Goal: Task Accomplishment & Management: Manage account settings

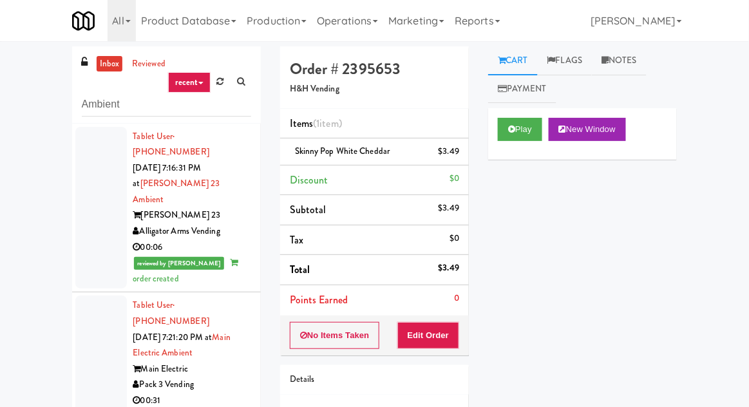
click at [100, 62] on link "inbox" at bounding box center [110, 64] width 26 height 16
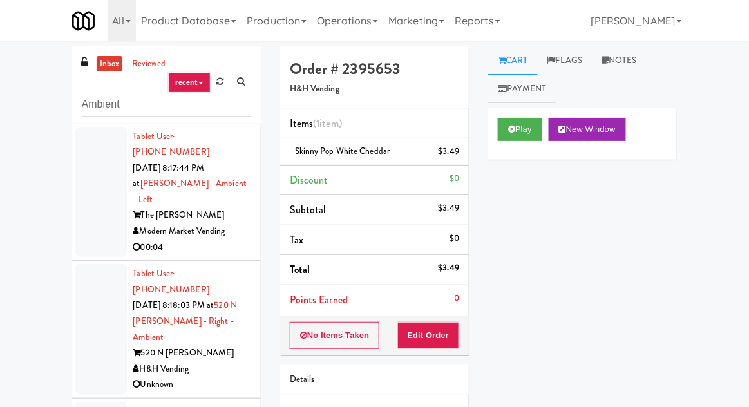
click at [90, 204] on div at bounding box center [101, 192] width 52 height 131
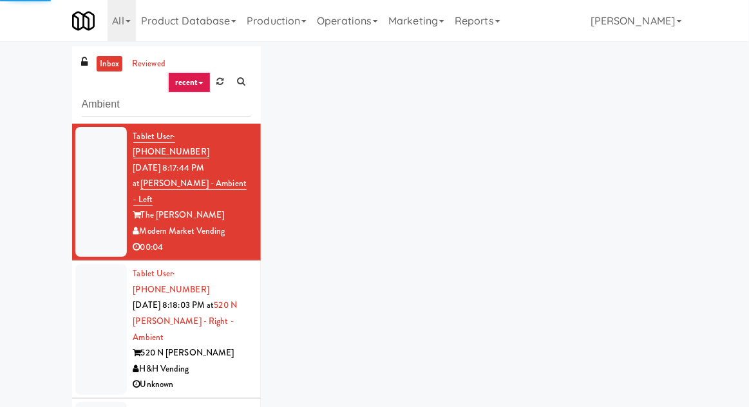
scroll to position [50, 0]
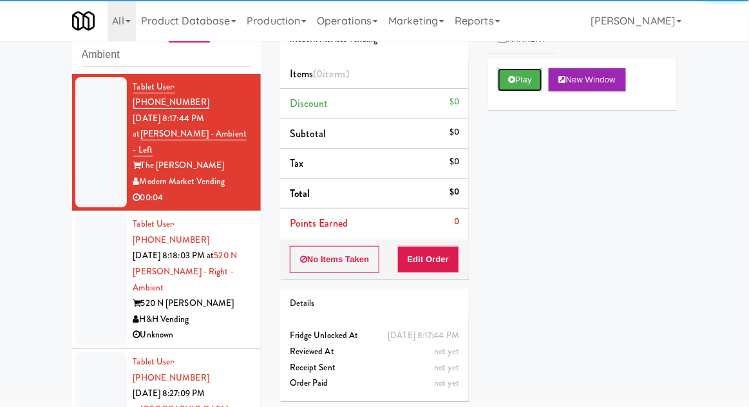
click at [501, 86] on button "Play" at bounding box center [520, 79] width 44 height 23
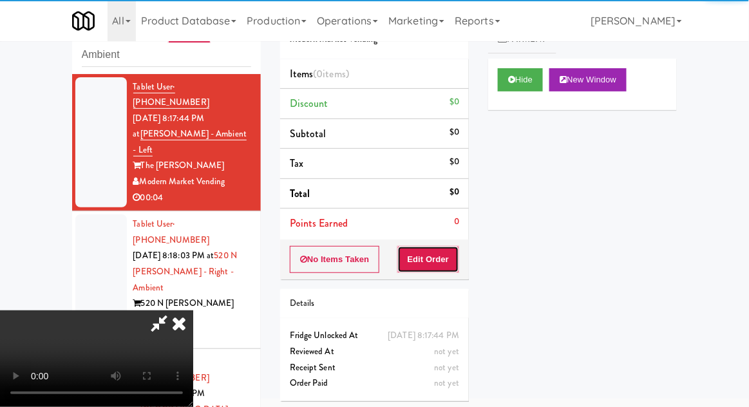
click at [417, 261] on button "Edit Order" at bounding box center [428, 259] width 62 height 27
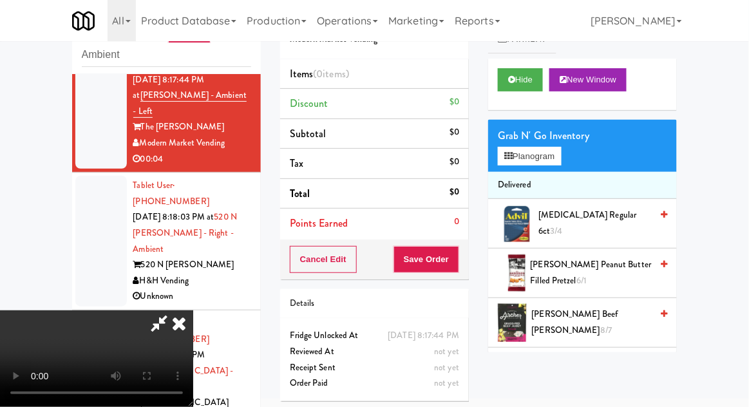
scroll to position [38, 0]
click at [536, 90] on button "Hide" at bounding box center [520, 79] width 45 height 23
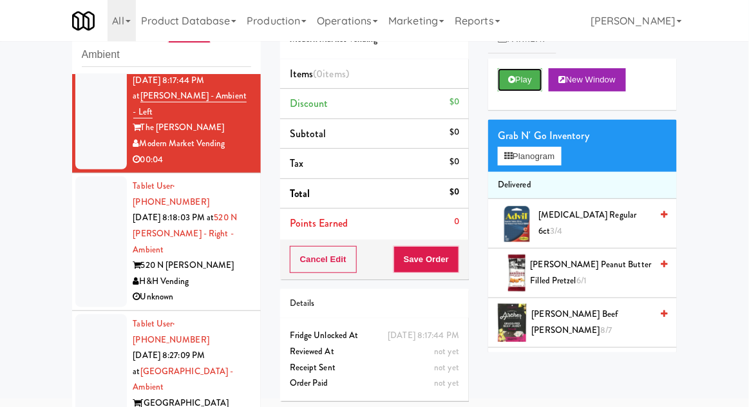
click at [520, 90] on button "Play" at bounding box center [520, 79] width 44 height 23
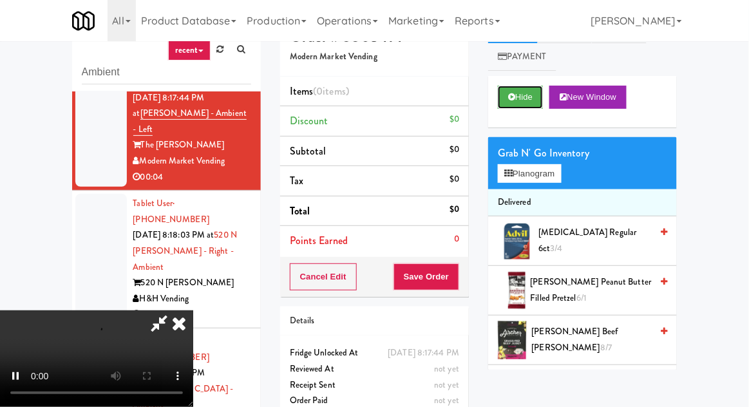
scroll to position [0, 0]
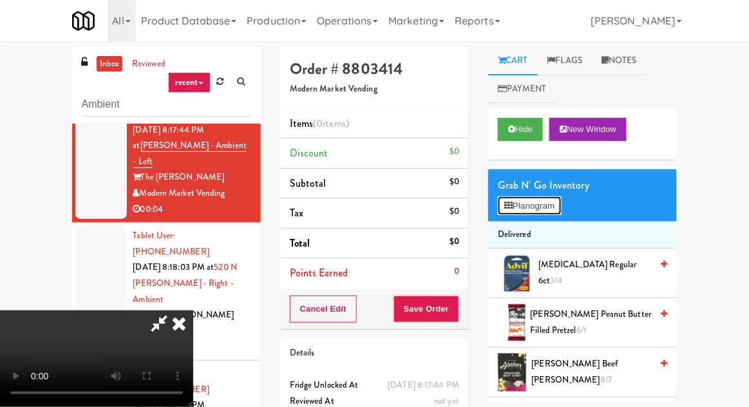
click at [538, 212] on button "Planogram" at bounding box center [529, 205] width 63 height 19
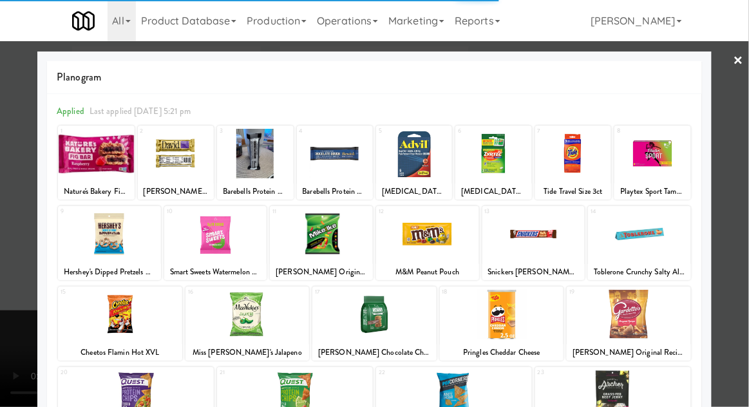
click at [432, 240] on div at bounding box center [427, 234] width 103 height 50
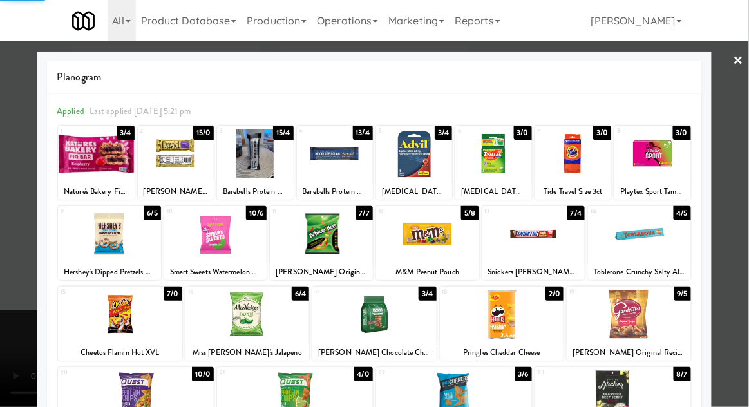
click at [321, 236] on div at bounding box center [321, 234] width 103 height 50
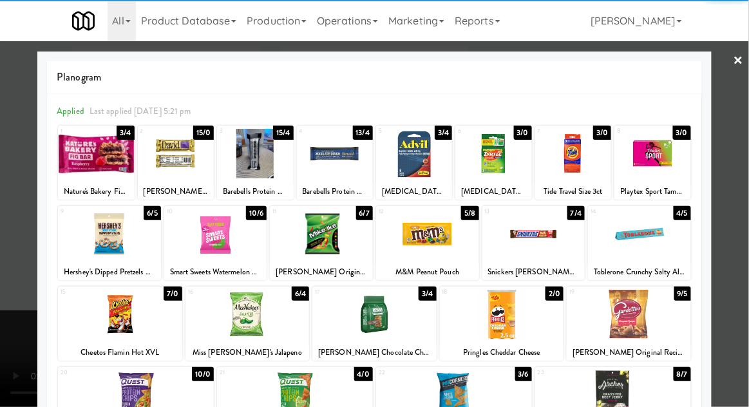
click at [740, 162] on div at bounding box center [374, 203] width 749 height 407
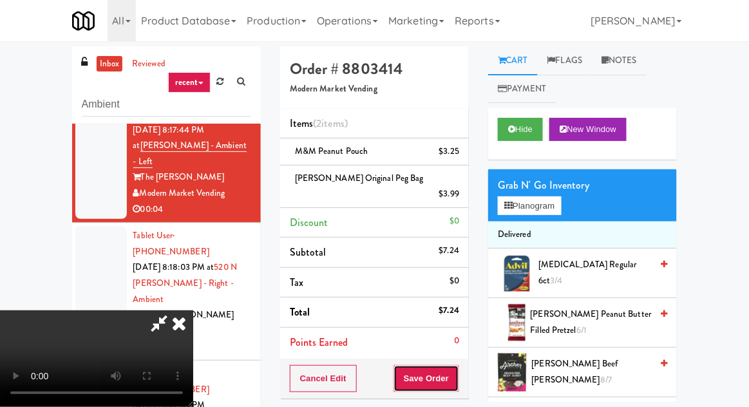
click at [457, 365] on button "Save Order" at bounding box center [427, 378] width 66 height 27
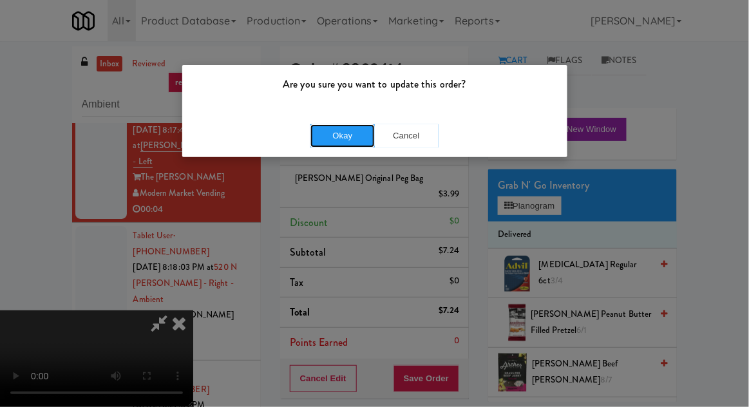
click at [328, 135] on button "Okay" at bounding box center [342, 135] width 64 height 23
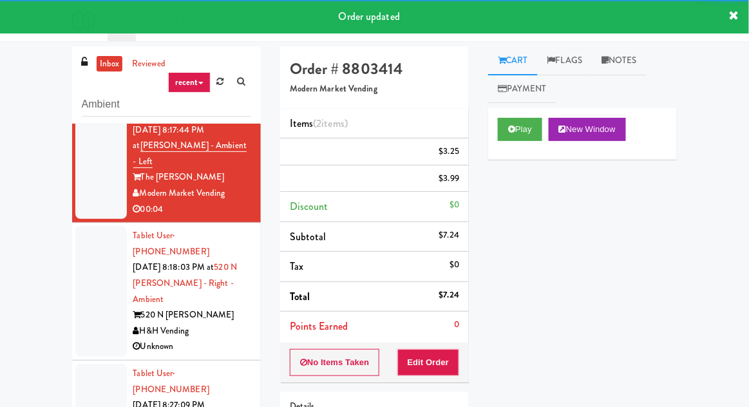
click at [85, 276] on div at bounding box center [101, 291] width 52 height 131
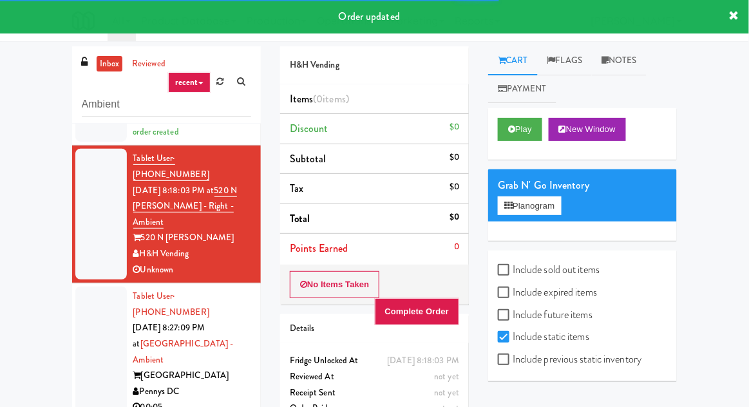
scroll to position [50, 0]
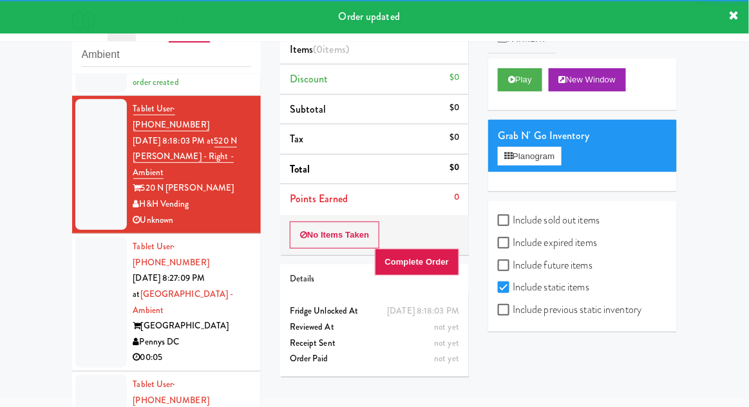
click at [501, 80] on button "Play" at bounding box center [520, 79] width 44 height 23
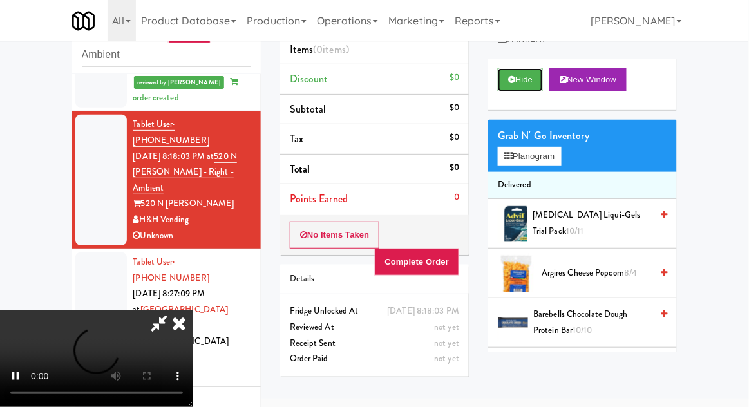
scroll to position [132, 0]
click at [508, 78] on button "Hide" at bounding box center [520, 79] width 45 height 23
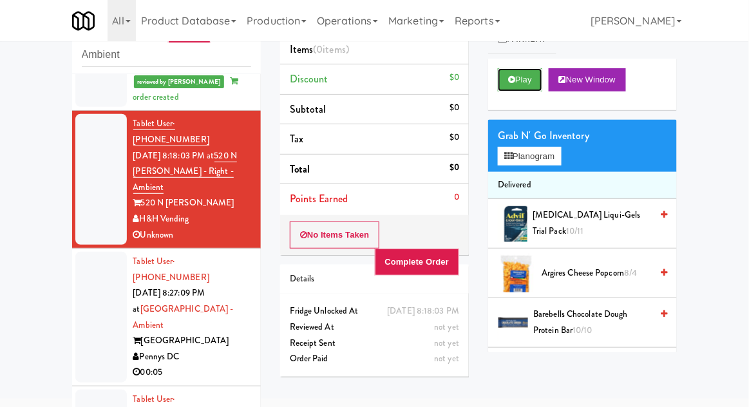
click at [506, 82] on button "Play" at bounding box center [520, 79] width 44 height 23
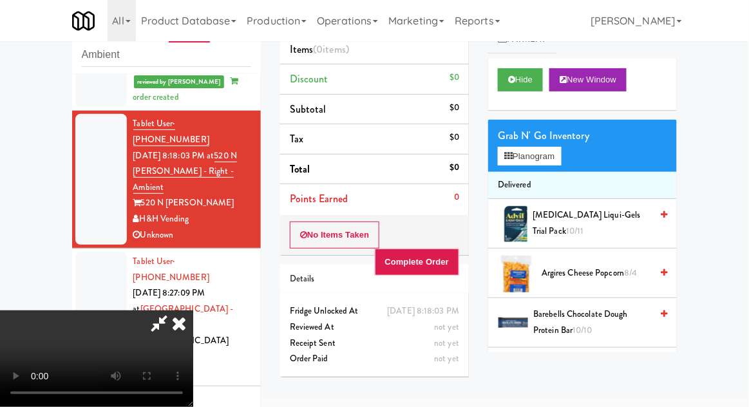
click at [193, 310] on icon at bounding box center [179, 323] width 28 height 26
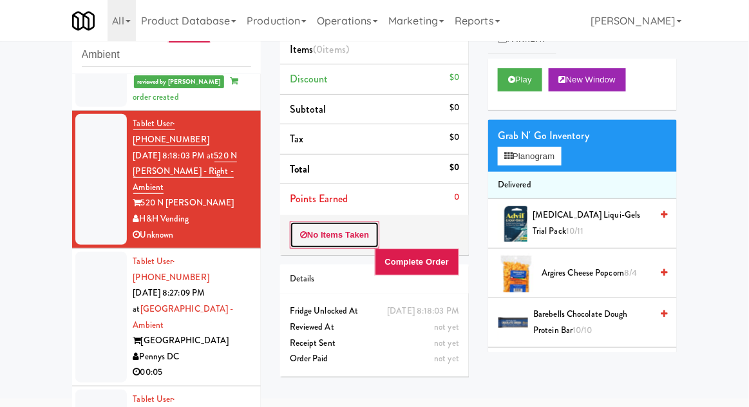
click at [313, 239] on button "No Items Taken" at bounding box center [335, 235] width 90 height 27
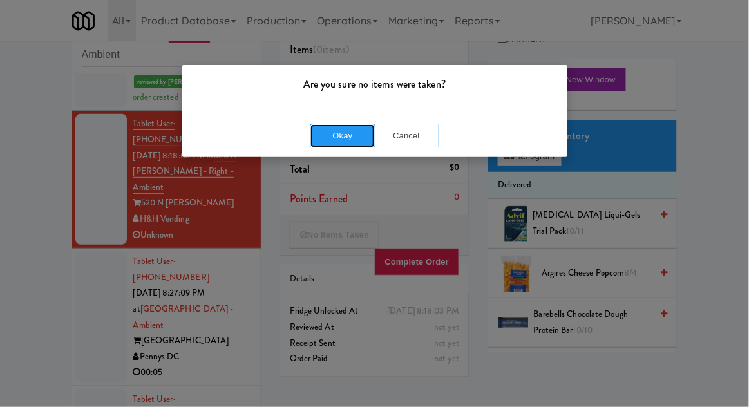
click at [324, 137] on button "Okay" at bounding box center [342, 135] width 64 height 23
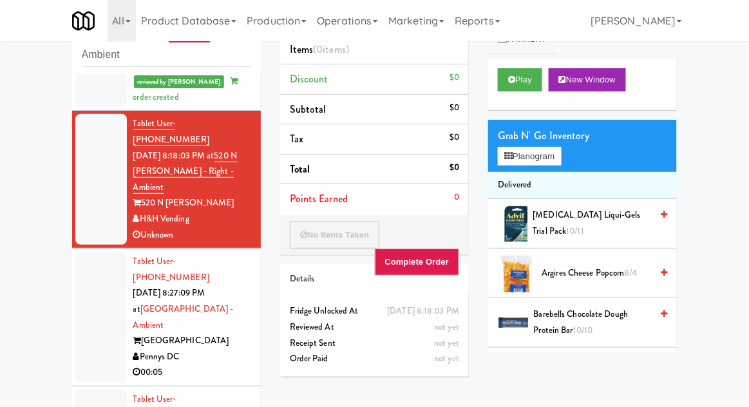
click at [84, 252] on div at bounding box center [101, 317] width 52 height 131
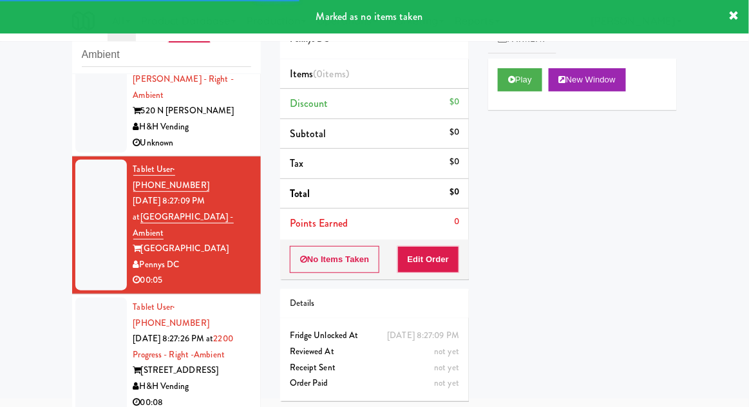
scroll to position [230, 0]
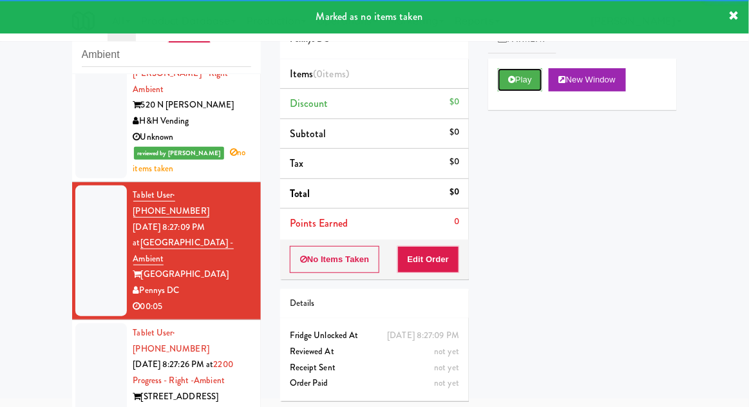
click at [509, 75] on icon at bounding box center [511, 79] width 7 height 8
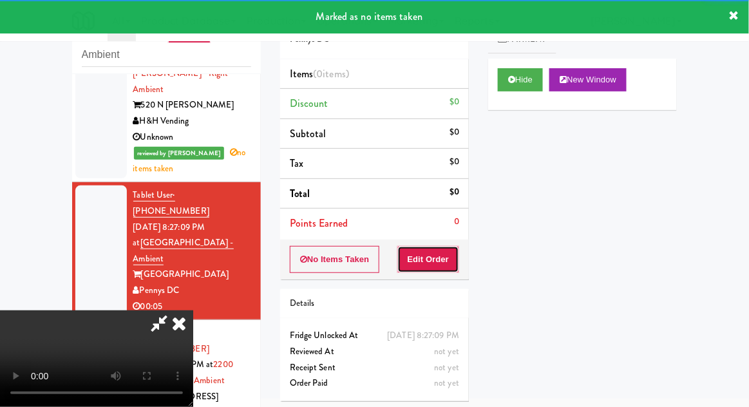
click at [446, 265] on button "Edit Order" at bounding box center [428, 259] width 62 height 27
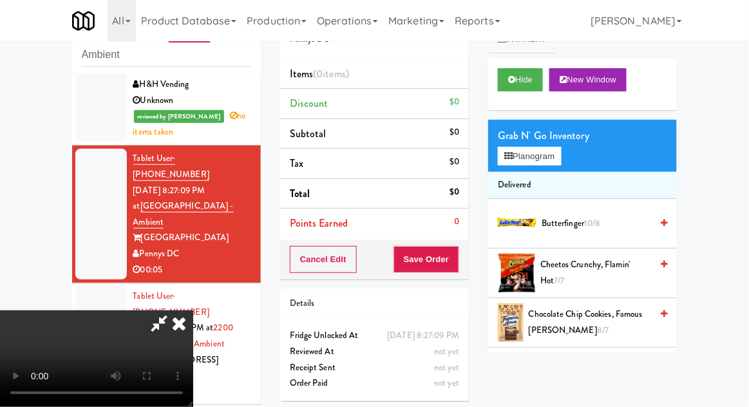
scroll to position [0, 0]
click at [554, 149] on button "Planogram" at bounding box center [529, 156] width 63 height 19
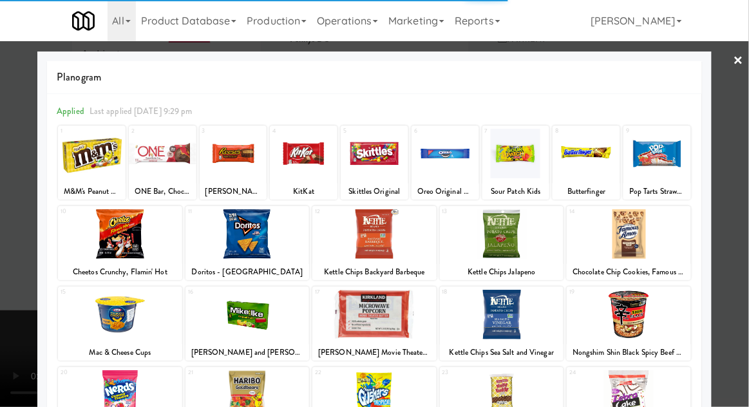
click at [518, 158] on div at bounding box center [516, 154] width 68 height 50
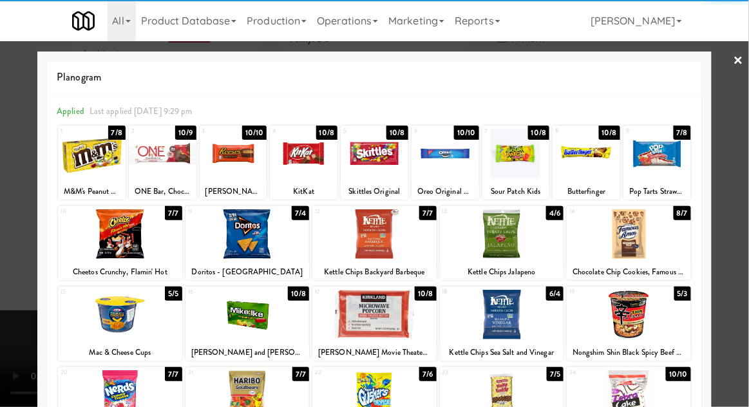
click at [515, 156] on div at bounding box center [516, 154] width 68 height 50
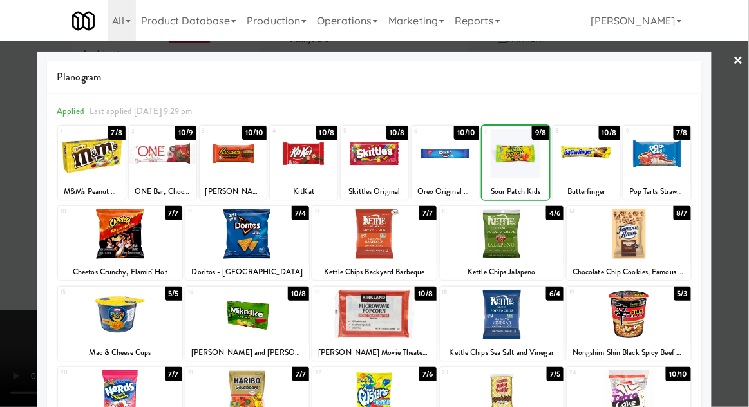
click at [748, 150] on div at bounding box center [374, 203] width 749 height 407
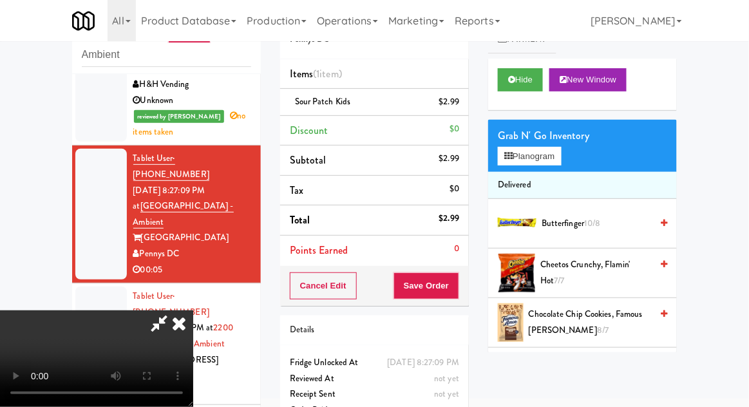
scroll to position [47, 0]
click at [454, 288] on button "Save Order" at bounding box center [427, 285] width 66 height 27
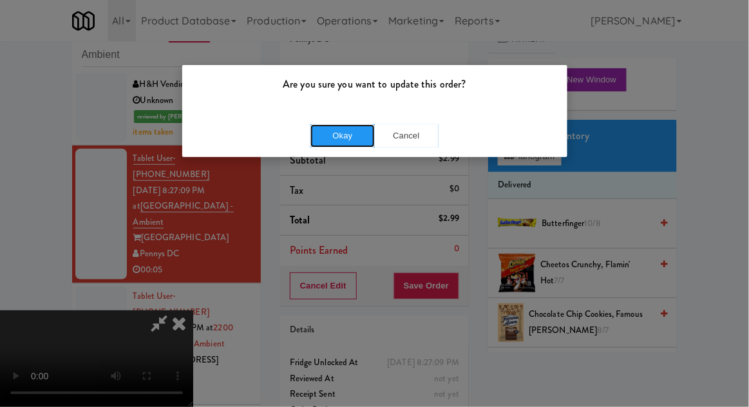
click at [351, 132] on button "Okay" at bounding box center [342, 135] width 64 height 23
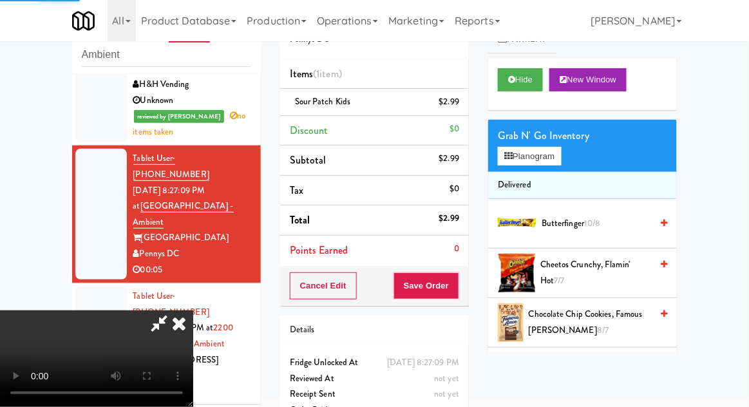
scroll to position [0, 0]
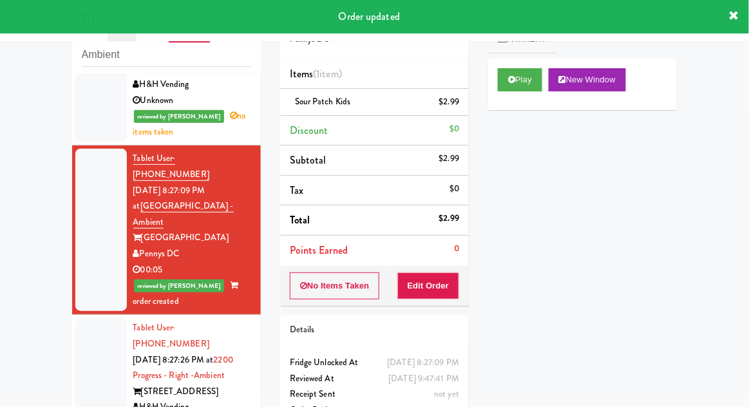
click at [84, 318] on div at bounding box center [101, 375] width 52 height 115
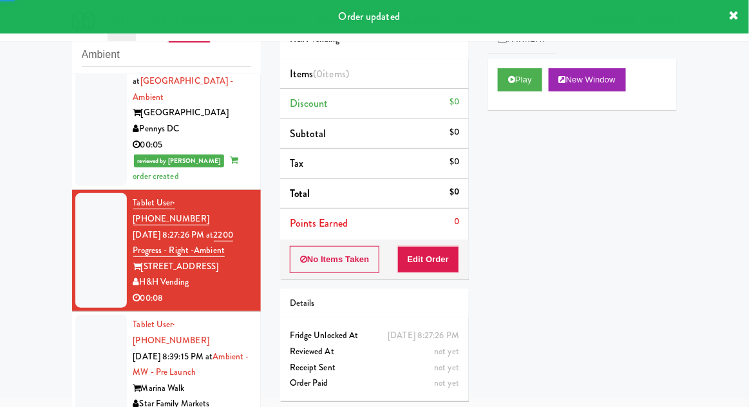
scroll to position [393, 0]
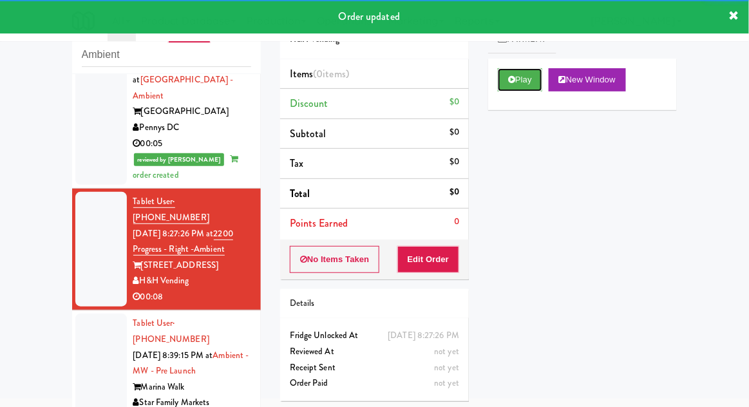
click at [523, 75] on button "Play" at bounding box center [520, 79] width 44 height 23
click at [456, 256] on button "Edit Order" at bounding box center [428, 259] width 62 height 27
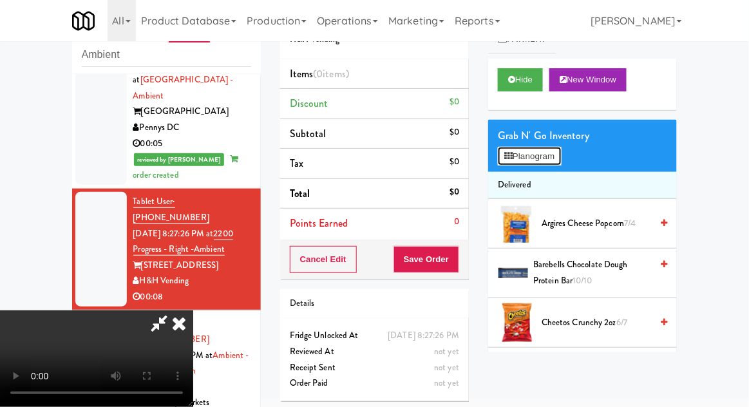
click at [540, 164] on button "Planogram" at bounding box center [529, 156] width 63 height 19
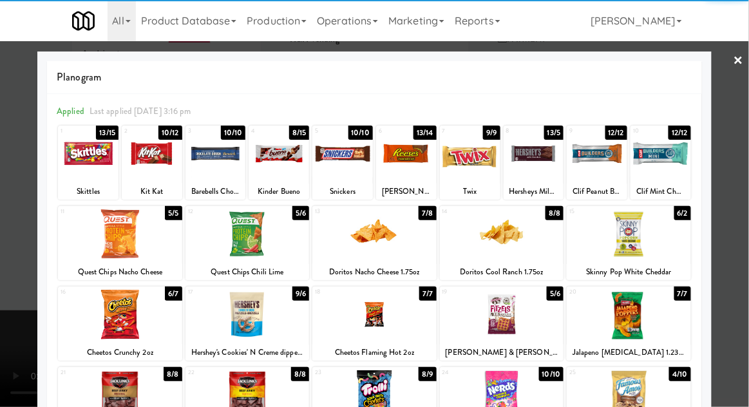
click at [533, 162] on div at bounding box center [534, 154] width 61 height 50
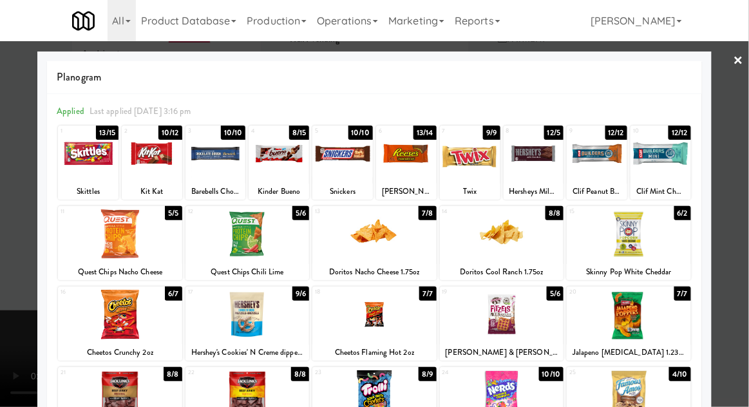
click at [531, 161] on div at bounding box center [534, 154] width 61 height 50
click at [531, 173] on div at bounding box center [534, 154] width 61 height 50
click at [533, 171] on div at bounding box center [534, 154] width 61 height 50
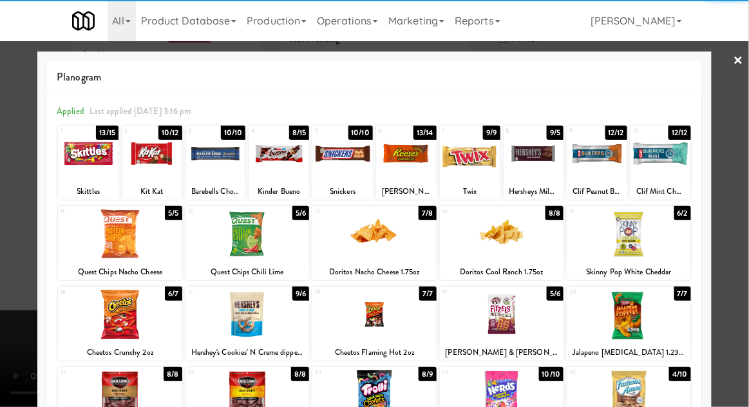
click at [745, 145] on div at bounding box center [374, 203] width 749 height 407
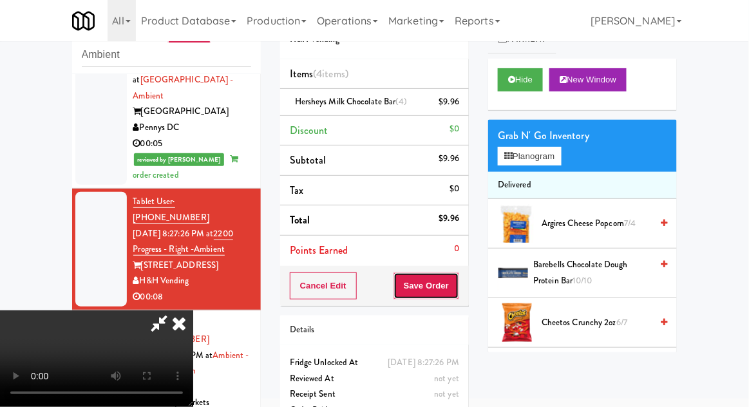
click at [453, 292] on button "Save Order" at bounding box center [427, 285] width 66 height 27
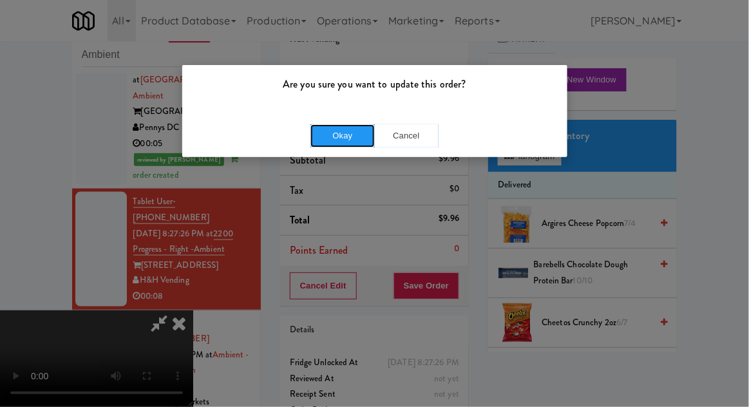
click at [334, 138] on button "Okay" at bounding box center [342, 135] width 64 height 23
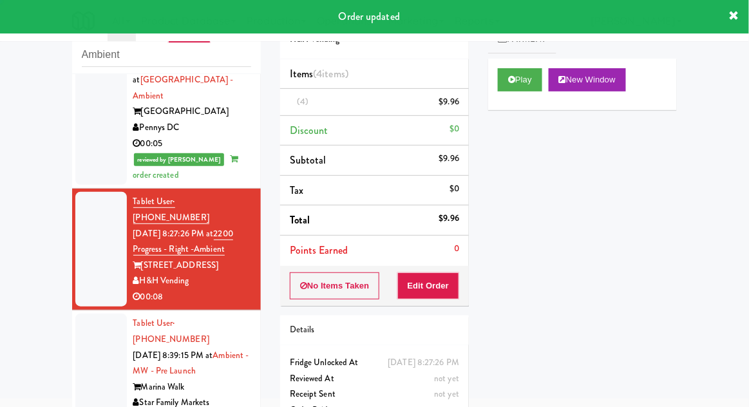
click at [73, 310] on li "Tablet User · (484) 473-3971 Oct 14, 2025 8:39:15 PM at Ambient - MW - Pre Laun…" at bounding box center [166, 371] width 189 height 122
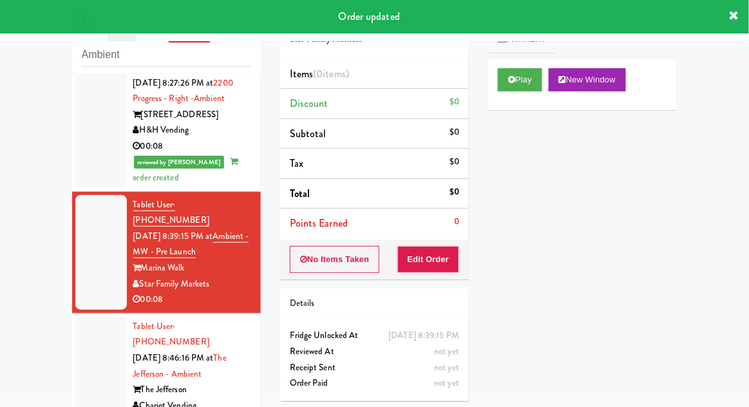
scroll to position [542, 0]
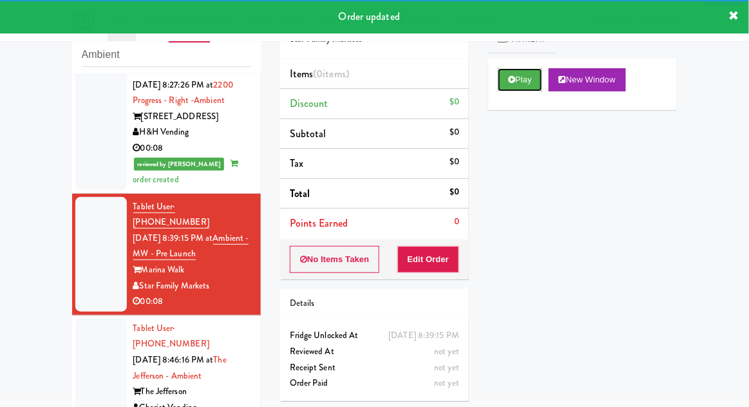
click at [499, 73] on button "Play" at bounding box center [520, 79] width 44 height 23
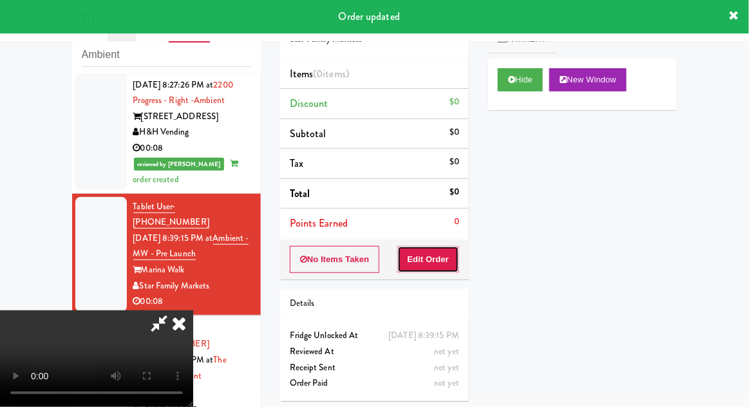
click at [451, 258] on button "Edit Order" at bounding box center [428, 259] width 62 height 27
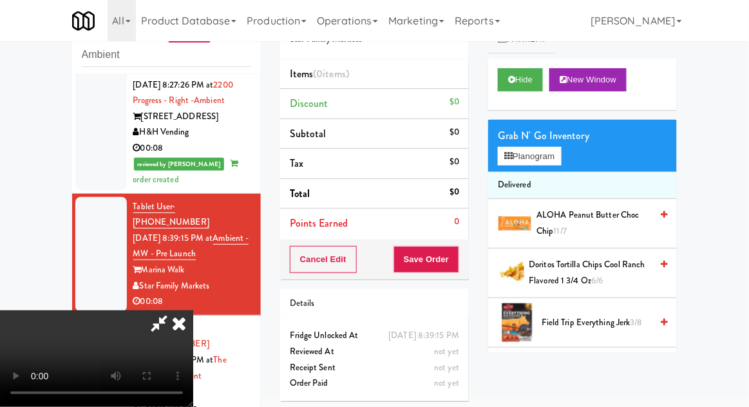
scroll to position [0, 0]
click at [574, 159] on div "Grab N' Go Inventory Planogram" at bounding box center [582, 146] width 189 height 52
click at [561, 162] on button "Planogram" at bounding box center [529, 156] width 63 height 19
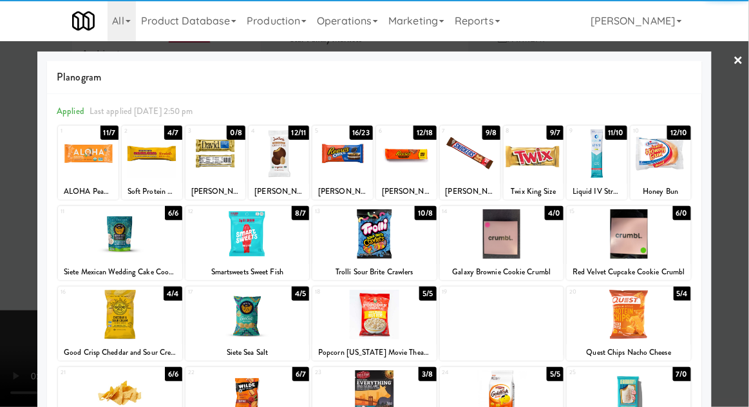
click at [639, 325] on div at bounding box center [629, 315] width 124 height 50
click at [743, 166] on div at bounding box center [374, 203] width 749 height 407
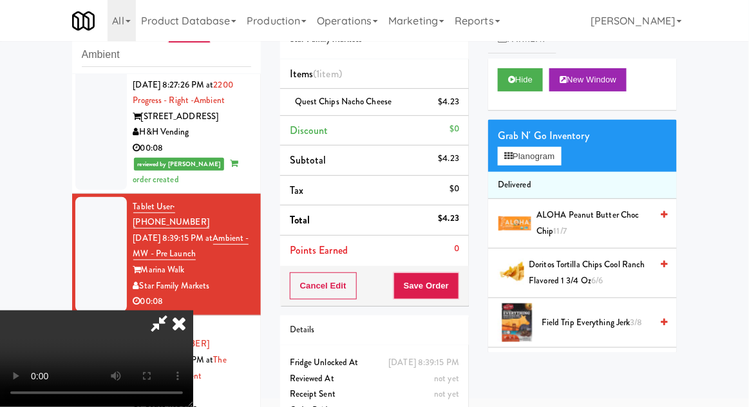
scroll to position [47, 0]
click at [458, 283] on button "Save Order" at bounding box center [427, 285] width 66 height 27
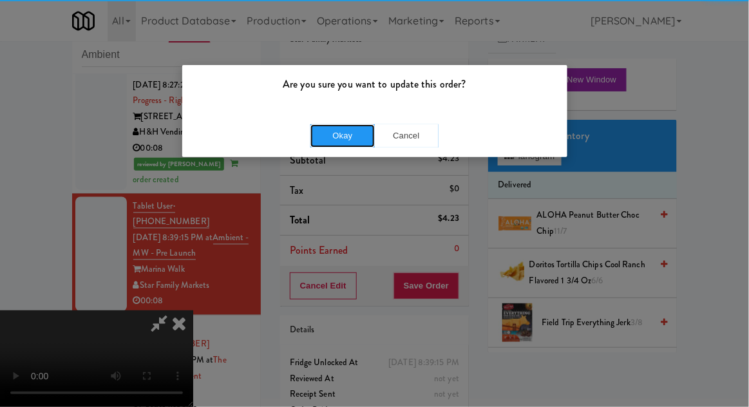
click at [335, 138] on button "Okay" at bounding box center [342, 135] width 64 height 23
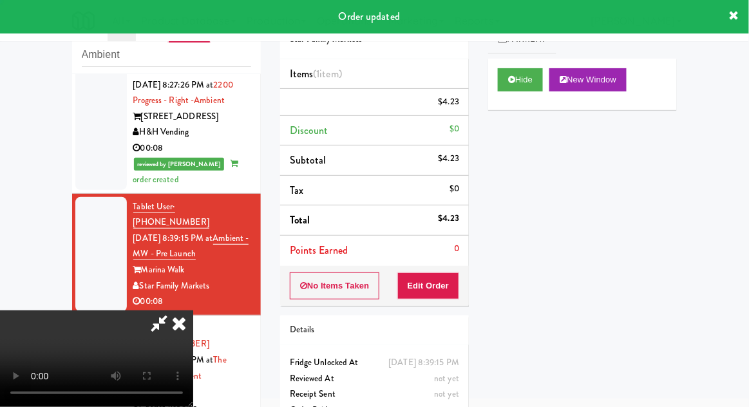
scroll to position [0, 0]
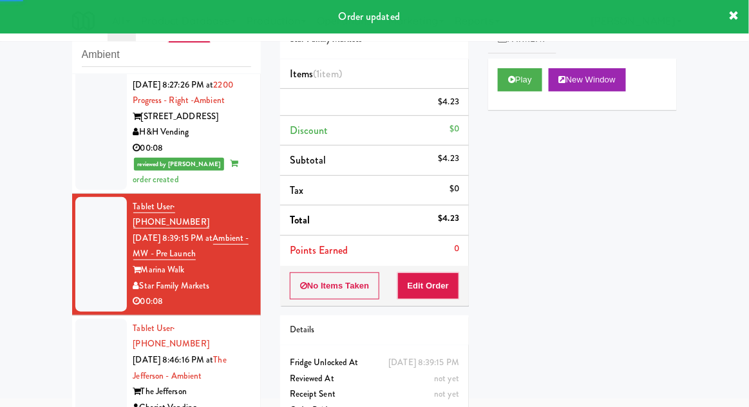
click at [85, 319] on div at bounding box center [101, 376] width 52 height 115
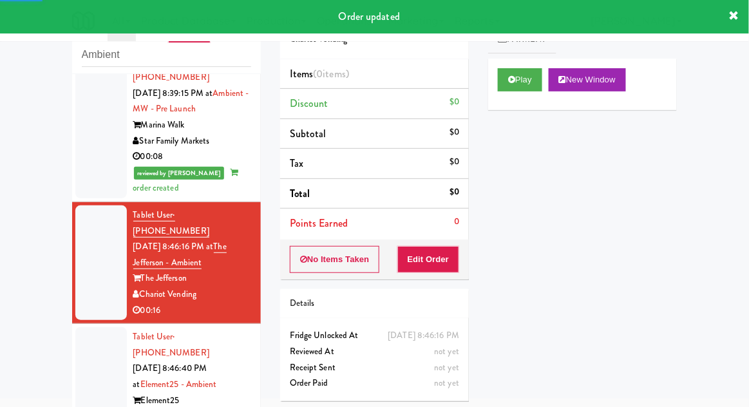
scroll to position [687, 0]
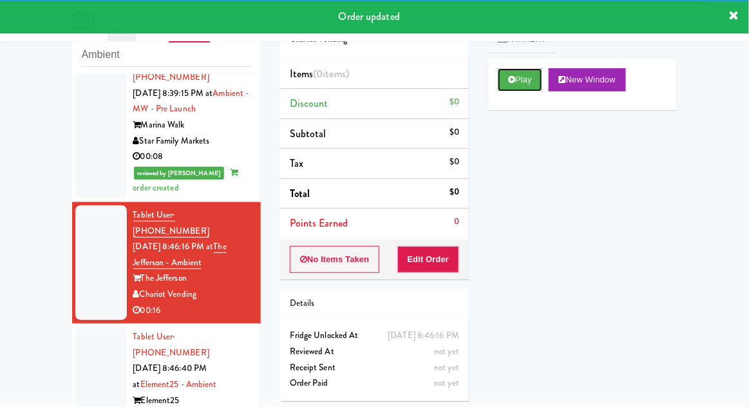
click at [518, 90] on button "Play" at bounding box center [520, 79] width 44 height 23
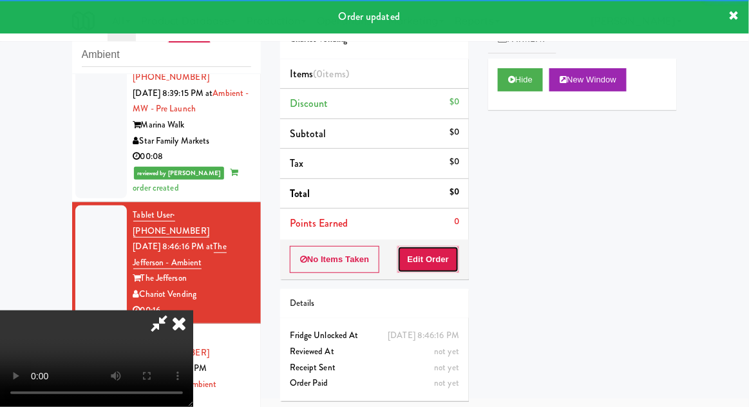
click at [449, 258] on button "Edit Order" at bounding box center [428, 259] width 62 height 27
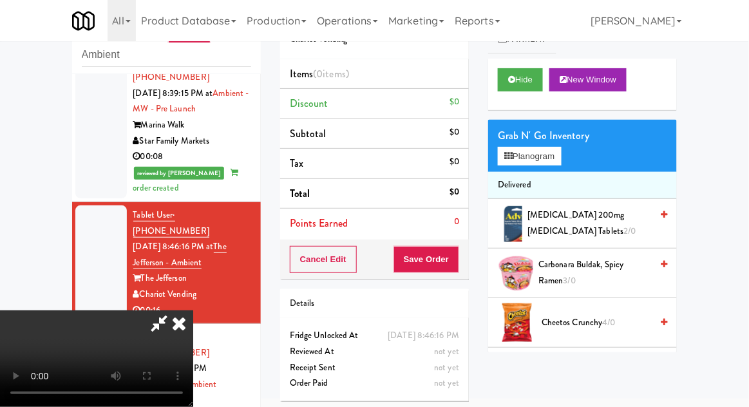
scroll to position [47, 0]
click at [561, 161] on button "Planogram" at bounding box center [529, 156] width 63 height 19
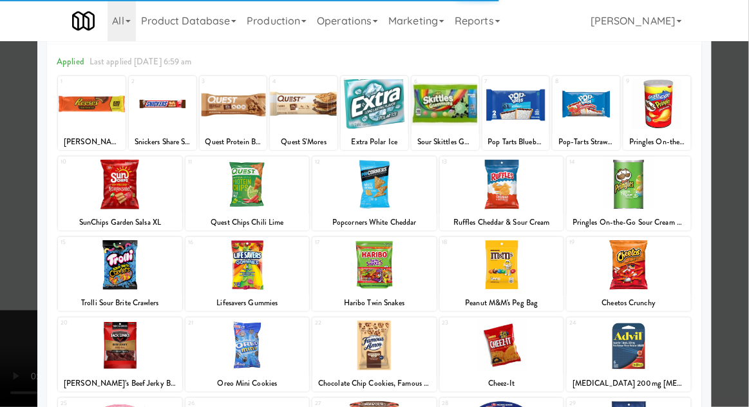
scroll to position [73, 0]
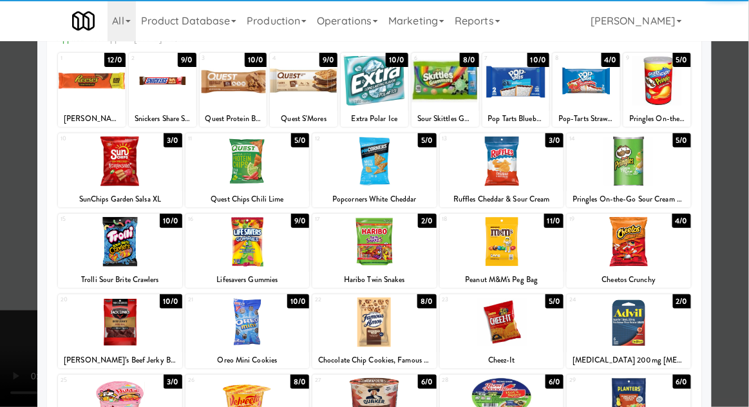
click at [518, 252] on div at bounding box center [502, 242] width 124 height 50
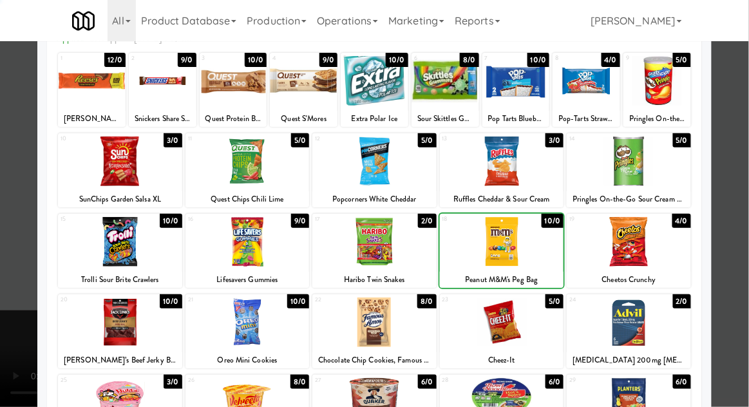
click at [745, 144] on div at bounding box center [374, 203] width 749 height 407
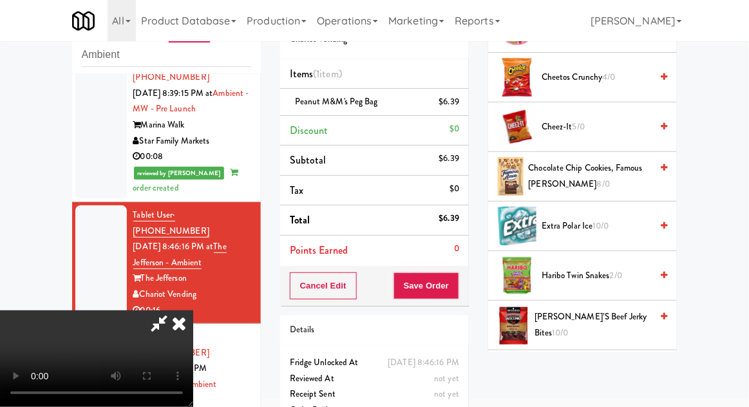
scroll to position [251, 0]
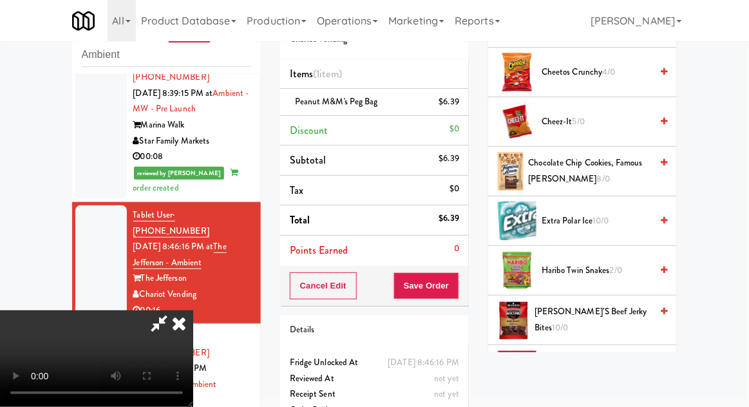
click at [618, 166] on span "Chocolate Chip Cookies, Famous [PERSON_NAME] 8/0" at bounding box center [590, 171] width 123 height 32
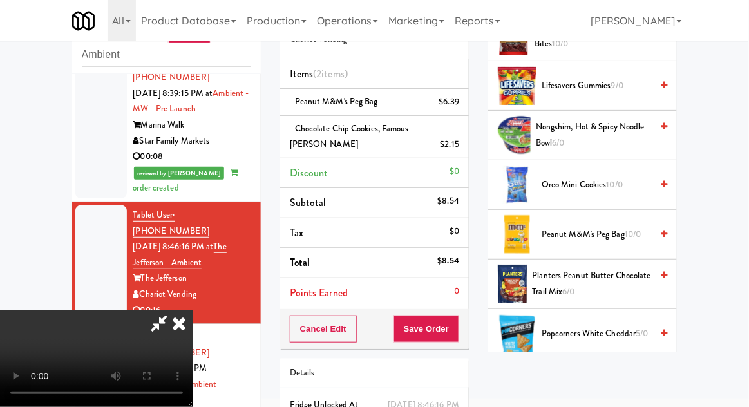
scroll to position [534, 0]
click at [616, 179] on span "10/0" at bounding box center [615, 185] width 16 height 12
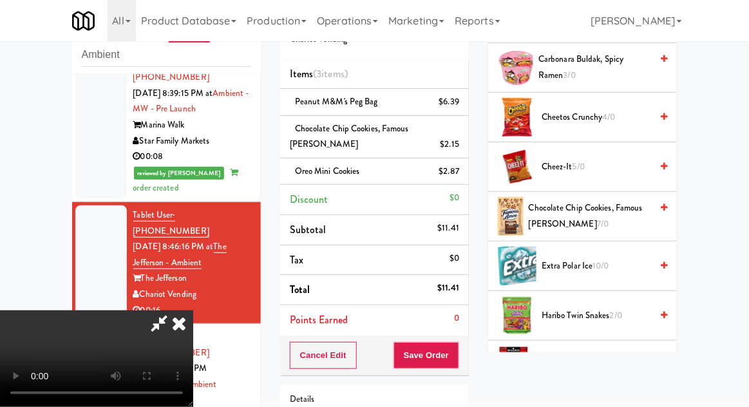
scroll to position [0, 0]
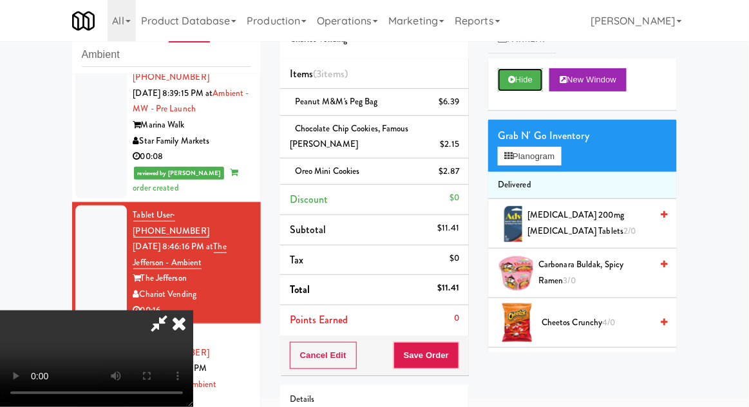
click at [524, 86] on button "Hide" at bounding box center [520, 79] width 45 height 23
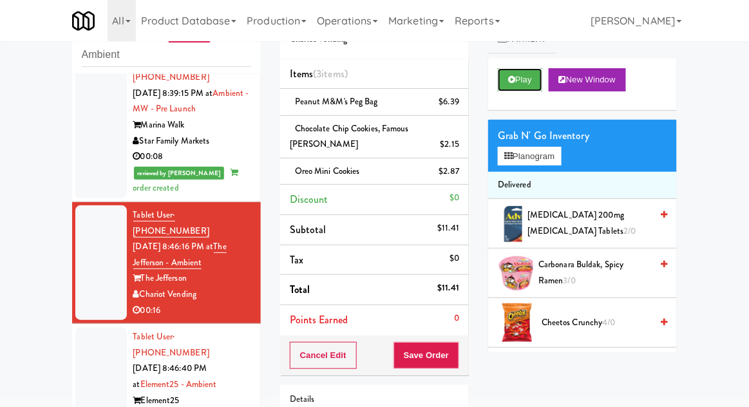
click at [518, 84] on button "Play" at bounding box center [520, 79] width 44 height 23
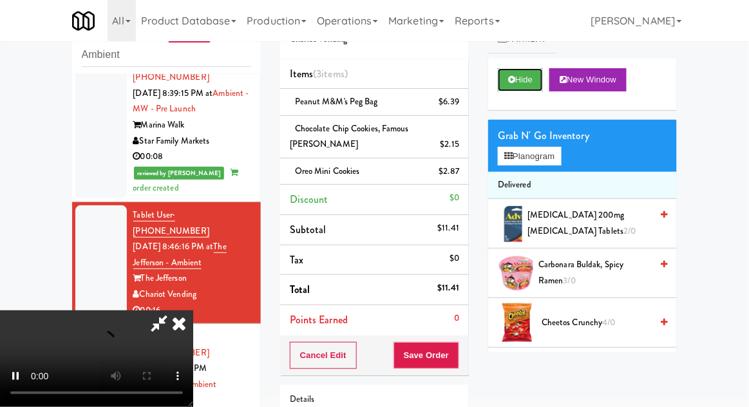
scroll to position [47, 0]
click at [510, 90] on button "Hide" at bounding box center [520, 79] width 45 height 23
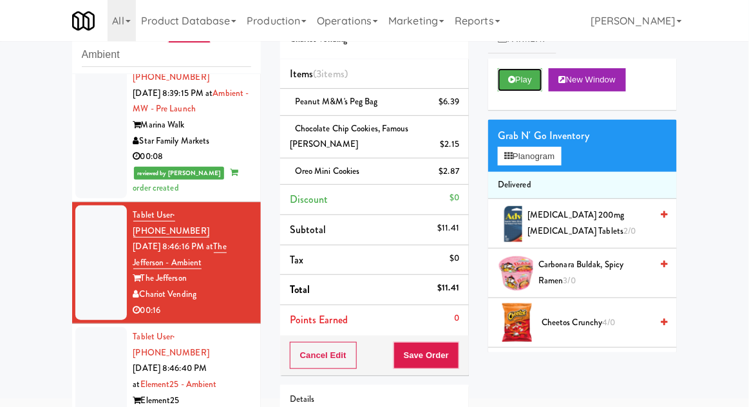
scroll to position [0, 0]
click at [521, 73] on button "Play" at bounding box center [520, 79] width 44 height 23
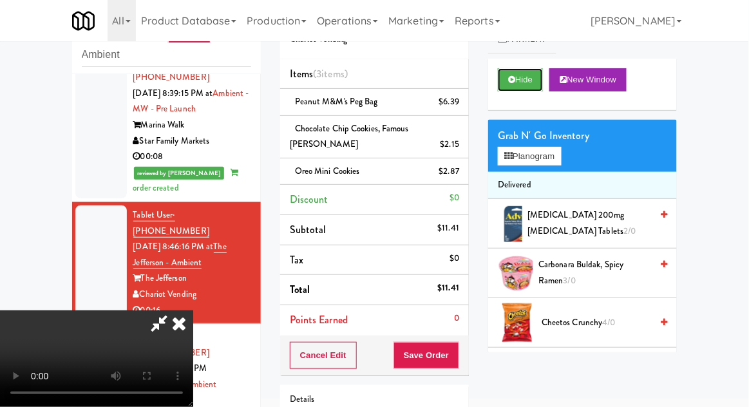
click at [529, 76] on button "Hide" at bounding box center [520, 79] width 45 height 23
click at [524, 79] on button "Hide" at bounding box center [520, 79] width 45 height 23
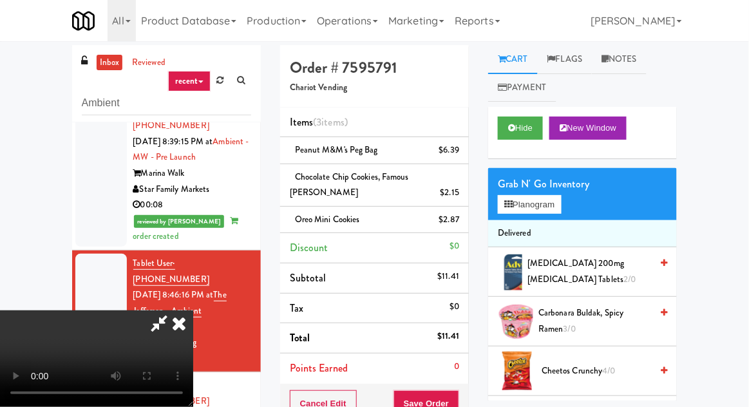
scroll to position [1, 0]
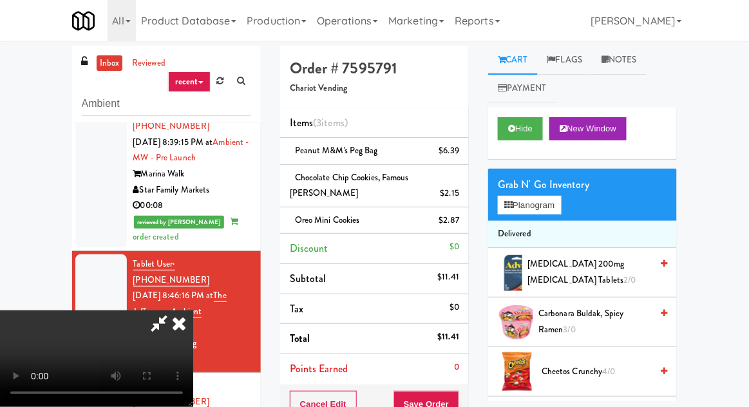
click at [193, 310] on icon at bounding box center [179, 323] width 28 height 26
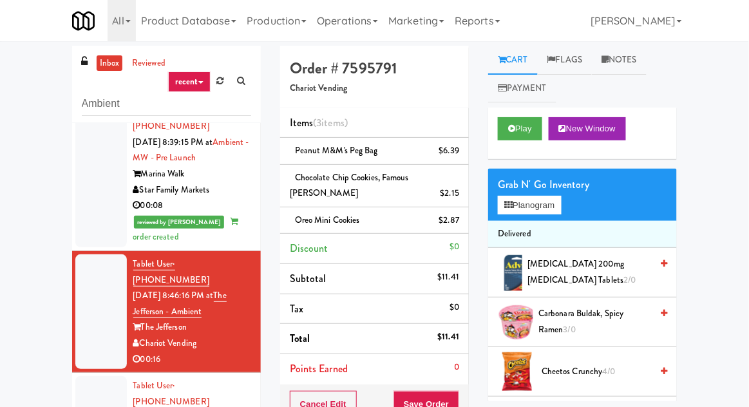
click at [6, 62] on div "inbox reviewed recent all unclear take inventory issue suspicious failed recent…" at bounding box center [374, 301] width 749 height 510
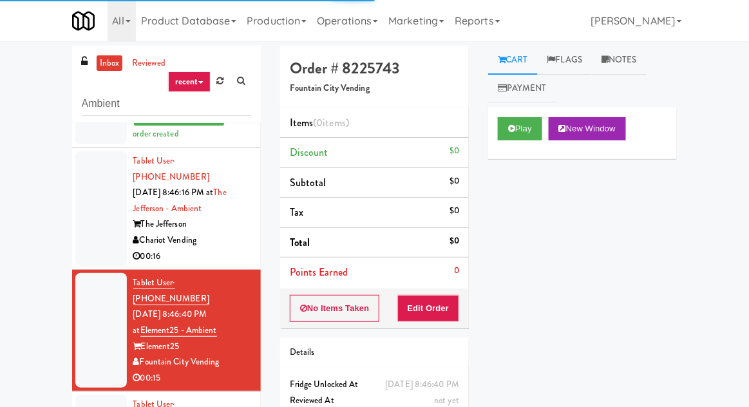
scroll to position [792, 0]
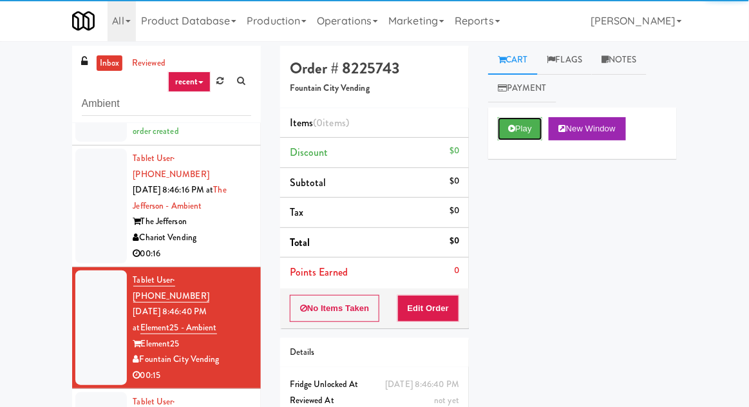
click at [529, 117] on button "Play" at bounding box center [520, 128] width 44 height 23
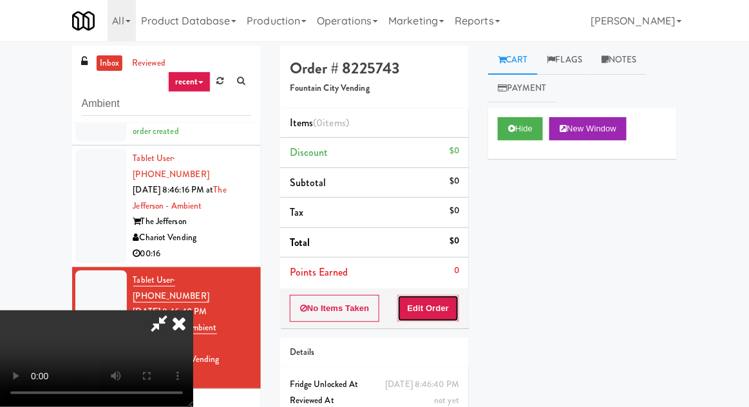
click at [442, 318] on button "Edit Order" at bounding box center [428, 308] width 62 height 27
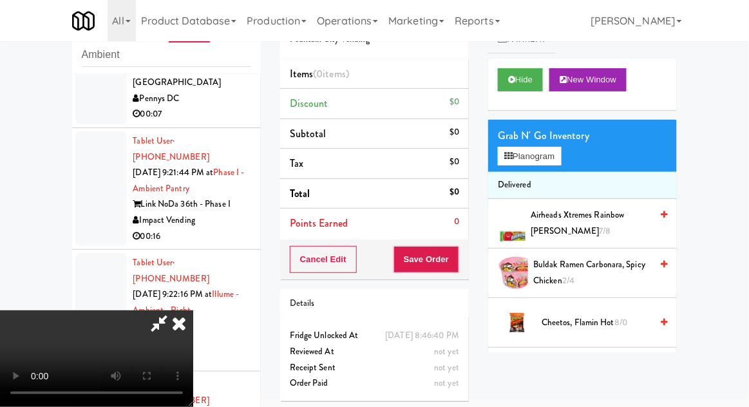
scroll to position [0, 0]
click at [556, 164] on button "Planogram" at bounding box center [529, 156] width 63 height 19
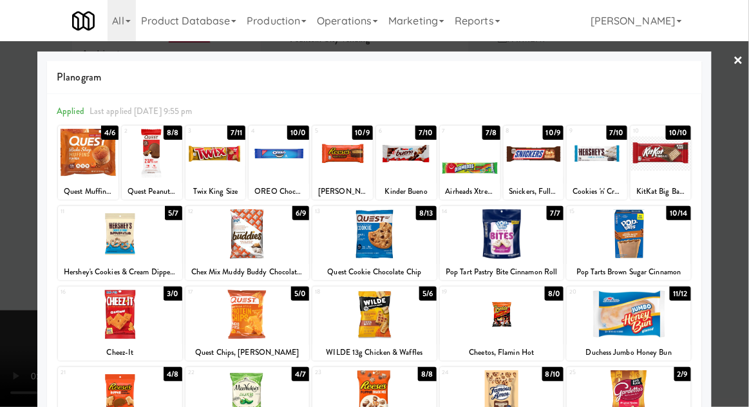
click at [219, 163] on div at bounding box center [215, 154] width 61 height 50
click at [743, 112] on div at bounding box center [374, 203] width 749 height 407
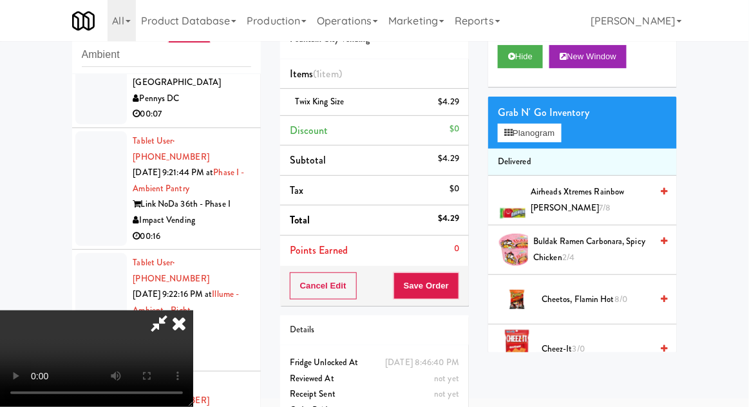
scroll to position [25, 0]
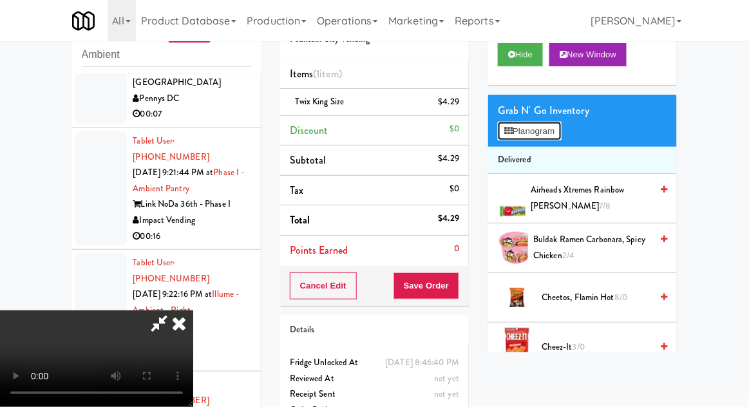
click at [561, 133] on button "Planogram" at bounding box center [529, 131] width 63 height 19
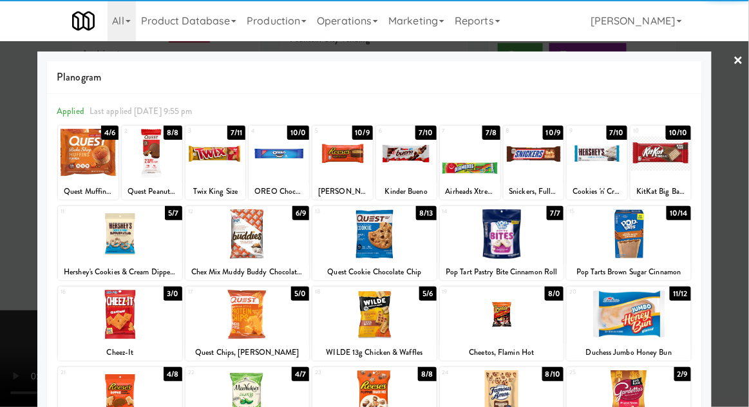
click at [121, 307] on div at bounding box center [120, 315] width 124 height 50
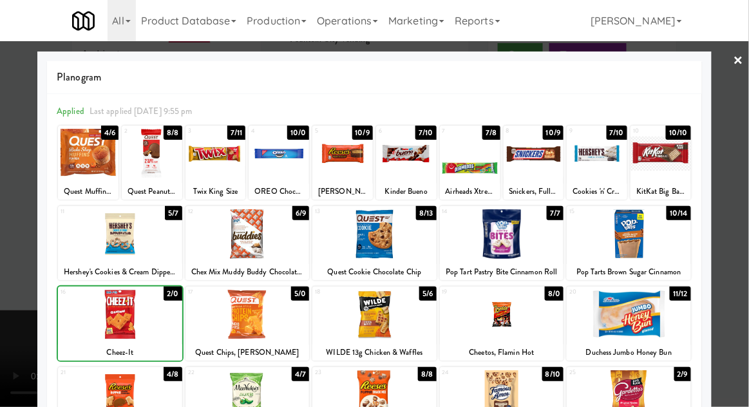
click at [746, 108] on div at bounding box center [374, 203] width 749 height 407
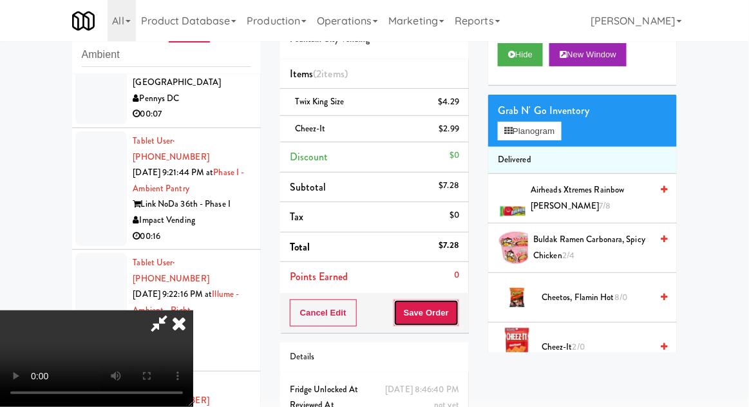
click at [457, 305] on button "Save Order" at bounding box center [427, 312] width 66 height 27
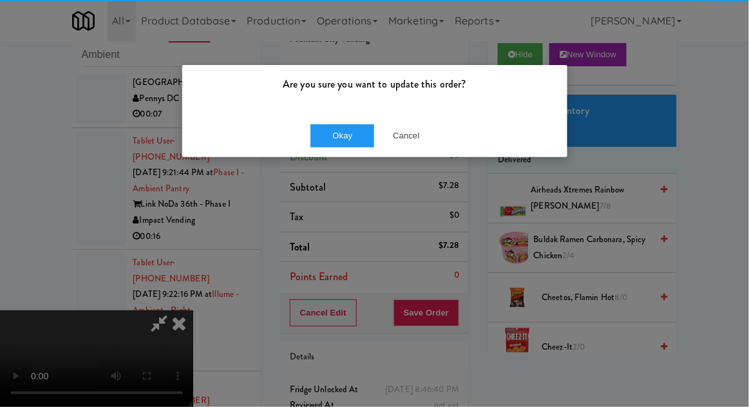
click at [356, 102] on div "Are you sure you want to update this order?" at bounding box center [374, 89] width 385 height 49
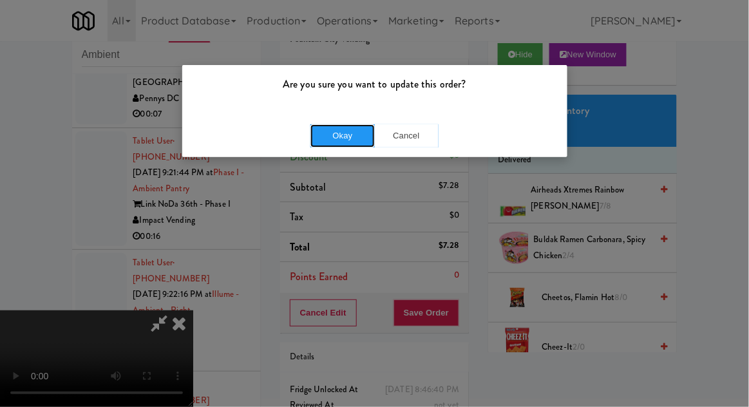
click at [336, 136] on button "Okay" at bounding box center [342, 135] width 64 height 23
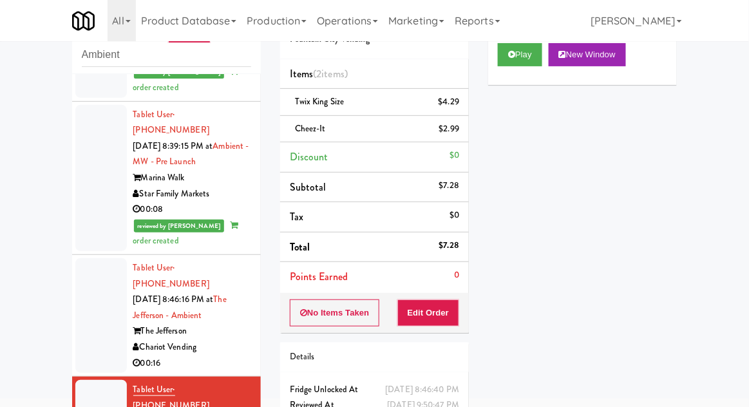
scroll to position [634, 0]
click at [108, 258] on div at bounding box center [101, 315] width 52 height 115
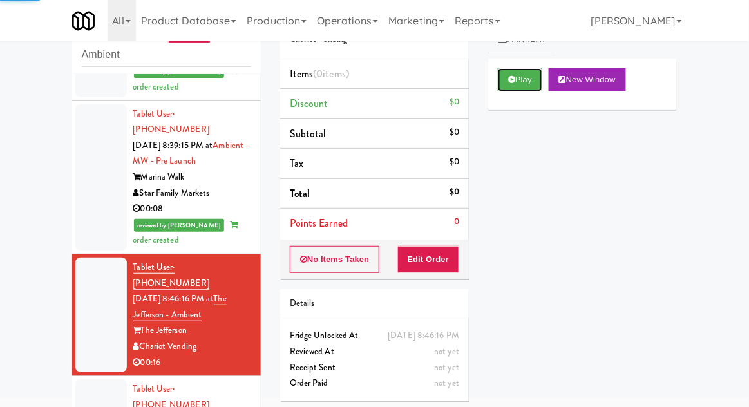
click at [521, 70] on button "Play" at bounding box center [520, 79] width 44 height 23
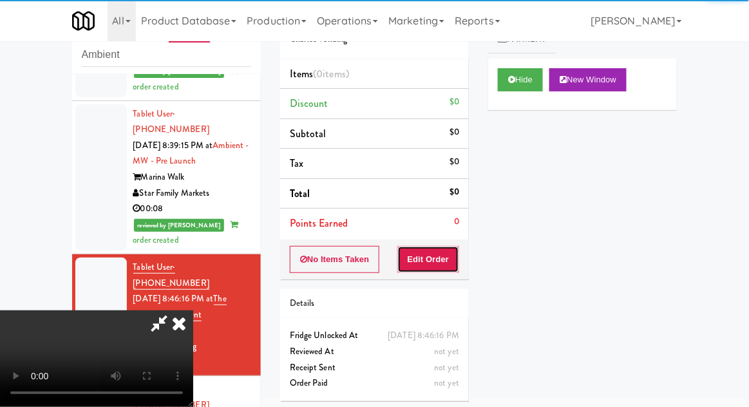
click at [444, 247] on button "Edit Order" at bounding box center [428, 259] width 62 height 27
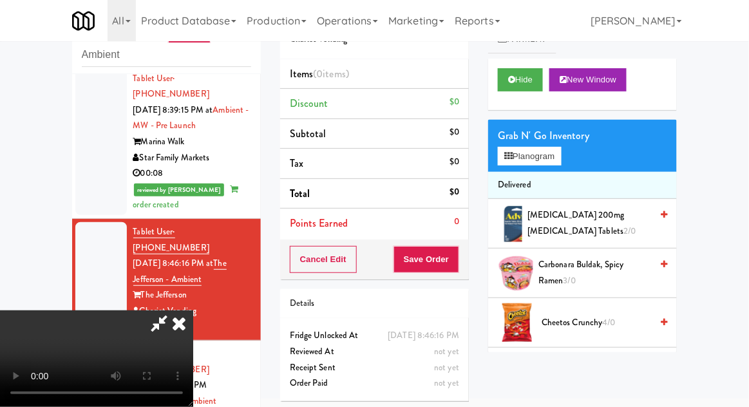
click at [193, 310] on icon at bounding box center [179, 323] width 28 height 26
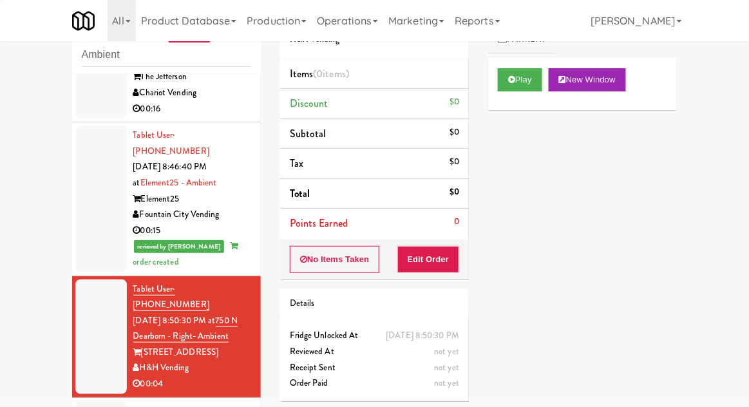
scroll to position [889, 0]
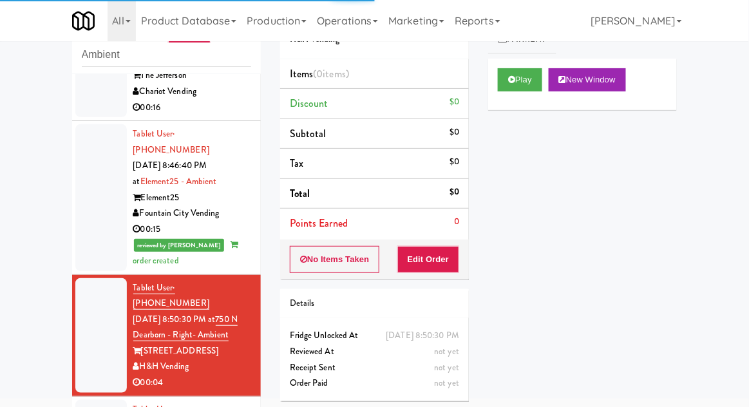
click at [491, 92] on div "Play New Window" at bounding box center [582, 85] width 189 height 52
click at [449, 260] on button "Edit Order" at bounding box center [428, 259] width 62 height 27
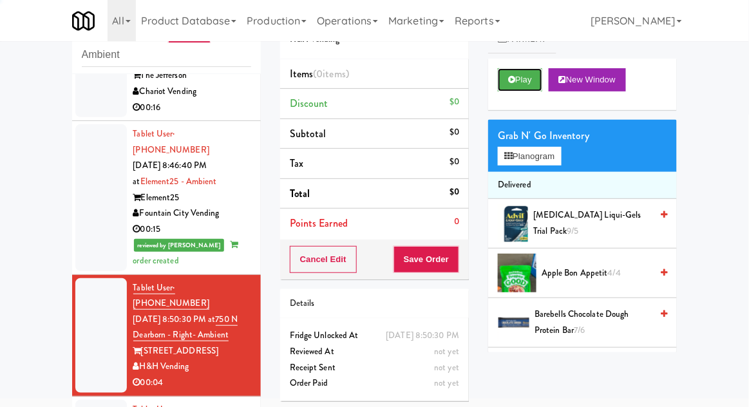
click at [511, 79] on icon at bounding box center [511, 79] width 7 height 8
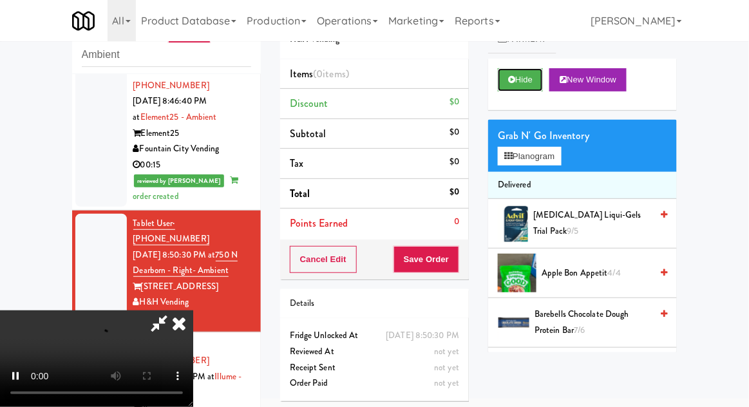
scroll to position [955, 0]
click at [500, 81] on button "Hide" at bounding box center [520, 79] width 45 height 23
click at [504, 91] on button "Hide" at bounding box center [520, 79] width 45 height 23
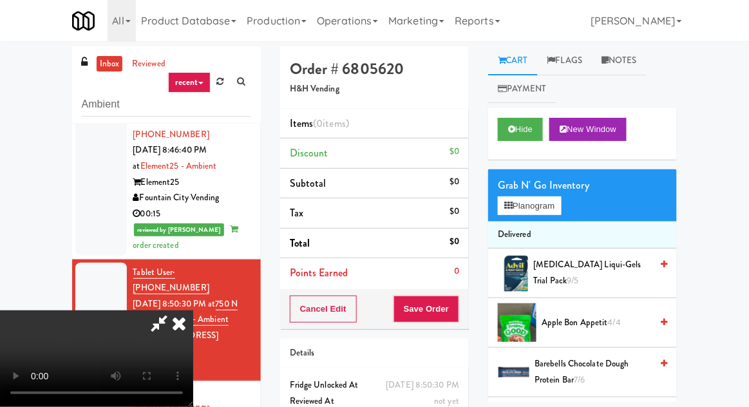
scroll to position [50, 0]
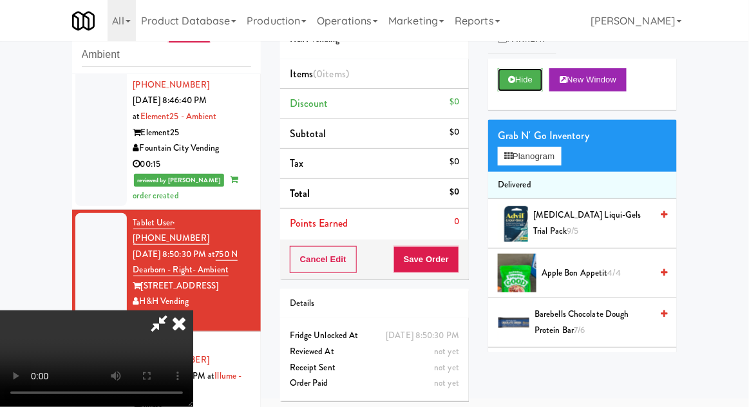
click at [526, 86] on button "Hide" at bounding box center [520, 79] width 45 height 23
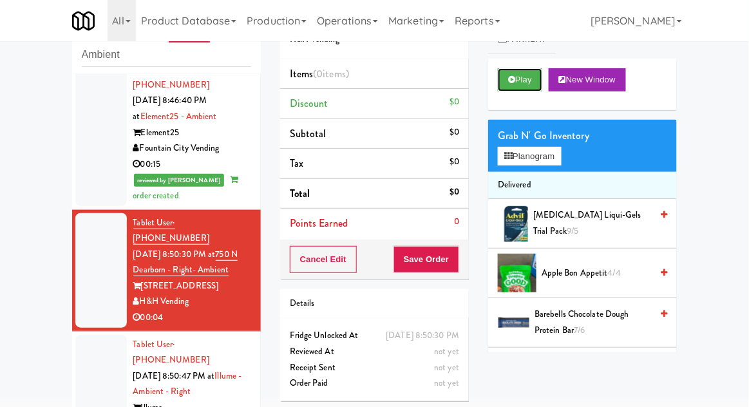
click at [520, 88] on button "Play" at bounding box center [520, 79] width 44 height 23
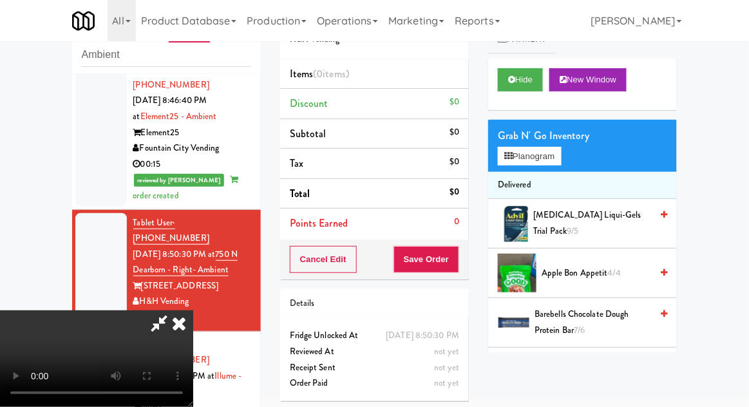
click at [90, 335] on div at bounding box center [101, 392] width 52 height 115
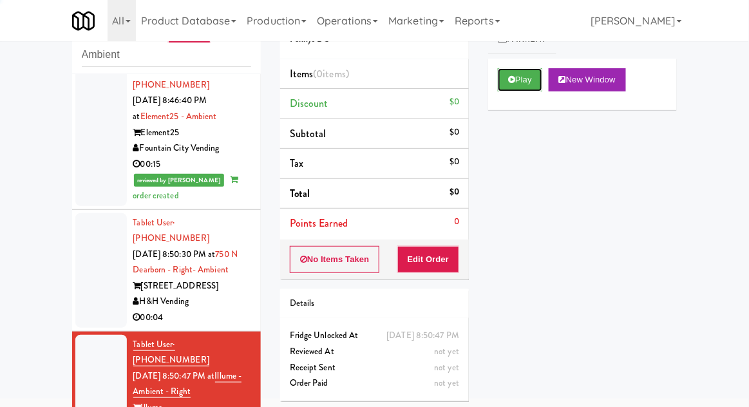
click at [532, 82] on button "Play" at bounding box center [520, 79] width 44 height 23
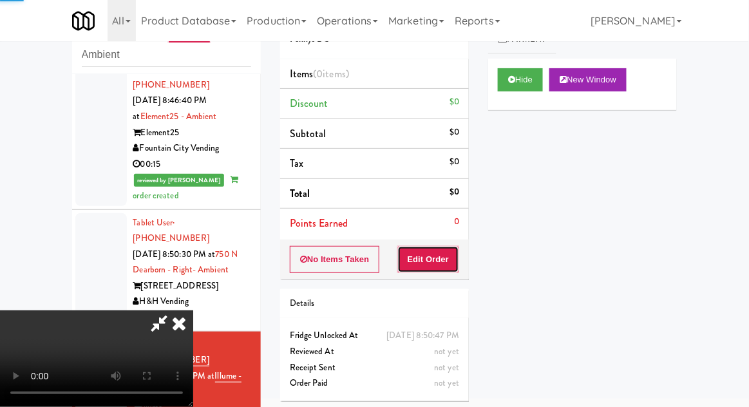
click at [454, 266] on button "Edit Order" at bounding box center [428, 259] width 62 height 27
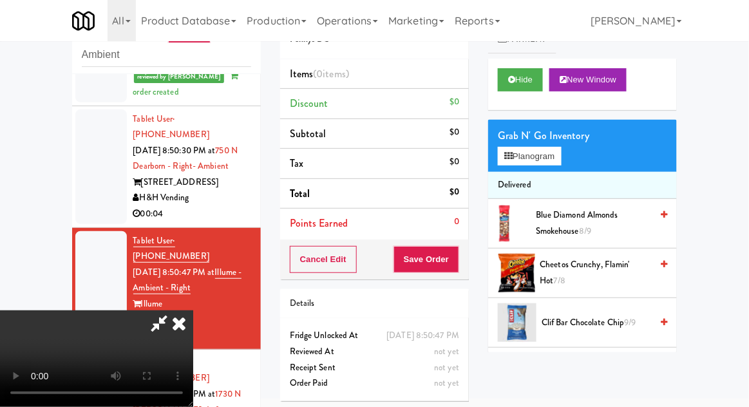
scroll to position [1058, 0]
click at [555, 162] on button "Planogram" at bounding box center [529, 156] width 63 height 19
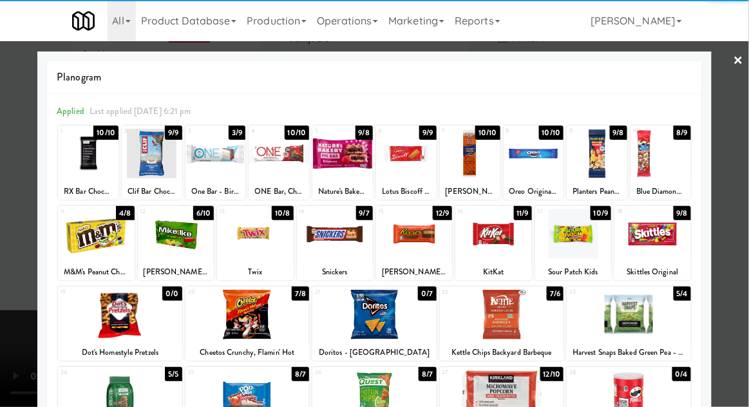
click at [255, 231] on div at bounding box center [255, 234] width 76 height 50
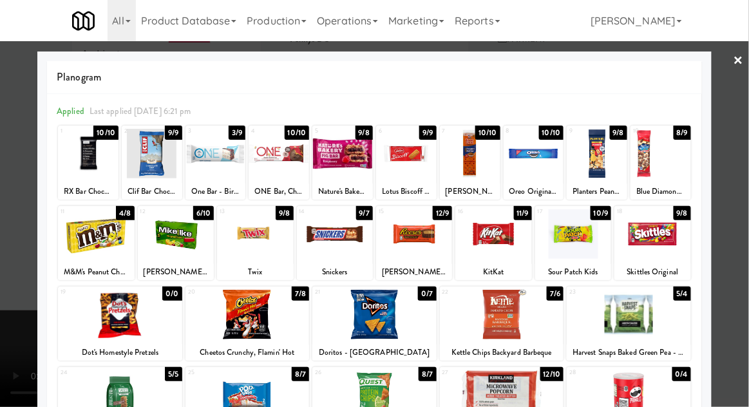
click at [746, 192] on div at bounding box center [374, 203] width 749 height 407
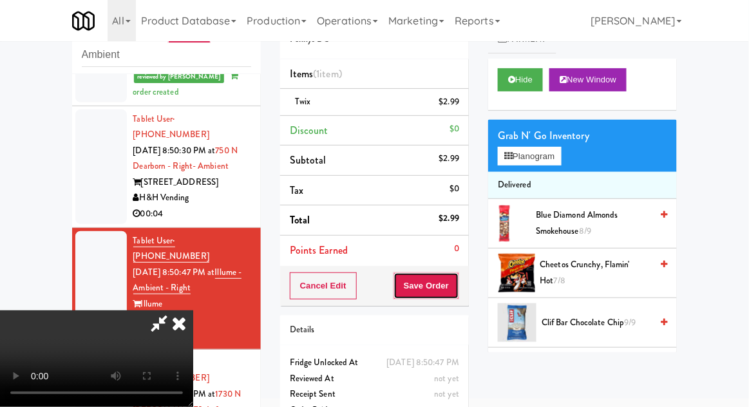
click at [456, 287] on button "Save Order" at bounding box center [427, 285] width 66 height 27
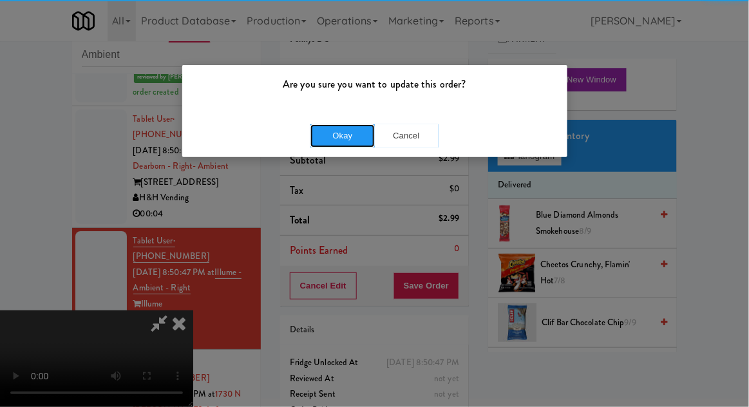
click at [342, 140] on button "Okay" at bounding box center [342, 135] width 64 height 23
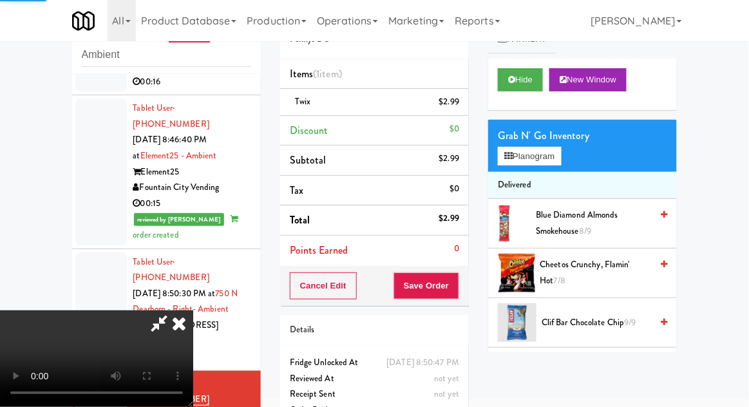
scroll to position [916, 0]
click at [79, 252] on div at bounding box center [101, 309] width 52 height 115
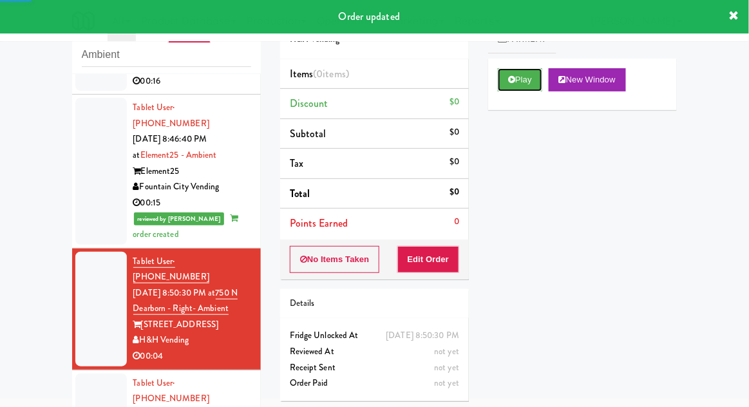
click at [515, 88] on button "Play" at bounding box center [520, 79] width 44 height 23
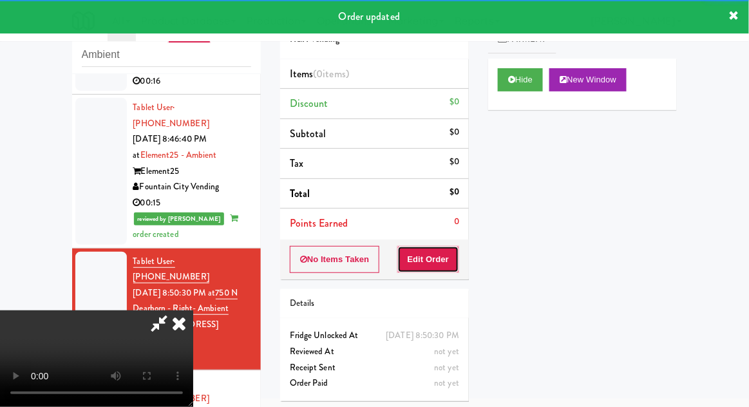
click at [421, 267] on button "Edit Order" at bounding box center [428, 259] width 62 height 27
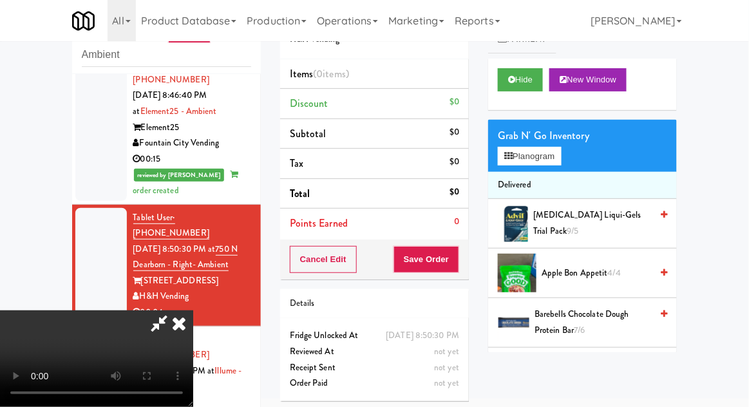
scroll to position [960, 0]
click at [561, 153] on button "Planogram" at bounding box center [529, 156] width 63 height 19
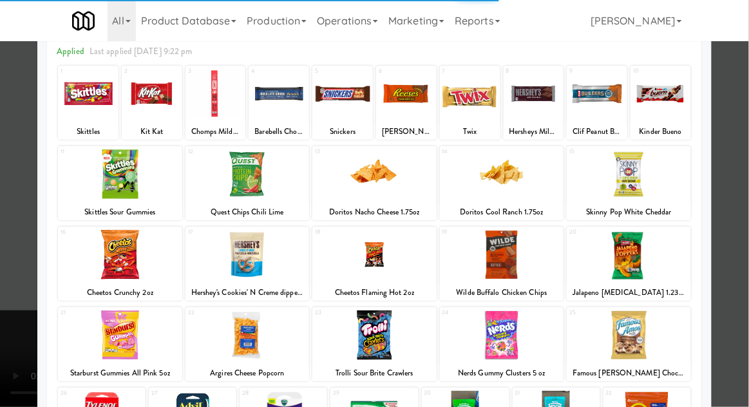
scroll to position [70, 0]
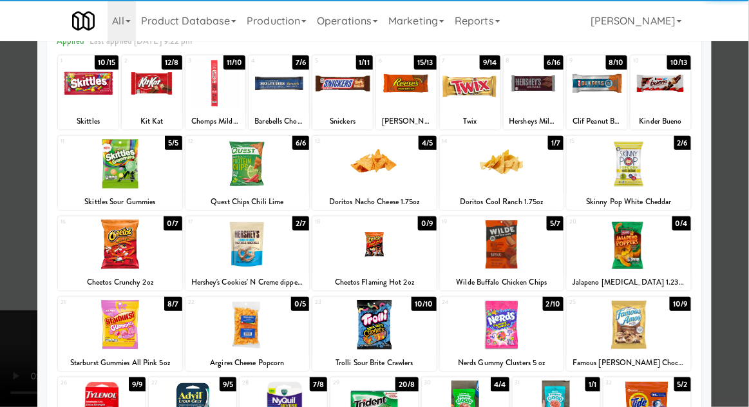
click at [372, 238] on div at bounding box center [374, 245] width 124 height 50
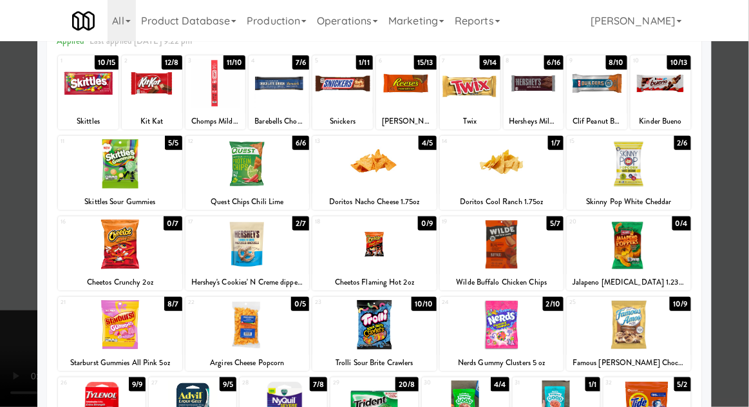
click at [748, 189] on div at bounding box center [374, 203] width 749 height 407
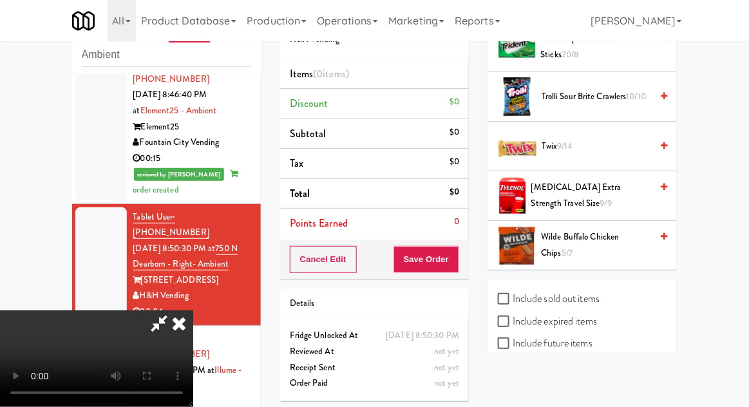
click at [535, 289] on label "Include sold out items" at bounding box center [549, 298] width 102 height 19
click at [513, 294] on input "Include sold out items" at bounding box center [505, 299] width 15 height 10
checkbox input "true"
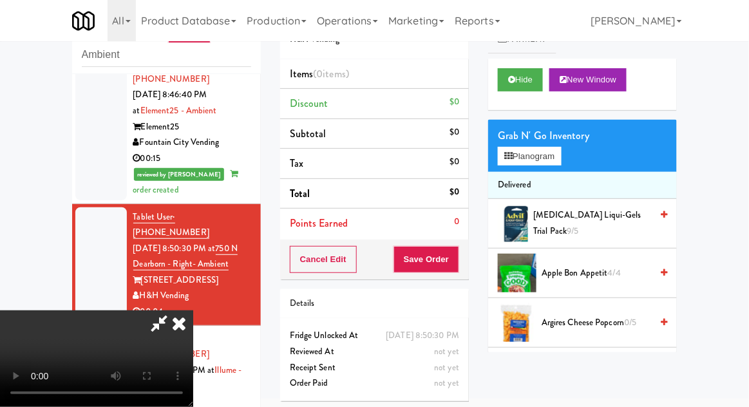
click at [520, 126] on div "Grab N' Go Inventory" at bounding box center [582, 135] width 169 height 19
click at [518, 147] on button "Planogram" at bounding box center [529, 156] width 63 height 19
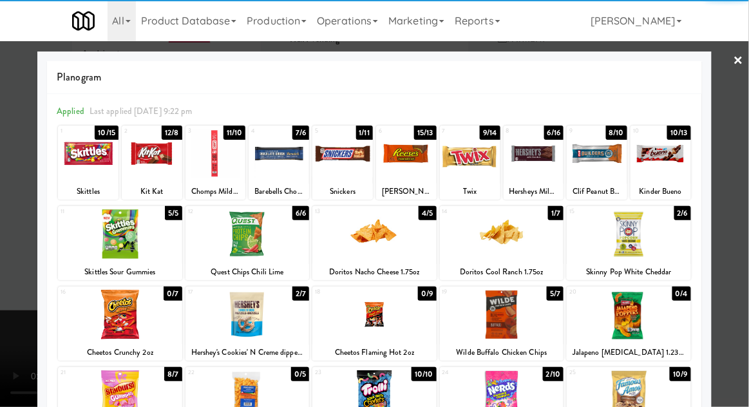
click at [368, 310] on div at bounding box center [374, 315] width 124 height 50
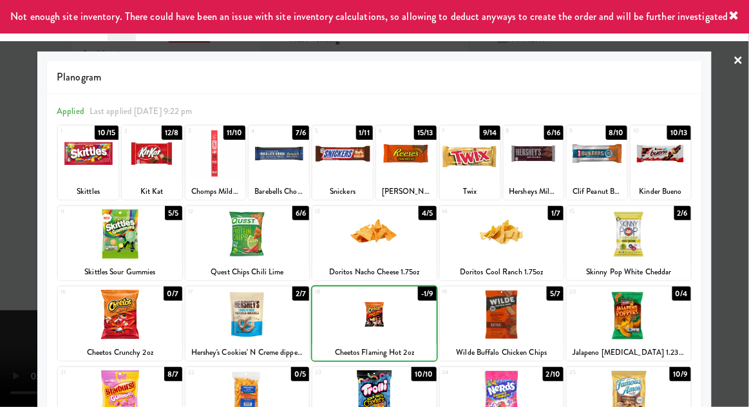
click at [748, 200] on div at bounding box center [374, 203] width 749 height 407
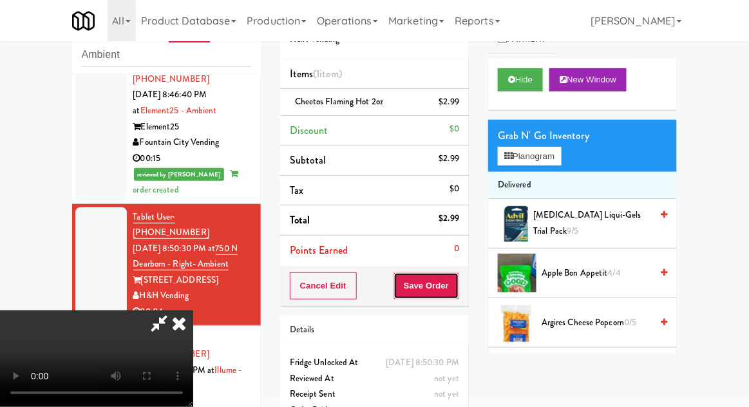
click at [459, 291] on button "Save Order" at bounding box center [427, 285] width 66 height 27
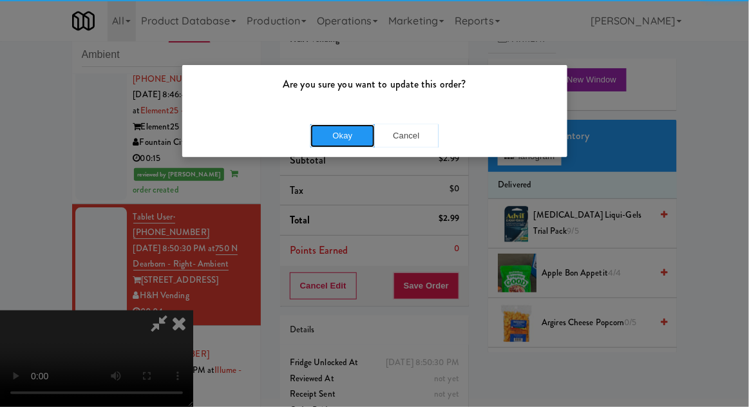
click at [357, 144] on button "Okay" at bounding box center [342, 135] width 64 height 23
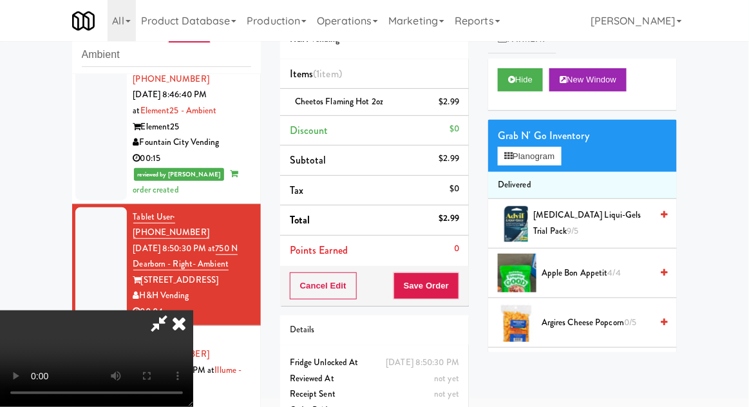
click at [93, 329] on div at bounding box center [101, 402] width 52 height 146
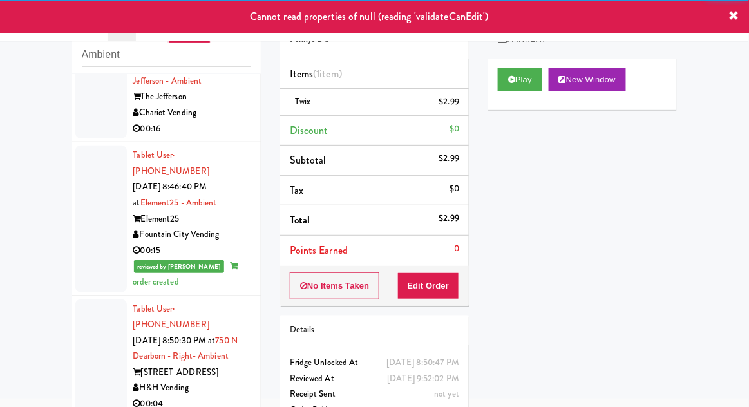
scroll to position [870, 0]
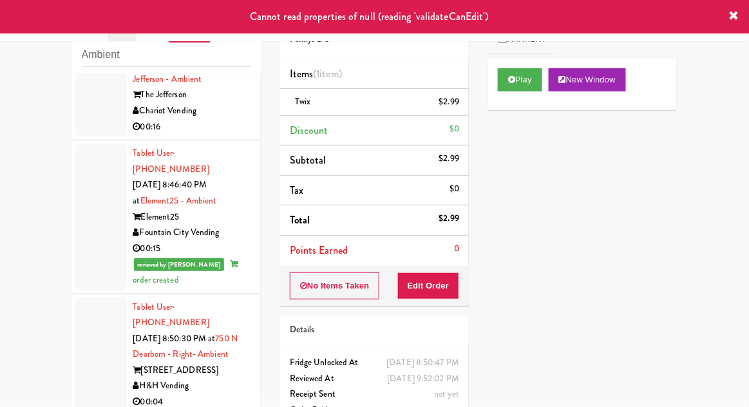
click at [88, 298] on div at bounding box center [101, 355] width 52 height 115
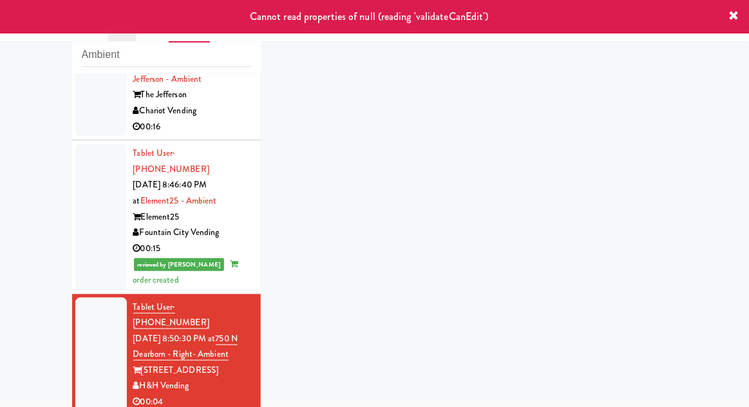
click at [86, 144] on div at bounding box center [101, 217] width 52 height 146
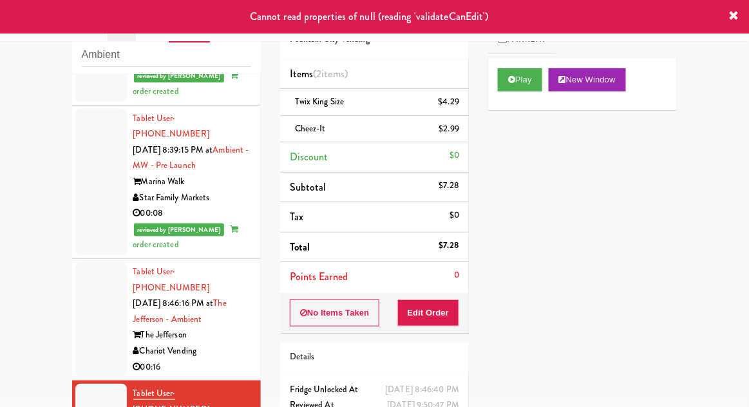
scroll to position [630, 0]
click at [86, 262] on div at bounding box center [101, 319] width 52 height 115
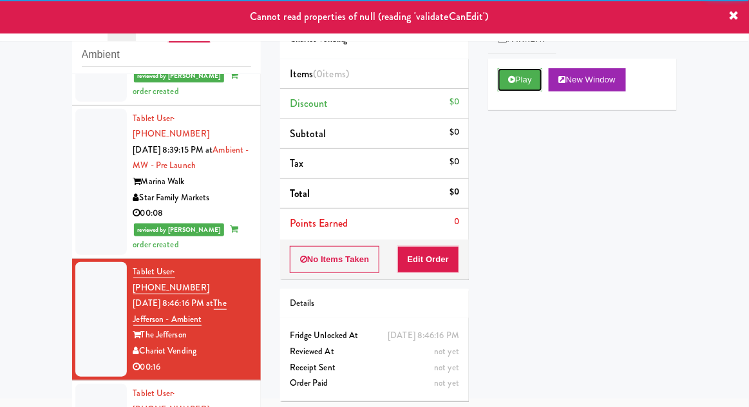
click at [502, 90] on button "Play" at bounding box center [520, 79] width 44 height 23
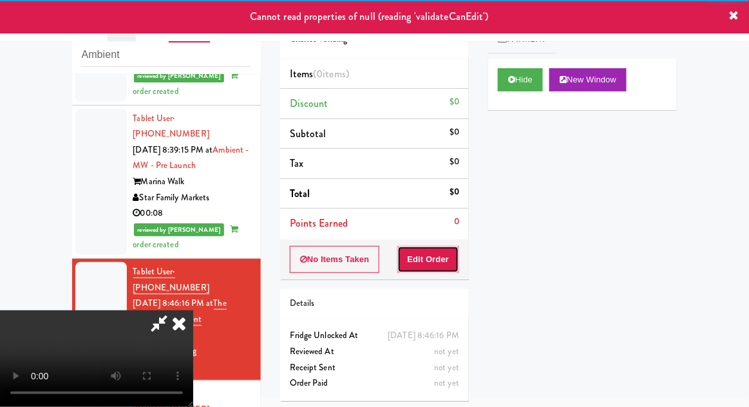
click at [435, 263] on button "Edit Order" at bounding box center [428, 259] width 62 height 27
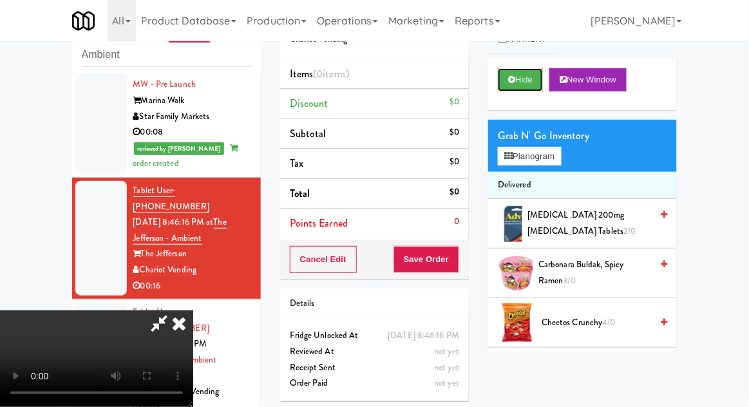
click at [506, 76] on button "Hide" at bounding box center [520, 79] width 45 height 23
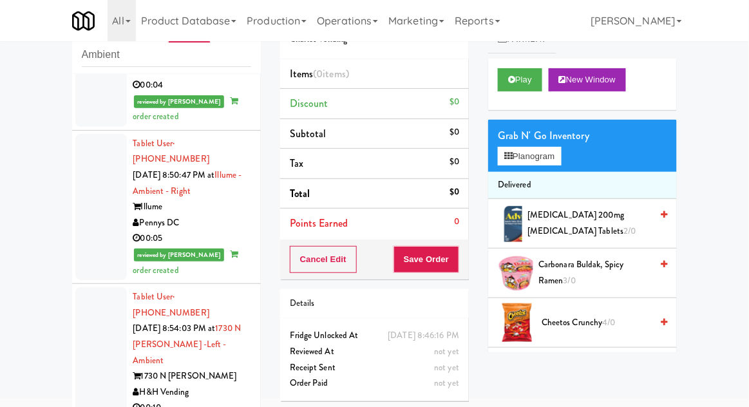
click at [86, 287] on div at bounding box center [101, 352] width 52 height 131
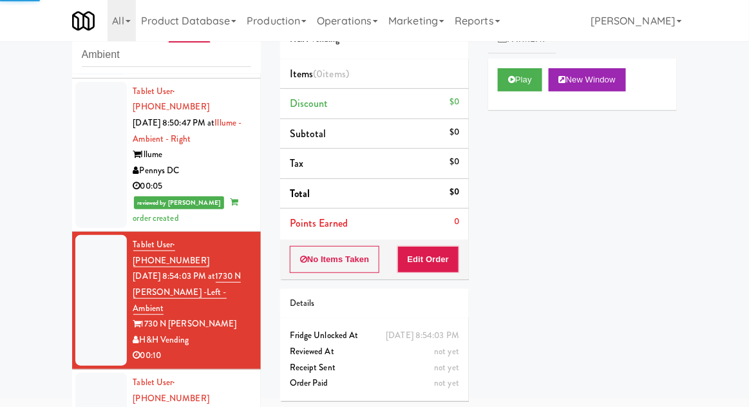
scroll to position [1239, 0]
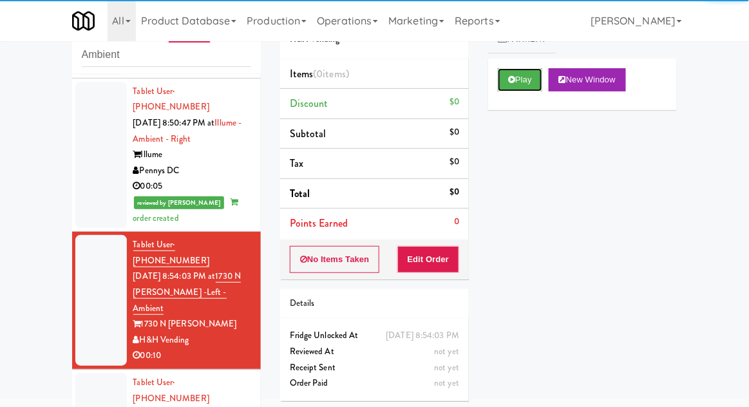
click at [518, 77] on button "Play" at bounding box center [520, 79] width 44 height 23
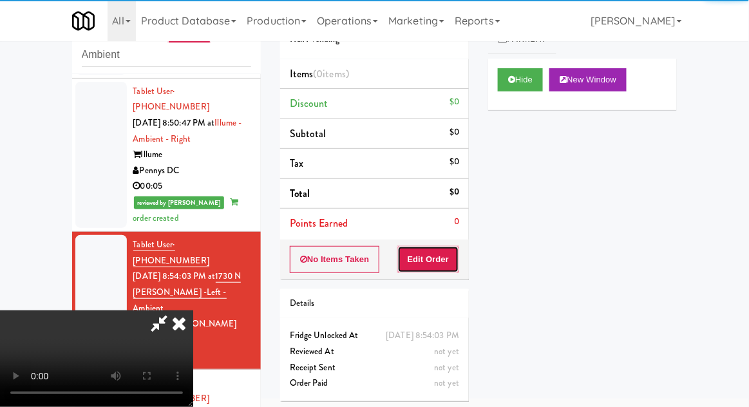
click at [457, 248] on button "Edit Order" at bounding box center [428, 259] width 62 height 27
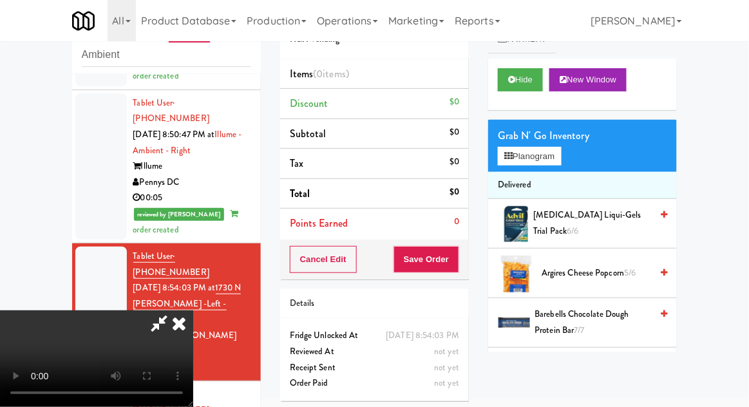
scroll to position [47, 0]
click at [535, 84] on button "Hide" at bounding box center [520, 79] width 45 height 23
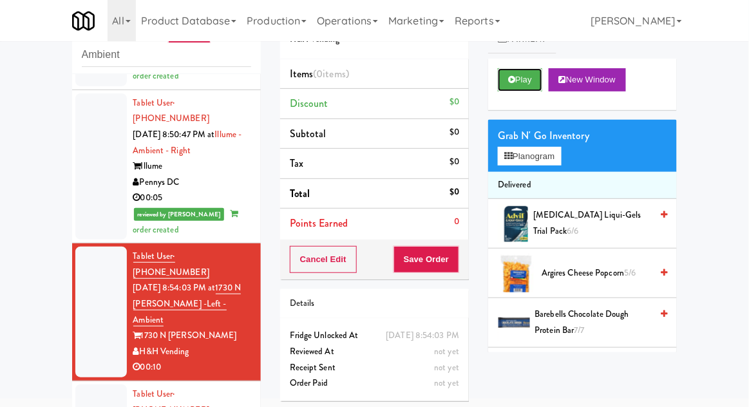
click at [533, 88] on button "Play" at bounding box center [520, 79] width 44 height 23
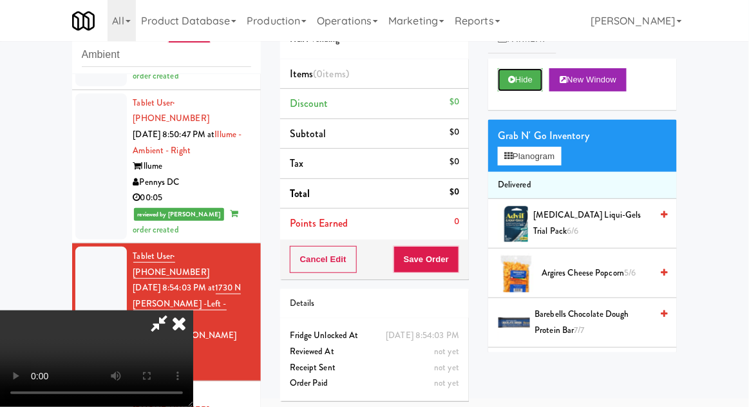
click at [531, 78] on button "Hide" at bounding box center [520, 79] width 45 height 23
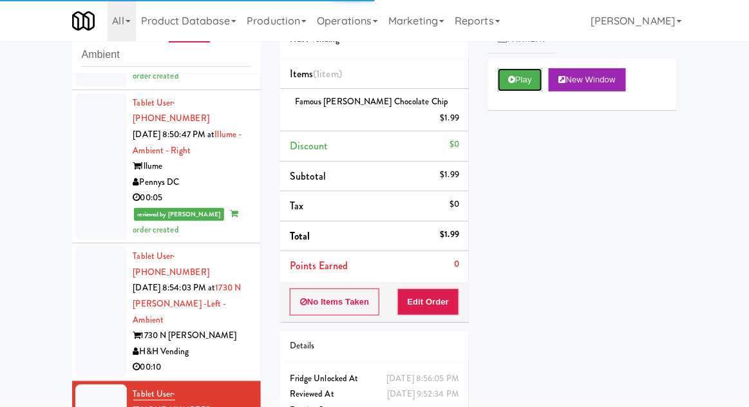
click at [522, 82] on button "Play" at bounding box center [520, 79] width 44 height 23
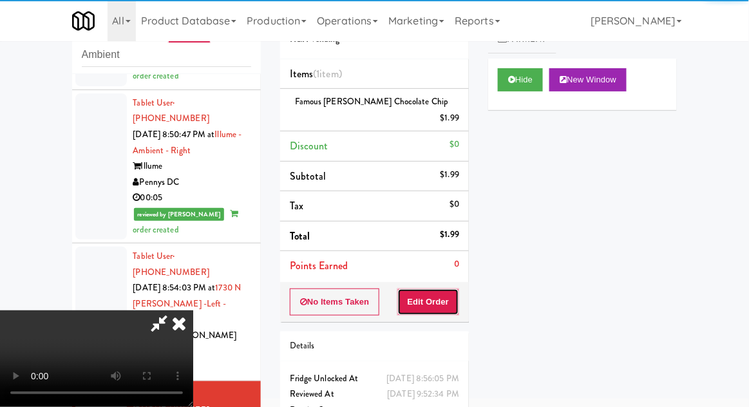
click at [426, 289] on button "Edit Order" at bounding box center [428, 302] width 62 height 27
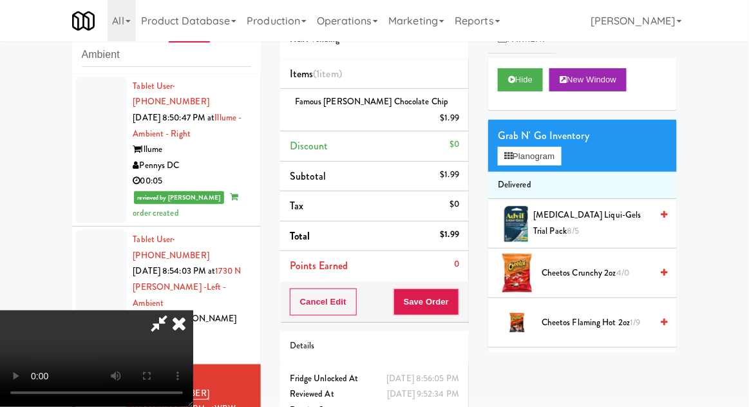
scroll to position [1191, 0]
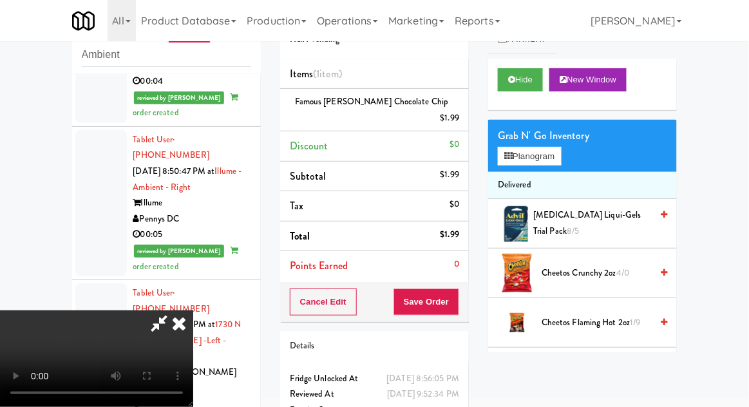
click at [88, 283] on div at bounding box center [101, 348] width 52 height 131
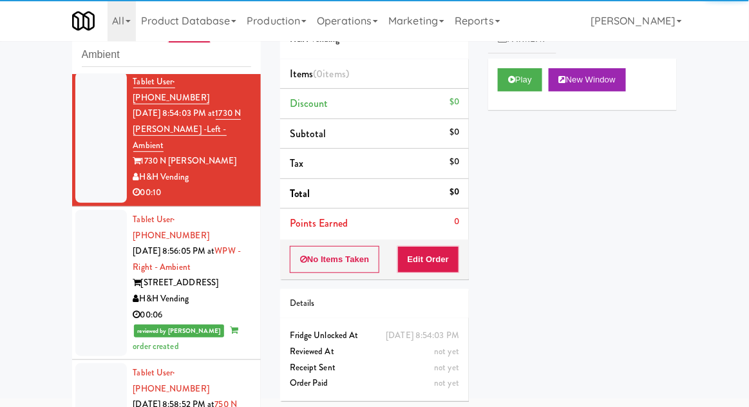
scroll to position [1420, 0]
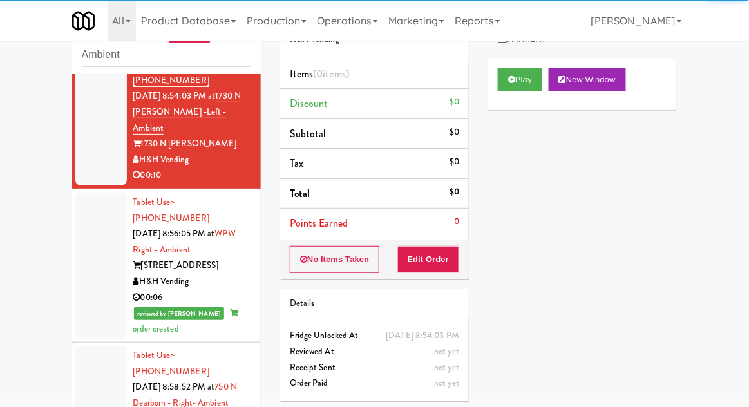
click at [80, 346] on div at bounding box center [101, 403] width 52 height 115
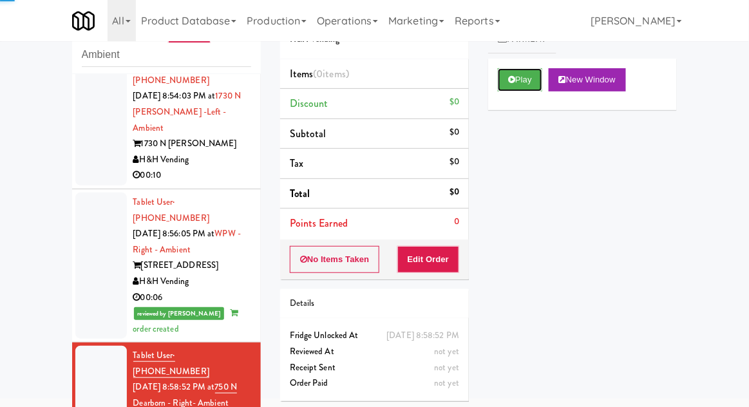
click at [517, 82] on button "Play" at bounding box center [520, 79] width 44 height 23
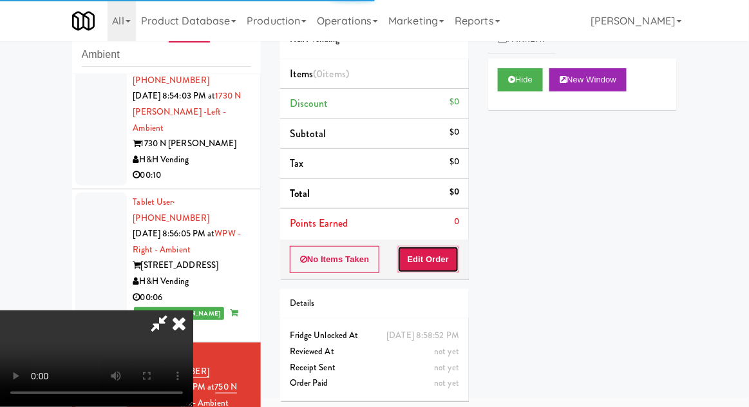
click at [447, 258] on button "Edit Order" at bounding box center [428, 259] width 62 height 27
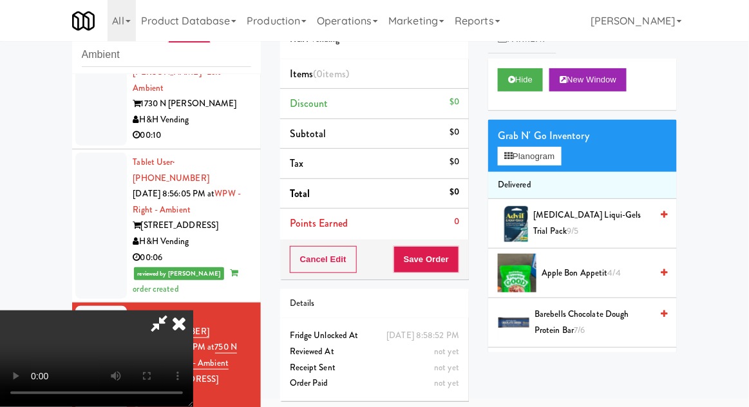
scroll to position [1457, 0]
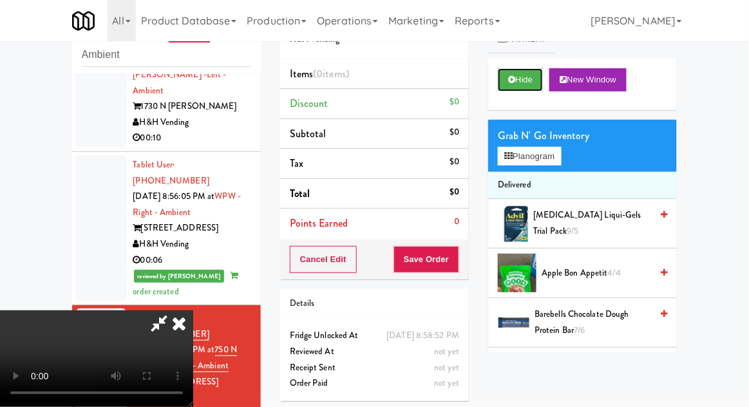
click at [518, 81] on button "Hide" at bounding box center [520, 79] width 45 height 23
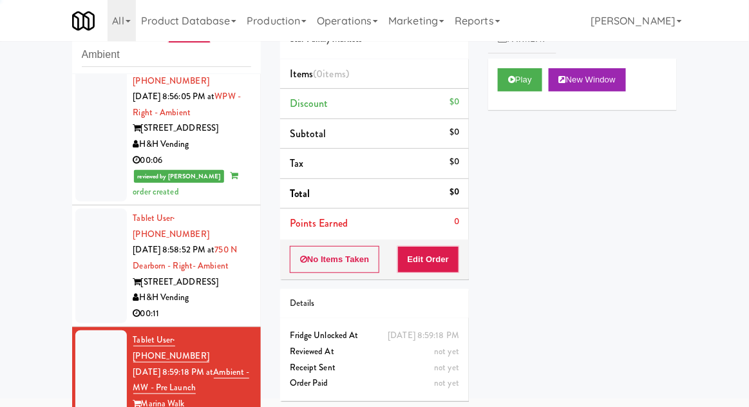
scroll to position [1557, 0]
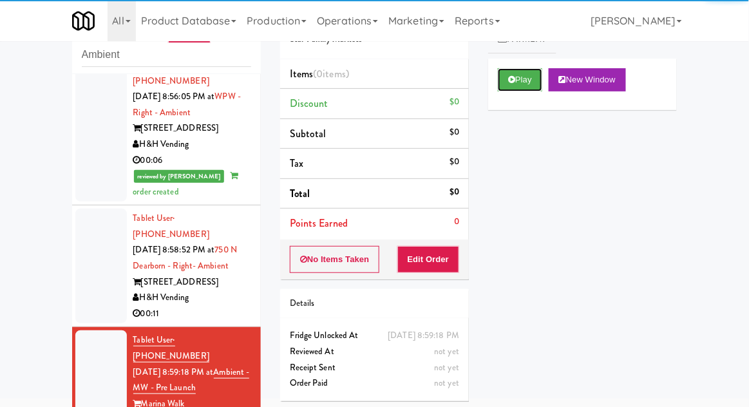
click at [506, 82] on button "Play" at bounding box center [520, 79] width 44 height 23
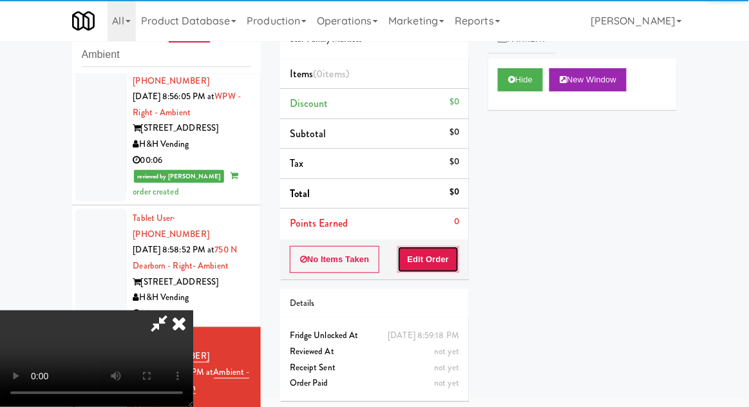
click at [440, 256] on button "Edit Order" at bounding box center [428, 259] width 62 height 27
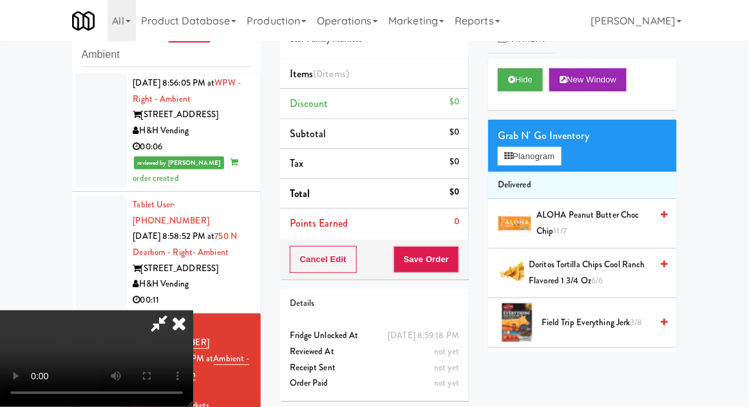
scroll to position [47, 0]
click at [522, 79] on button "Hide" at bounding box center [520, 79] width 45 height 23
click at [524, 88] on button "Hide" at bounding box center [520, 79] width 45 height 23
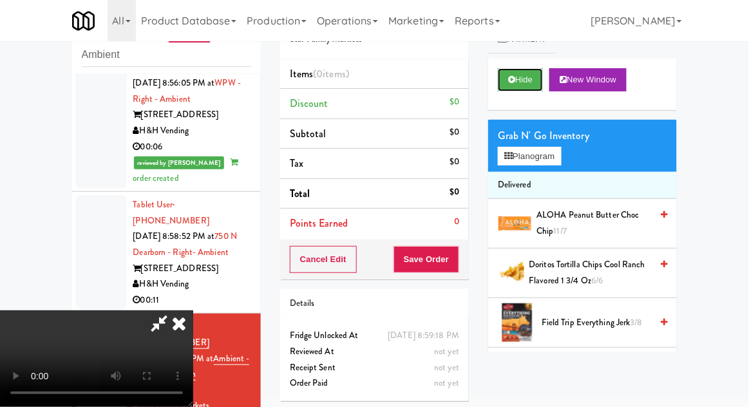
click at [533, 82] on button "Hide" at bounding box center [520, 79] width 45 height 23
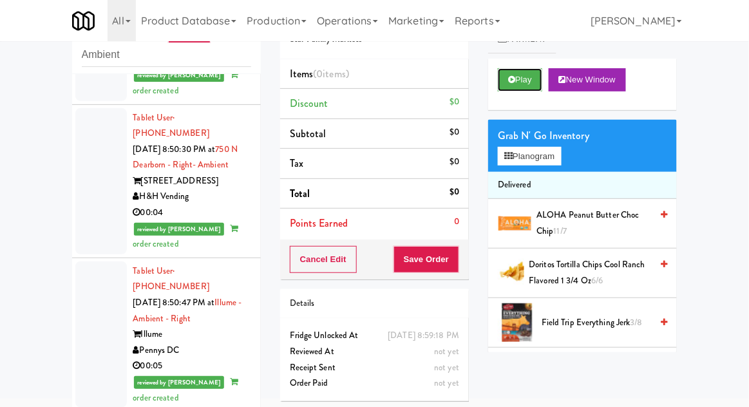
scroll to position [1052, 0]
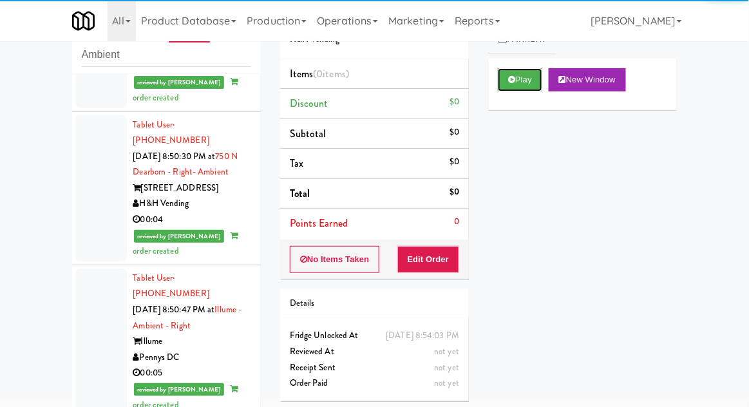
click at [508, 81] on icon at bounding box center [511, 79] width 7 height 8
click at [439, 260] on button "Edit Order" at bounding box center [428, 259] width 62 height 27
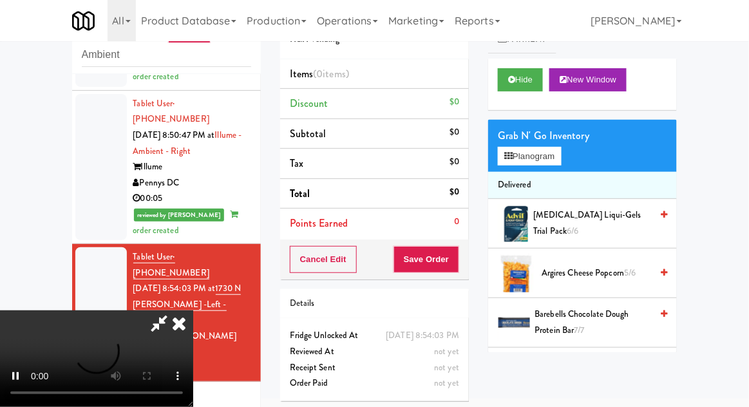
scroll to position [1229, 0]
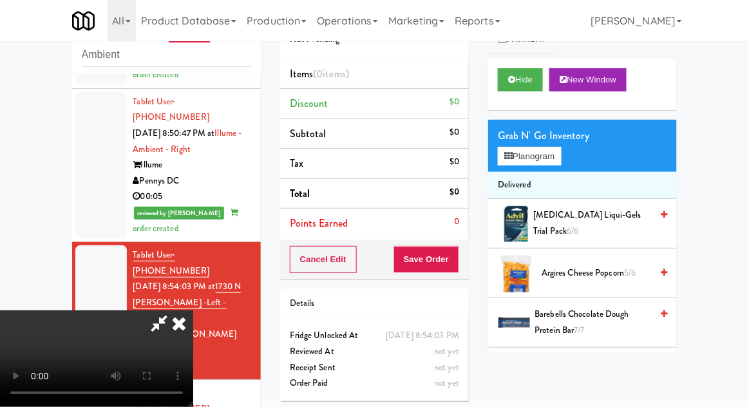
click at [75, 242] on li "Tablet User · (212) 203-1819 Oct 14, 2025 8:54:03 PM at 1730 N Clark -Left - Am…" at bounding box center [166, 311] width 189 height 138
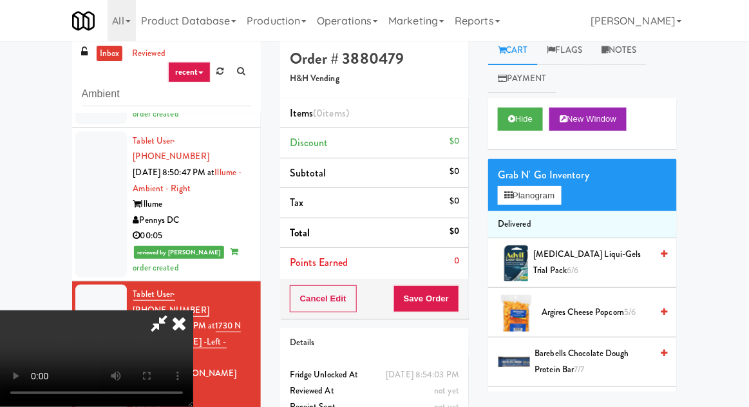
scroll to position [0, 0]
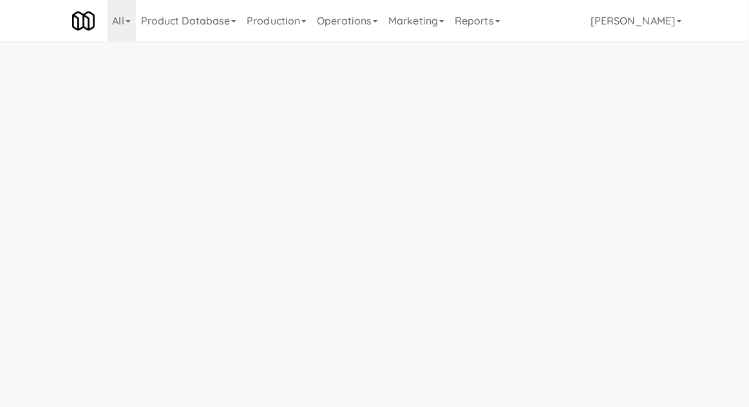
click at [357, 19] on link "Operations" at bounding box center [347, 20] width 71 height 41
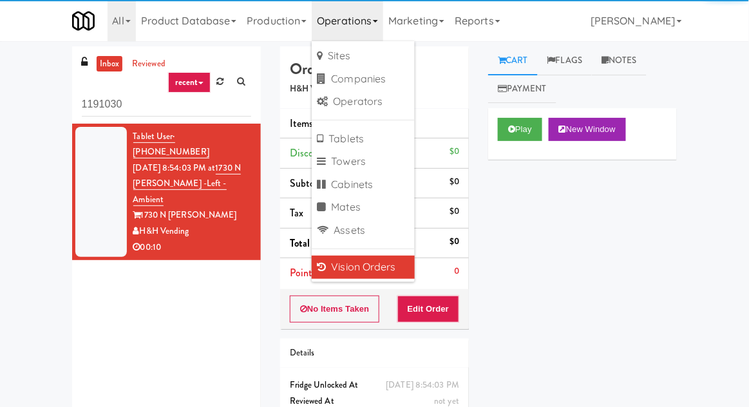
click at [15, 81] on div "inbox reviewed recent all unclear take inventory issue suspicious failed recent…" at bounding box center [374, 253] width 749 height 414
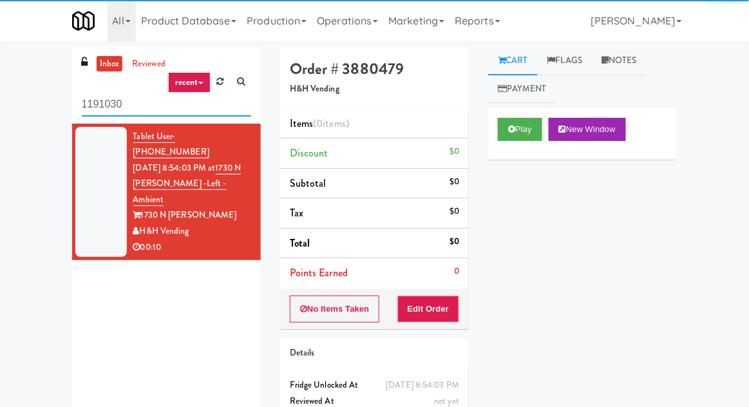
click at [101, 103] on input "1191030" at bounding box center [166, 105] width 169 height 24
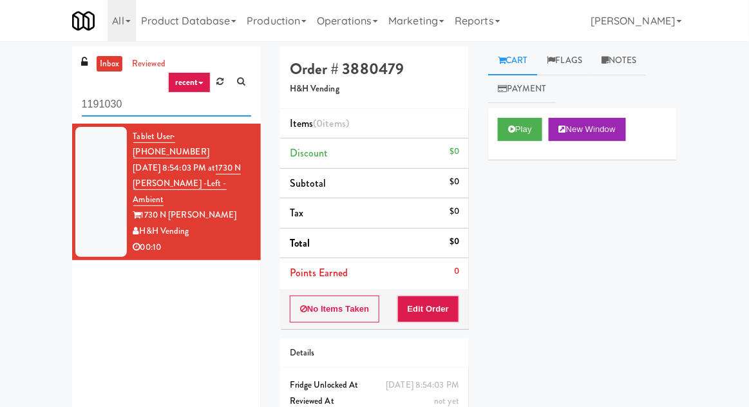
click at [100, 102] on input "1191030" at bounding box center [166, 105] width 169 height 24
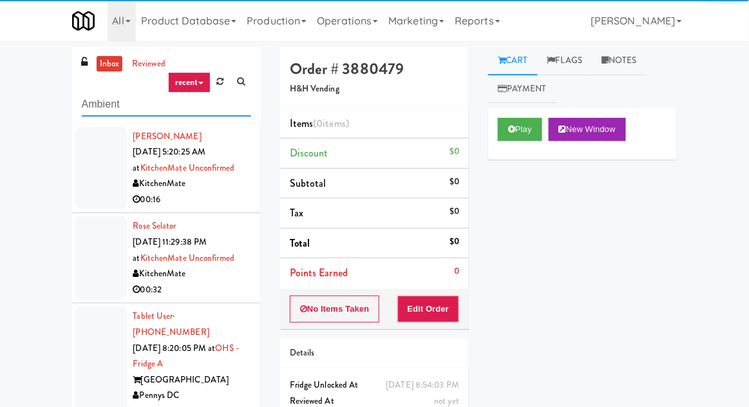
type input "Ambient"
click at [25, 98] on div "inbox reviewed recent all unclear take inventory issue suspicious failed recent…" at bounding box center [374, 282] width 749 height 473
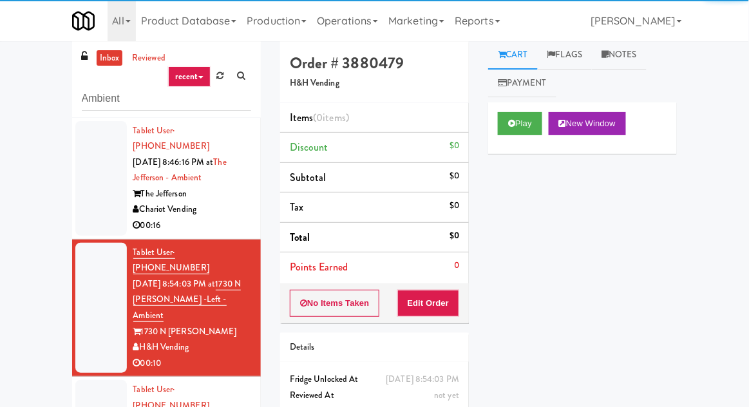
scroll to position [10, 0]
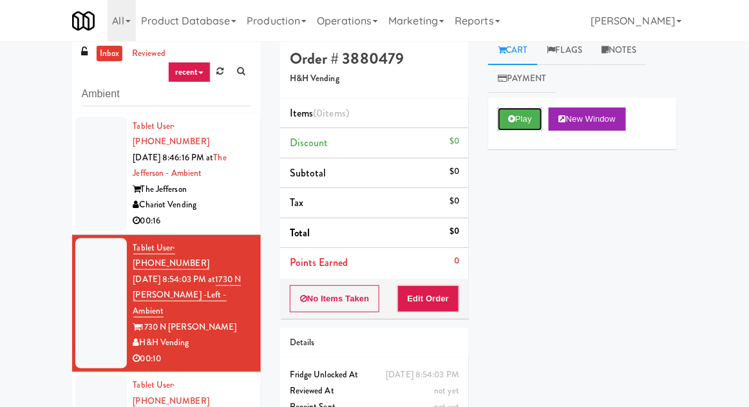
click at [504, 117] on button "Play" at bounding box center [520, 119] width 44 height 23
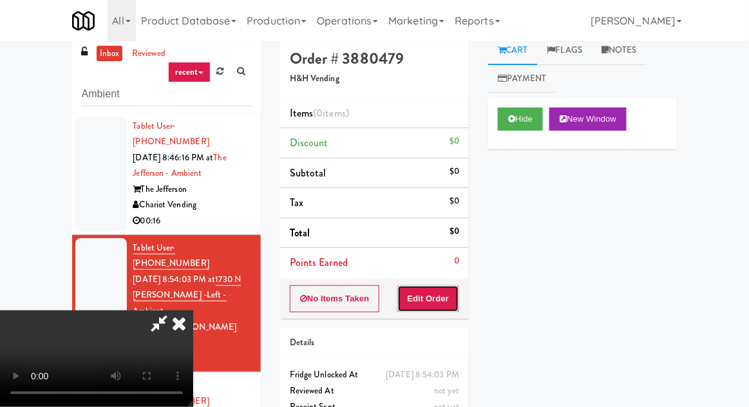
click at [432, 299] on button "Edit Order" at bounding box center [428, 298] width 62 height 27
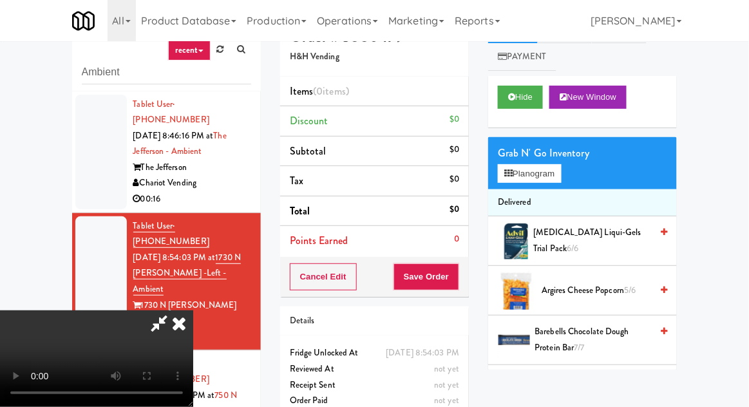
scroll to position [50, 0]
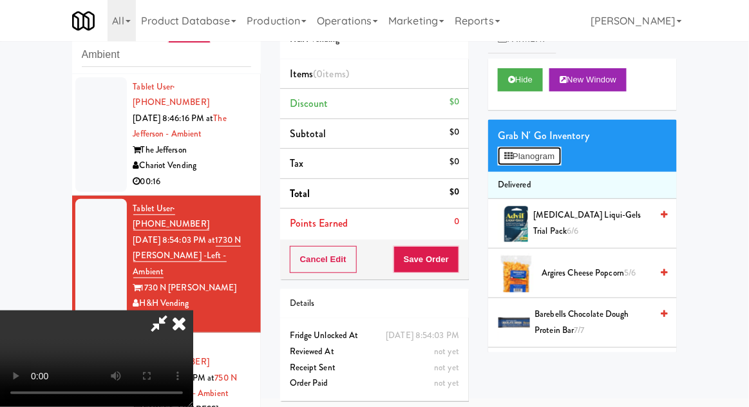
click at [560, 163] on button "Planogram" at bounding box center [529, 156] width 63 height 19
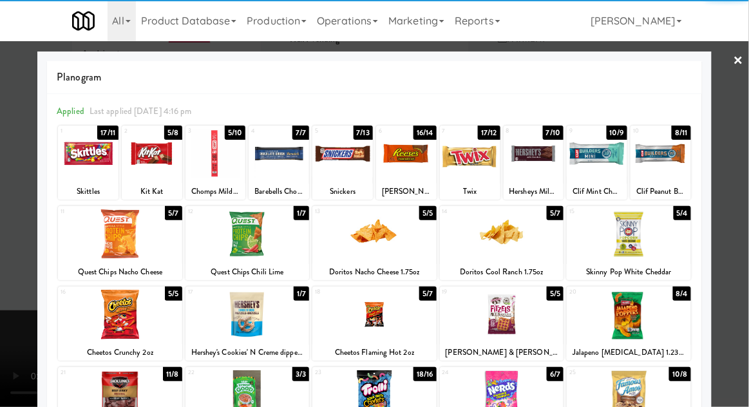
click at [648, 231] on div at bounding box center [629, 234] width 124 height 50
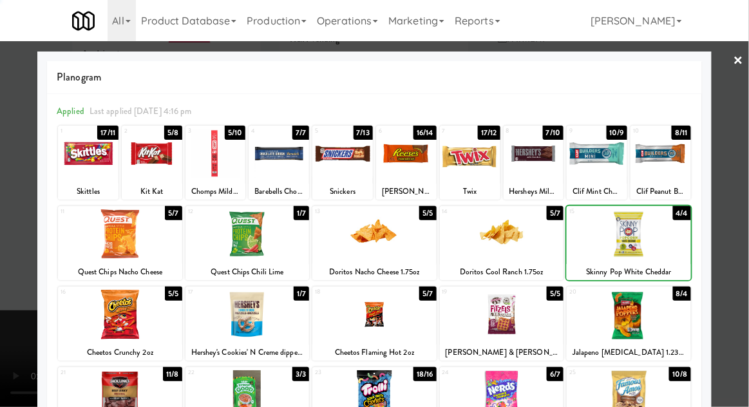
click at [748, 139] on div at bounding box center [374, 203] width 749 height 407
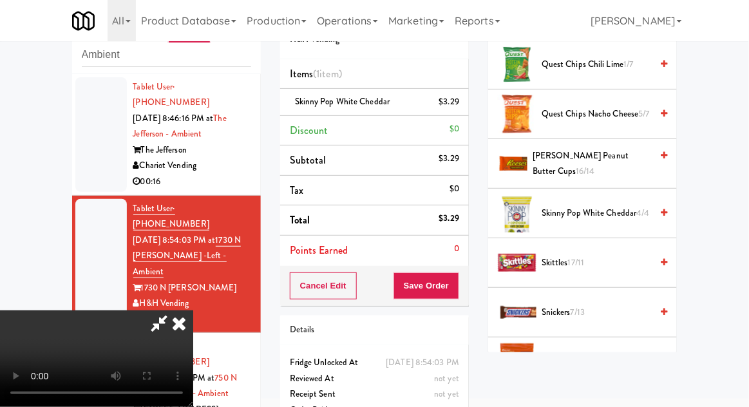
scroll to position [1175, 0]
click at [634, 205] on span "Skinny Pop White Cheddar 4/4" at bounding box center [596, 213] width 109 height 16
click at [452, 287] on button "Save Order" at bounding box center [427, 285] width 66 height 27
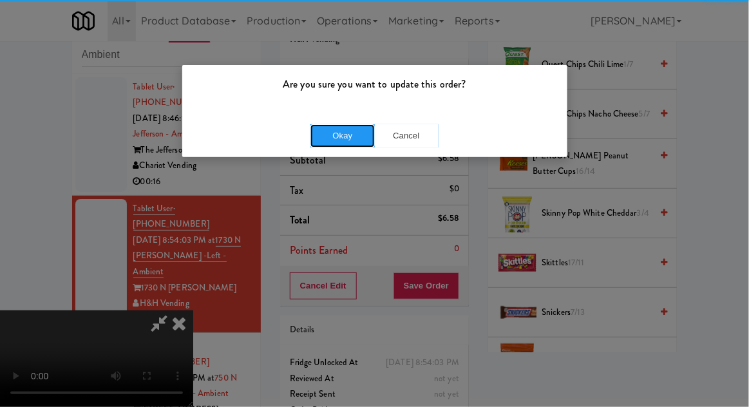
click at [340, 134] on button "Okay" at bounding box center [342, 135] width 64 height 23
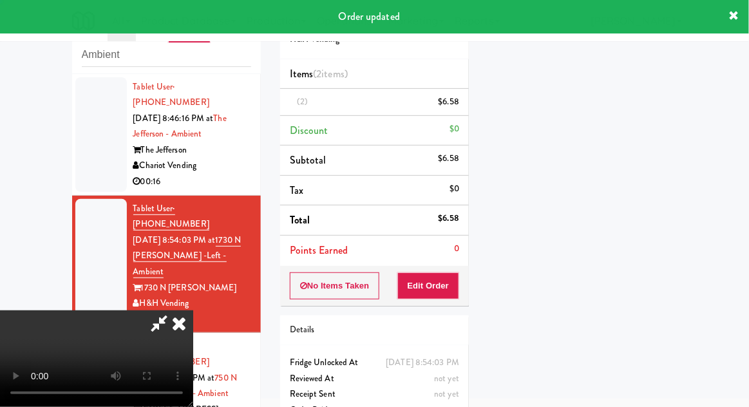
scroll to position [0, 0]
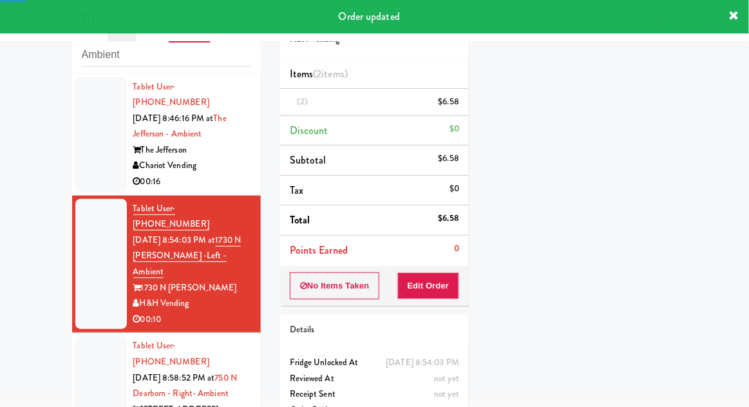
click at [72, 155] on li "Tablet User · (480) 200-0859 [DATE] 8:46:16 PM at The Jefferson - Ambient The J…" at bounding box center [166, 135] width 189 height 122
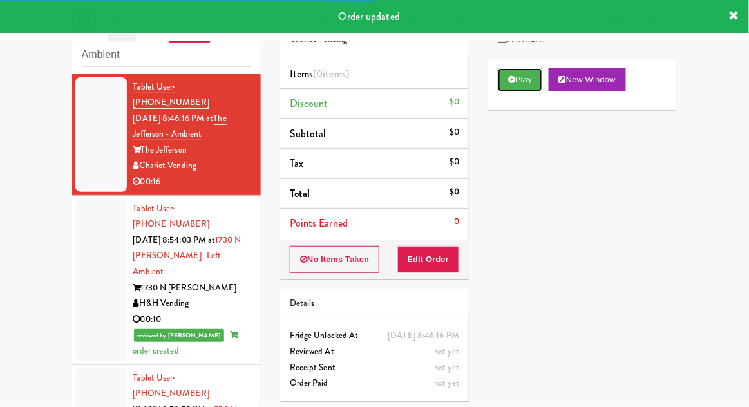
click at [506, 82] on button "Play" at bounding box center [520, 79] width 44 height 23
click at [425, 262] on button "Edit Order" at bounding box center [428, 259] width 62 height 27
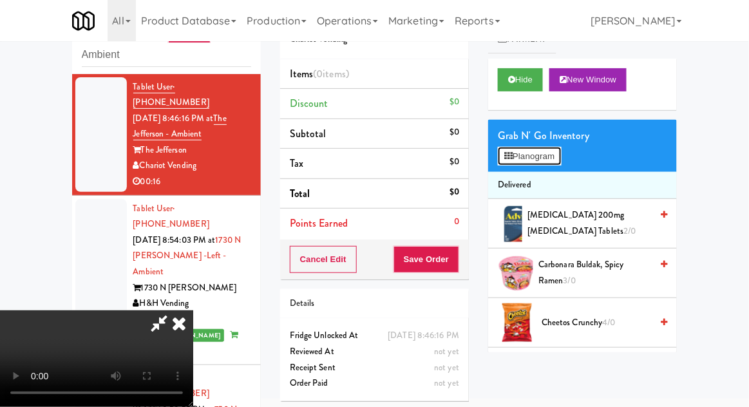
click at [561, 149] on button "Planogram" at bounding box center [529, 156] width 63 height 19
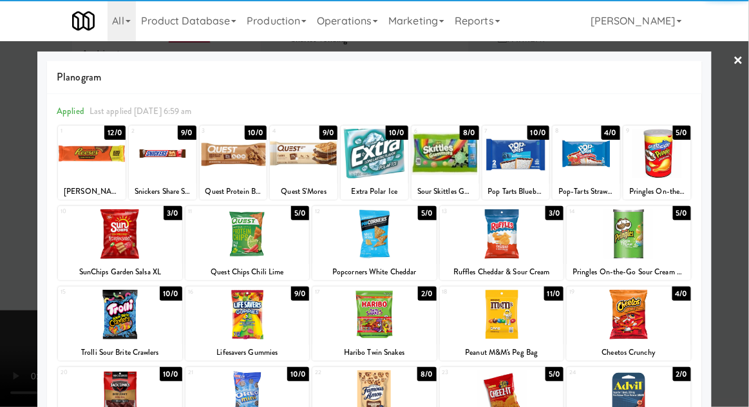
click at [513, 310] on div at bounding box center [502, 315] width 124 height 50
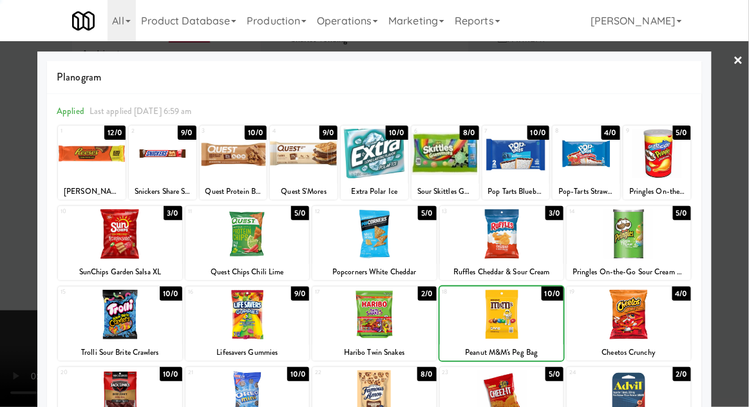
click at [745, 169] on div at bounding box center [374, 203] width 749 height 407
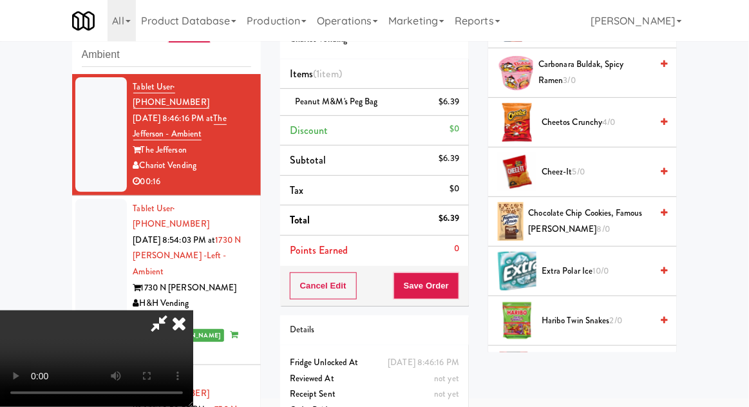
scroll to position [202, 0]
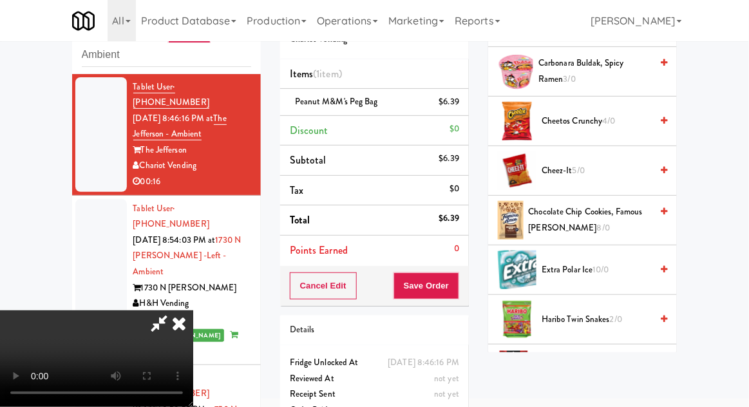
click at [622, 209] on span "Chocolate Chip Cookies, Famous [PERSON_NAME] 8/0" at bounding box center [590, 220] width 123 height 32
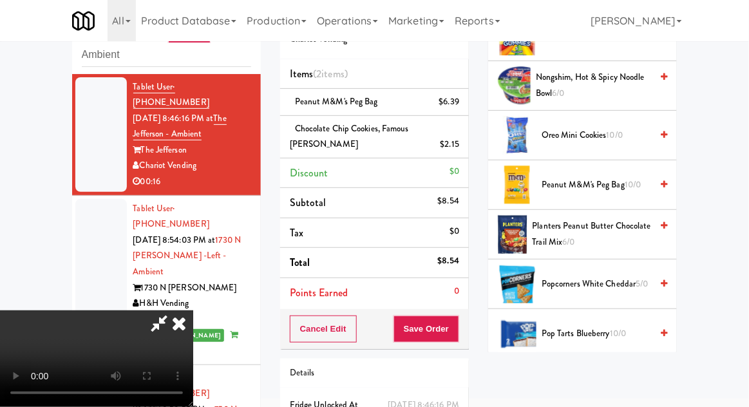
scroll to position [584, 0]
click at [629, 137] on span "Oreo Mini Cookies 10/0" at bounding box center [596, 136] width 109 height 16
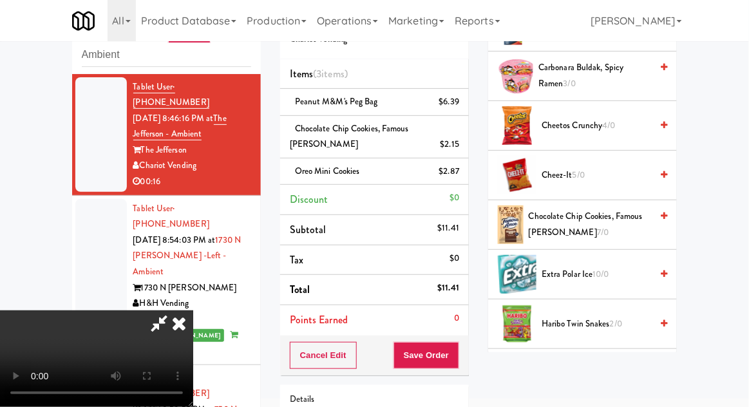
scroll to position [0, 0]
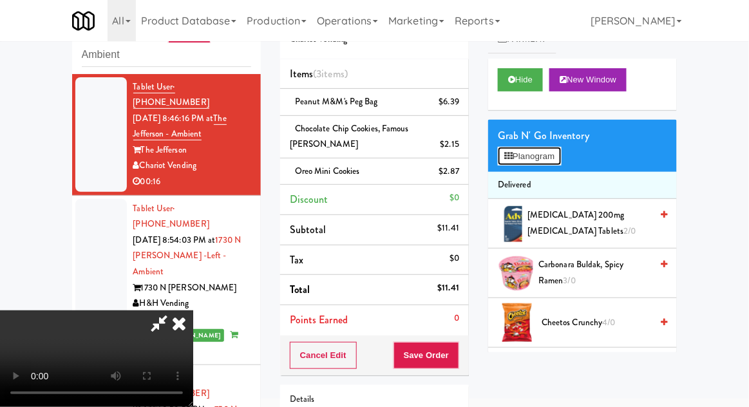
click at [561, 158] on button "Planogram" at bounding box center [529, 156] width 63 height 19
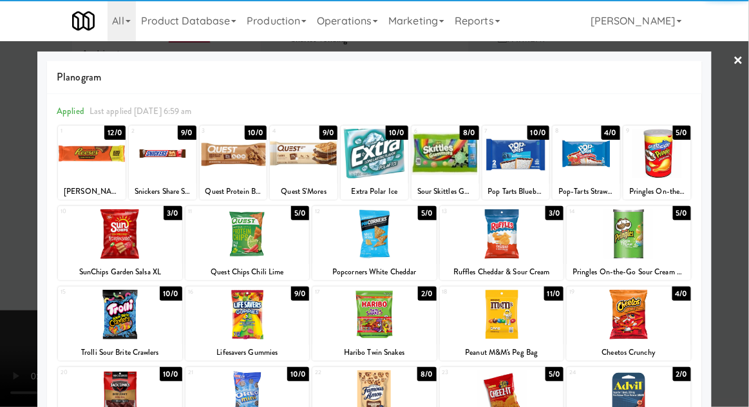
click at [386, 318] on div at bounding box center [374, 315] width 124 height 50
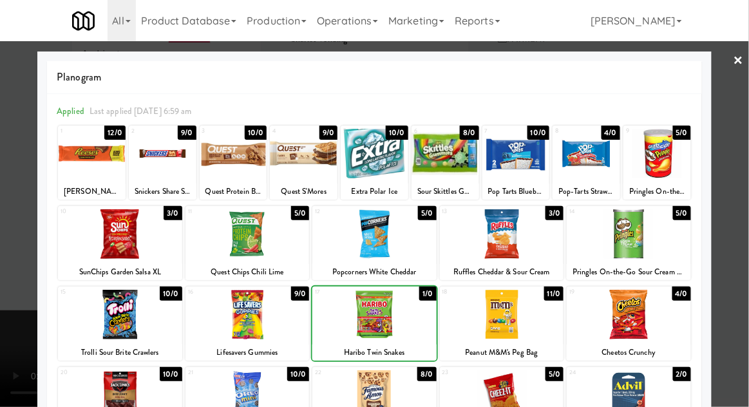
click at [746, 161] on div at bounding box center [374, 203] width 749 height 407
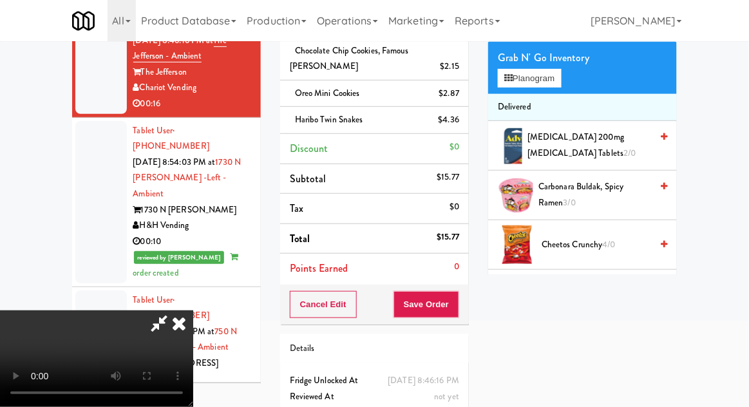
scroll to position [47, 0]
click at [459, 309] on button "Save Order" at bounding box center [427, 304] width 66 height 27
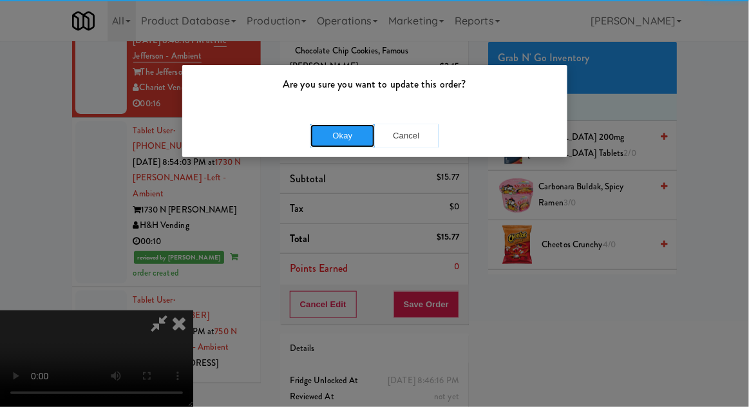
click at [339, 139] on button "Okay" at bounding box center [342, 135] width 64 height 23
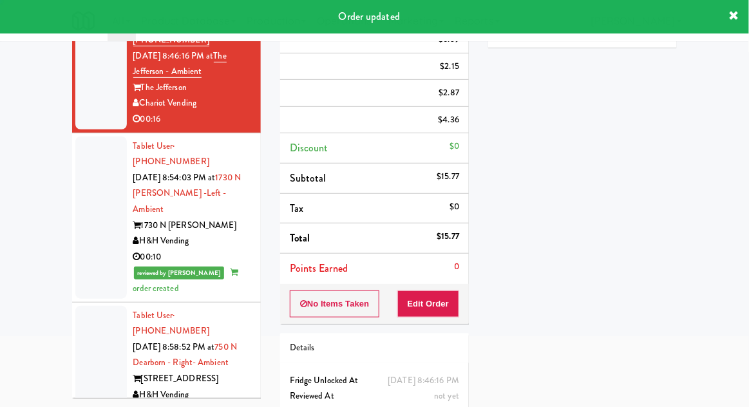
scroll to position [0, 0]
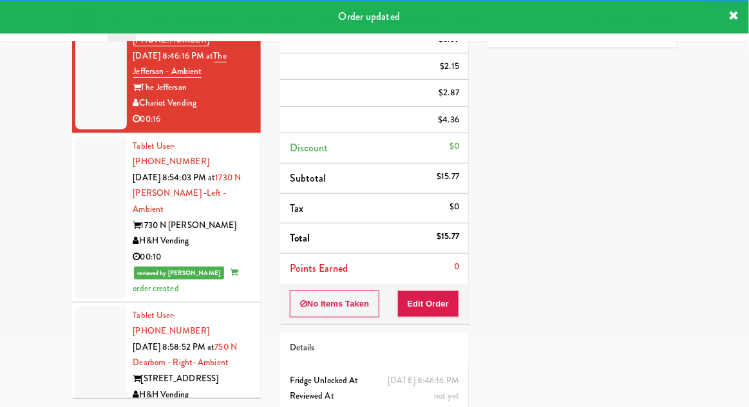
click at [75, 233] on div at bounding box center [101, 218] width 52 height 162
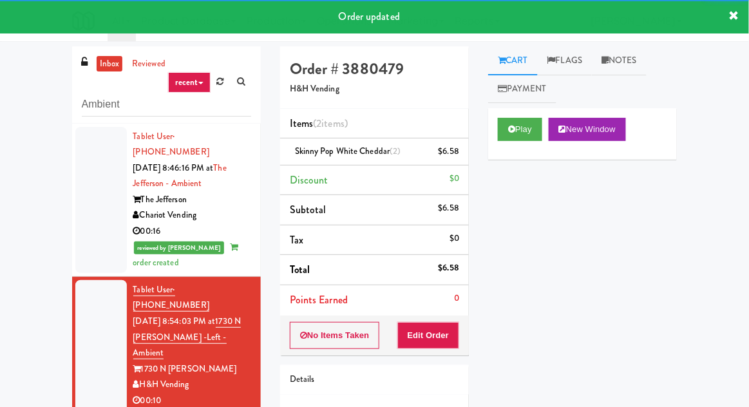
scroll to position [50, 0]
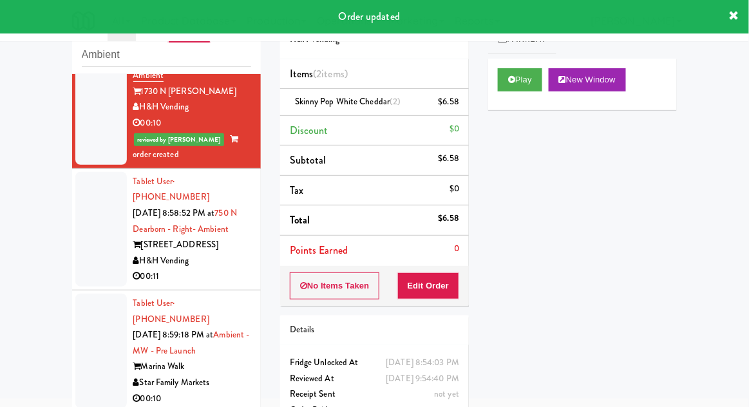
click at [91, 189] on div at bounding box center [101, 229] width 52 height 115
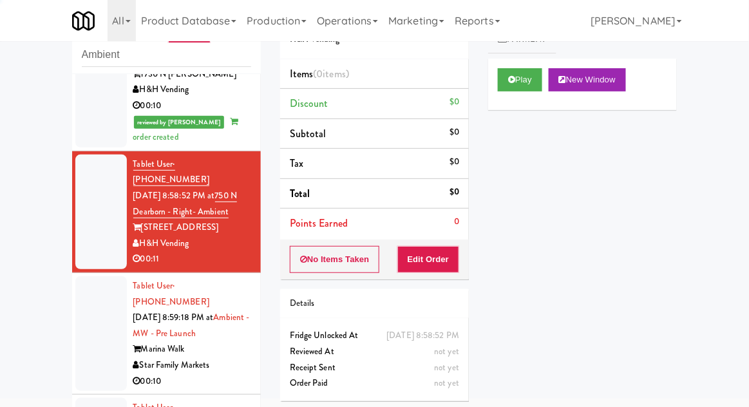
scroll to position [249, 0]
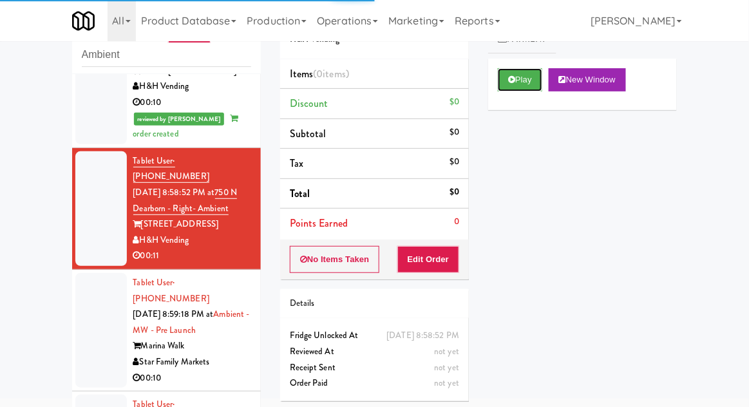
click at [502, 88] on button "Play" at bounding box center [520, 79] width 44 height 23
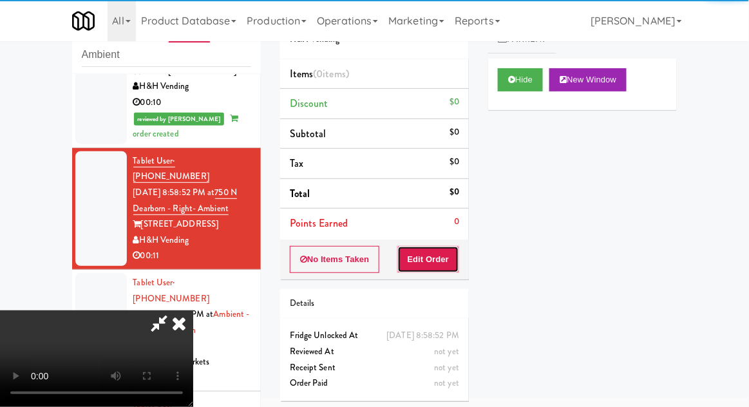
click at [442, 251] on button "Edit Order" at bounding box center [428, 259] width 62 height 27
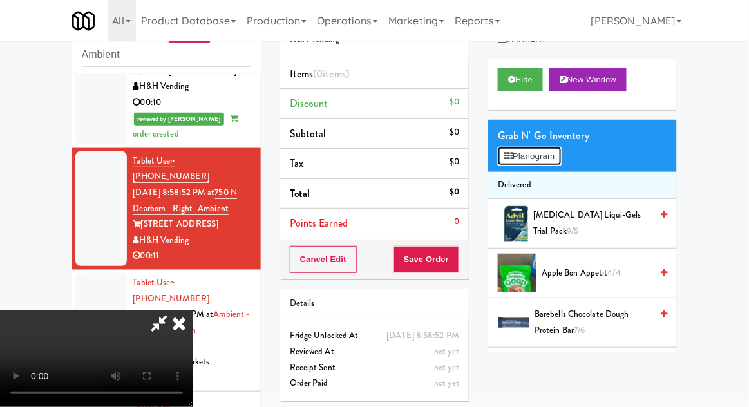
click at [555, 157] on button "Planogram" at bounding box center [529, 156] width 63 height 19
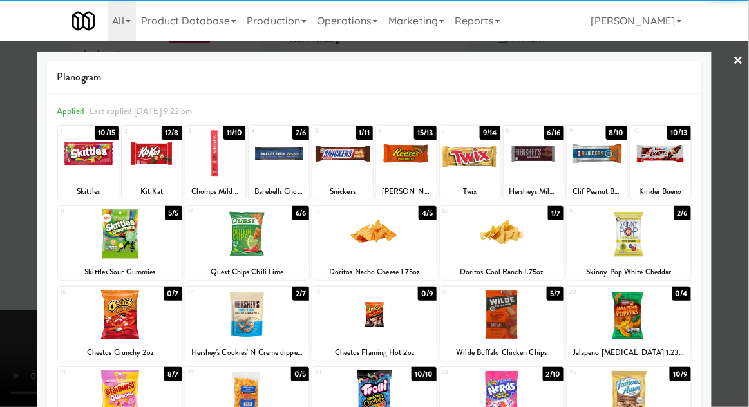
click at [343, 160] on div at bounding box center [342, 154] width 61 height 50
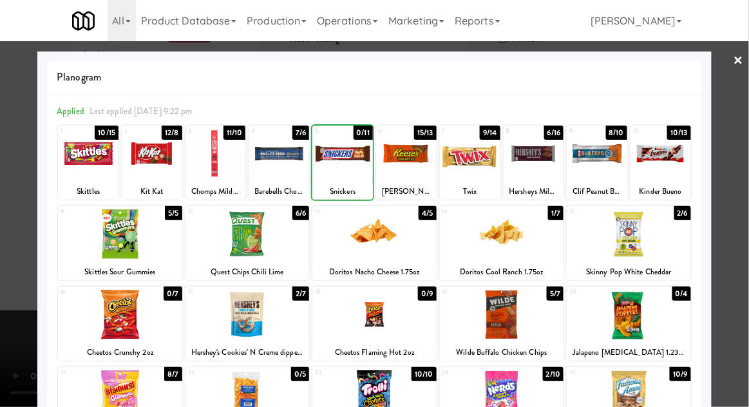
click at [748, 162] on div at bounding box center [374, 203] width 749 height 407
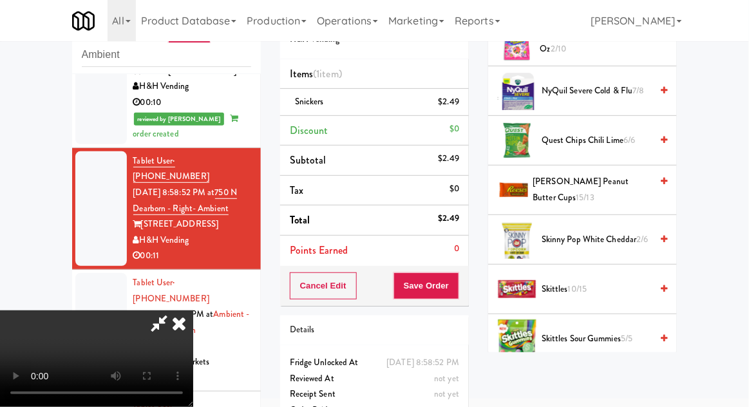
scroll to position [826, 0]
click at [620, 182] on span "[PERSON_NAME] Peanut Butter Cups 15/13" at bounding box center [592, 191] width 119 height 32
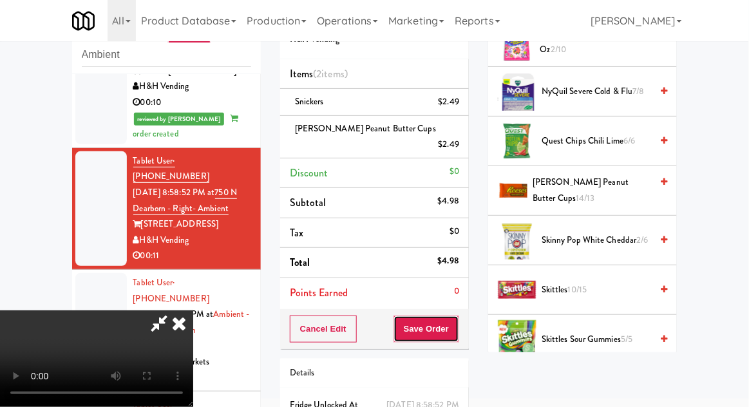
click at [456, 316] on button "Save Order" at bounding box center [427, 329] width 66 height 27
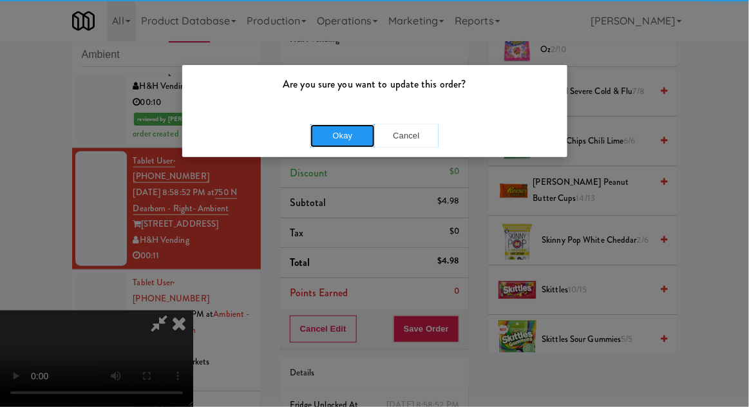
click at [340, 136] on button "Okay" at bounding box center [342, 135] width 64 height 23
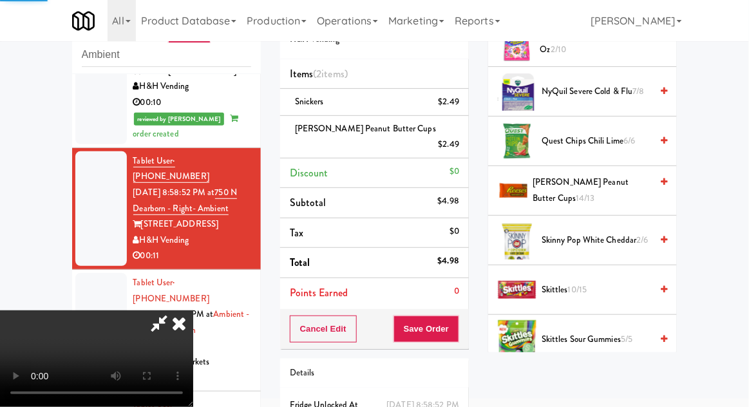
scroll to position [127, 0]
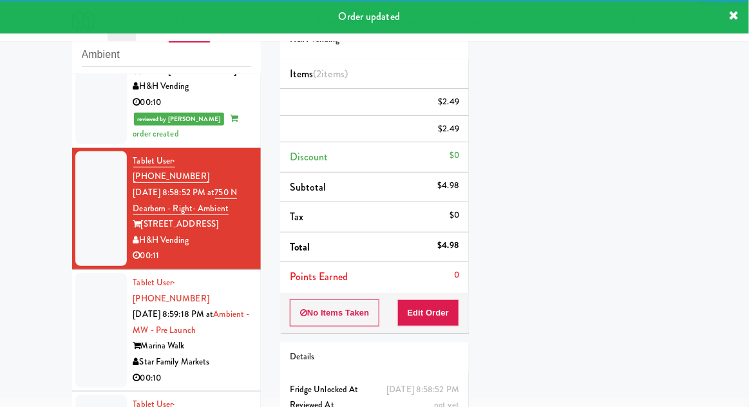
click at [75, 273] on div at bounding box center [101, 330] width 52 height 115
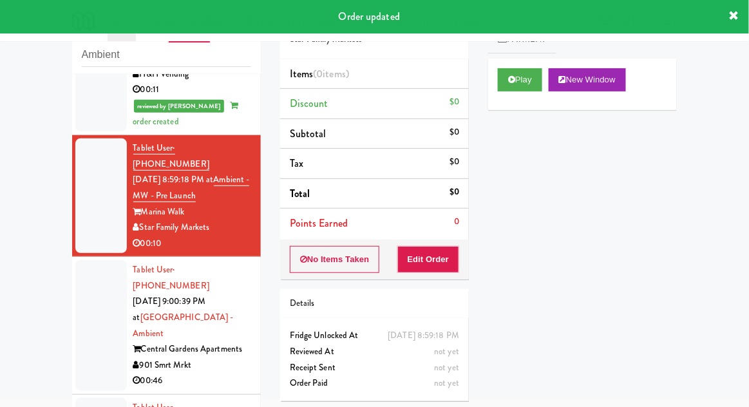
scroll to position [416, 0]
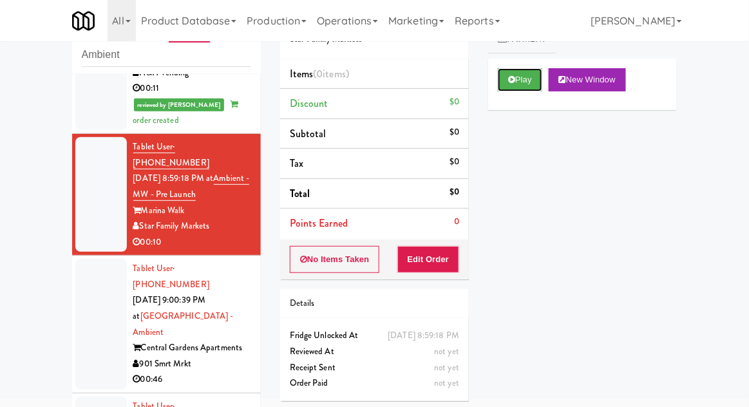
click at [504, 88] on button "Play" at bounding box center [520, 79] width 44 height 23
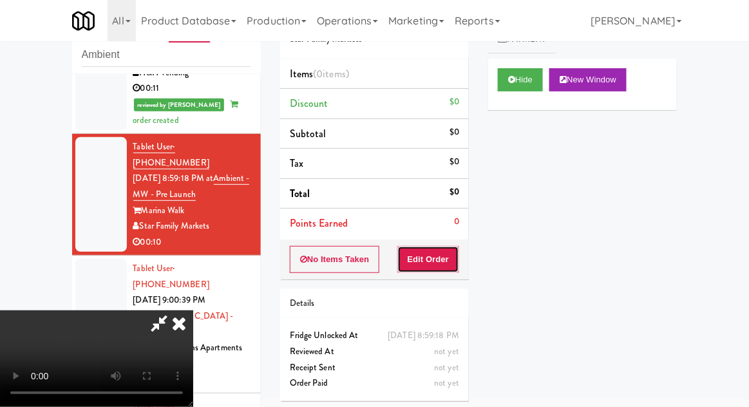
click at [451, 247] on button "Edit Order" at bounding box center [428, 259] width 62 height 27
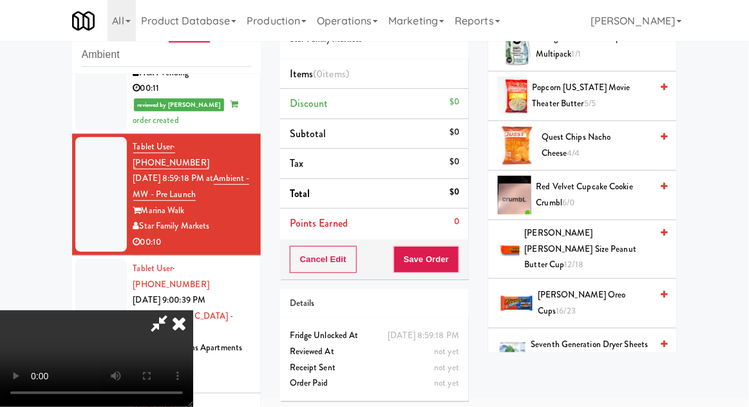
scroll to position [714, 0]
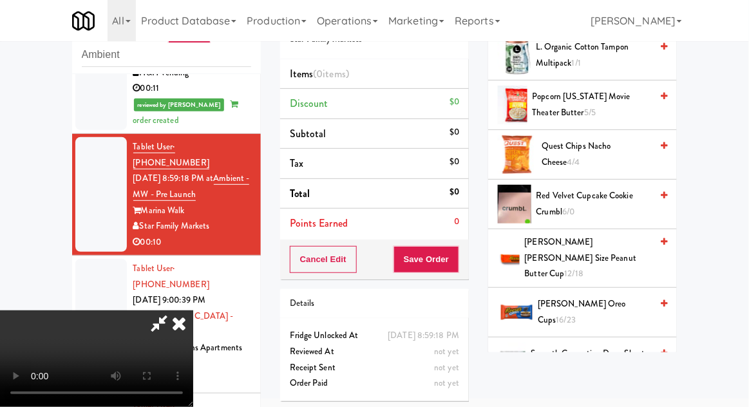
click at [621, 196] on span "Red Velvet Cupcake Cookie Crumbl 6/0" at bounding box center [594, 204] width 115 height 32
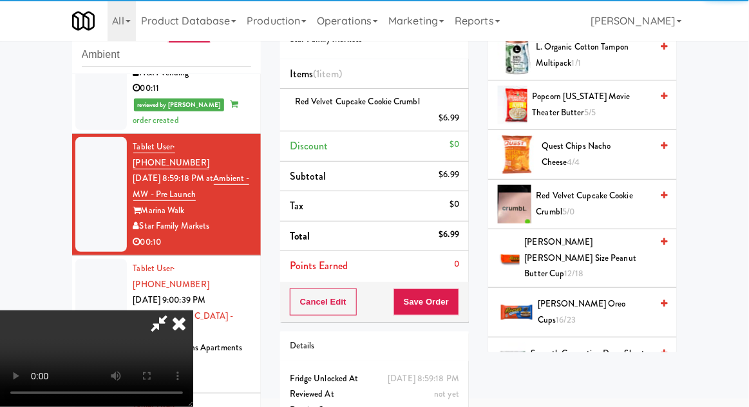
scroll to position [47, 0]
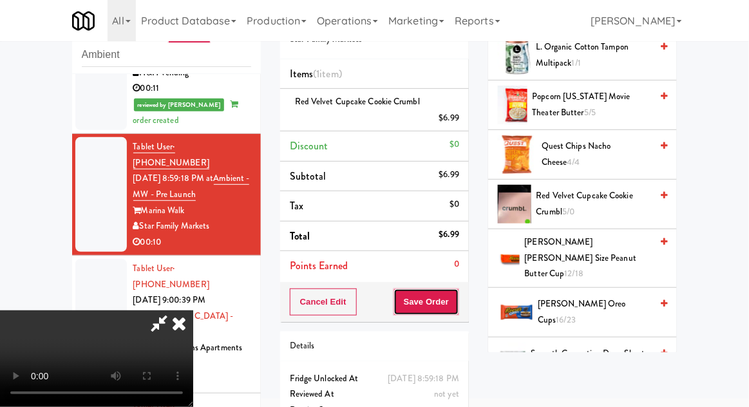
click at [457, 310] on button "Save Order" at bounding box center [427, 302] width 66 height 27
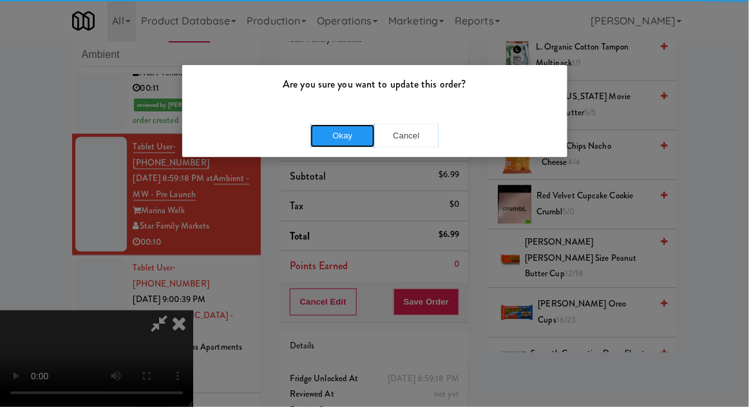
click at [348, 142] on button "Okay" at bounding box center [342, 135] width 64 height 23
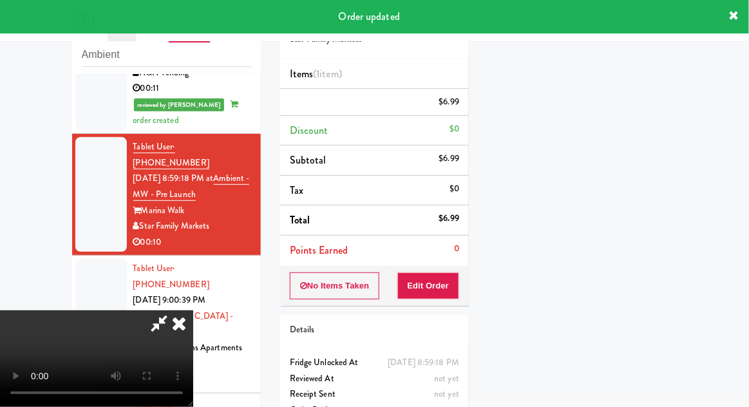
scroll to position [0, 0]
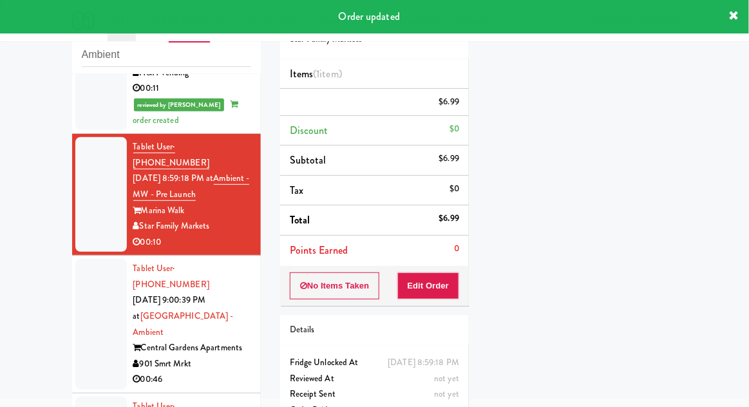
click at [75, 261] on div at bounding box center [101, 324] width 52 height 131
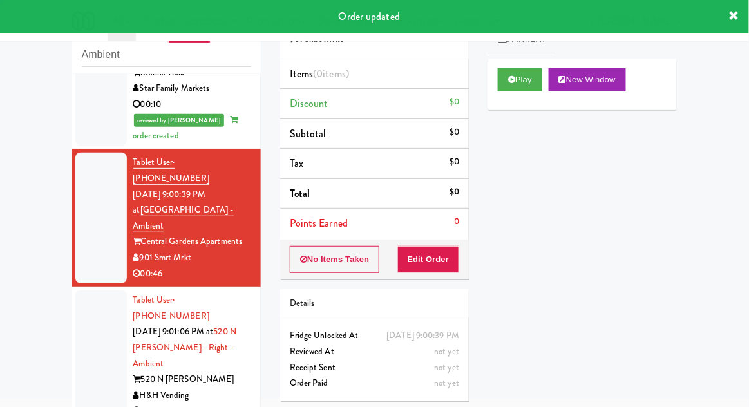
scroll to position [567, 0]
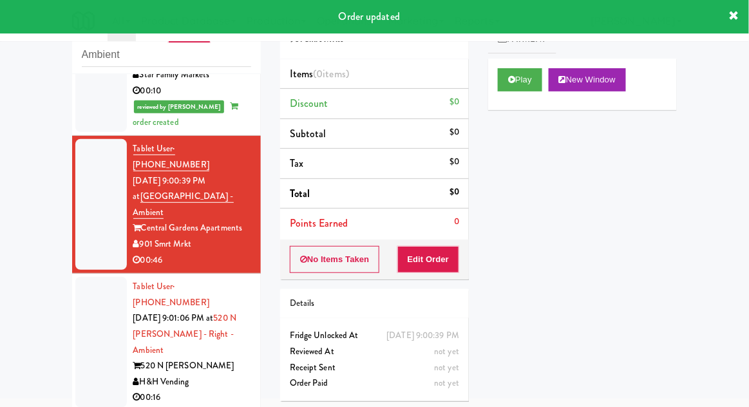
click at [73, 274] on li "Tablet User · (312) 909-0797 [DATE] 9:01:06 PM at [STREET_ADDRESS][PERSON_NAME]…" at bounding box center [166, 343] width 189 height 138
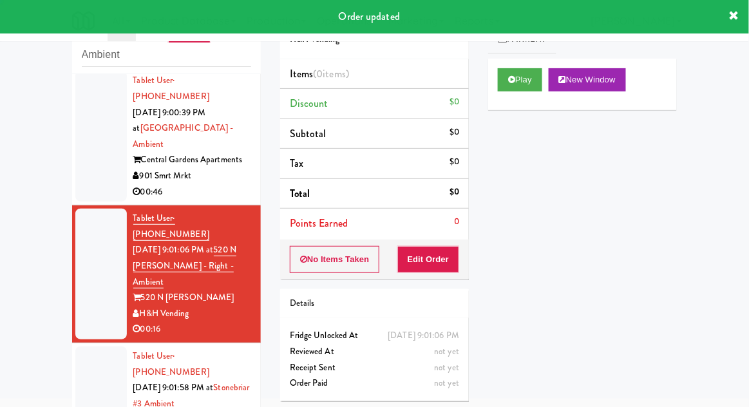
scroll to position [660, 0]
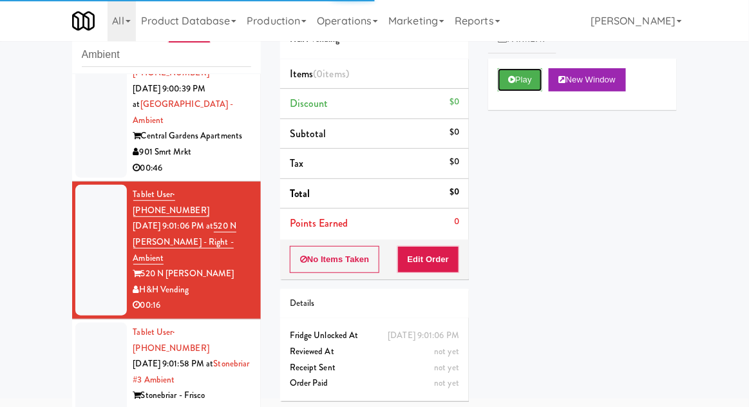
click at [519, 83] on button "Play" at bounding box center [520, 79] width 44 height 23
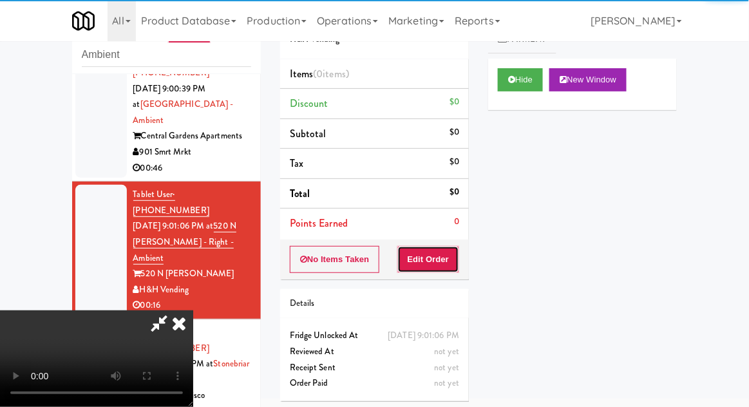
click at [446, 256] on button "Edit Order" at bounding box center [428, 259] width 62 height 27
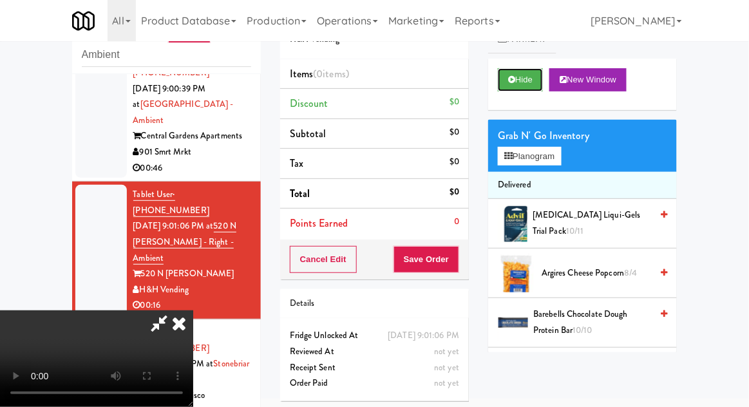
click at [518, 75] on button "Hide" at bounding box center [520, 79] width 45 height 23
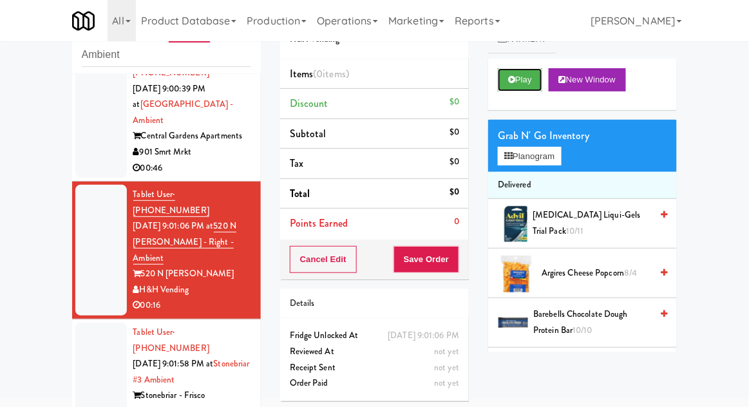
click at [518, 84] on button "Play" at bounding box center [520, 79] width 44 height 23
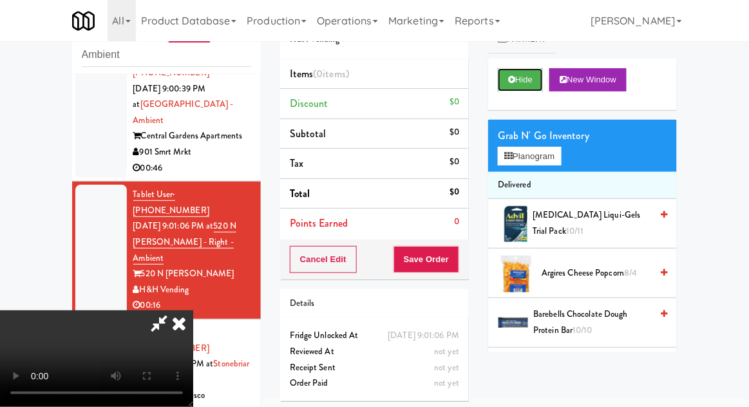
click at [512, 86] on button "Hide" at bounding box center [520, 79] width 45 height 23
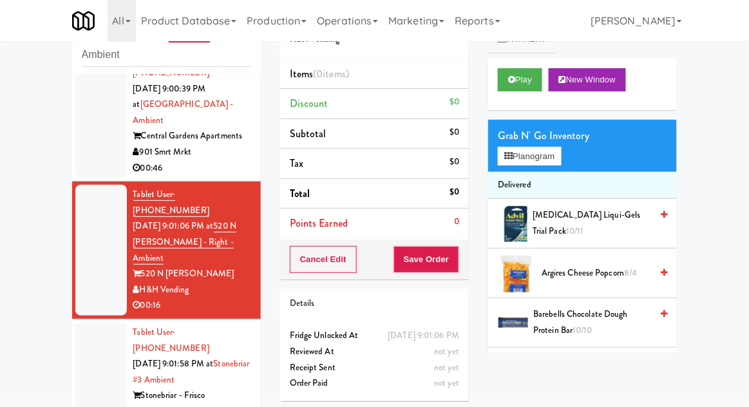
click at [64, 218] on div "inbox reviewed recent all unclear take inventory issue suspicious failed recent…" at bounding box center [166, 233] width 208 height 473
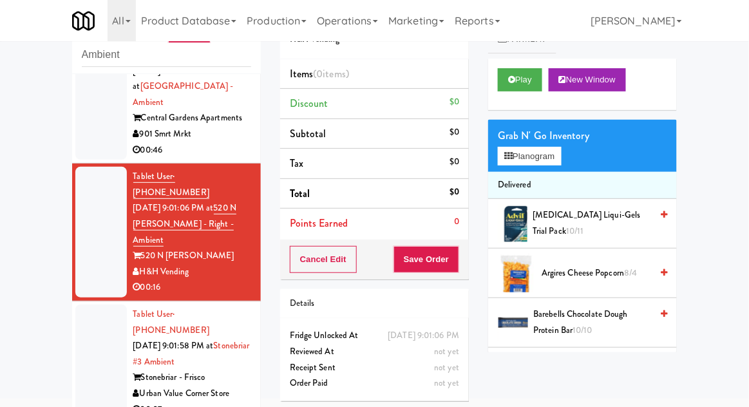
click at [85, 305] on div at bounding box center [101, 362] width 52 height 115
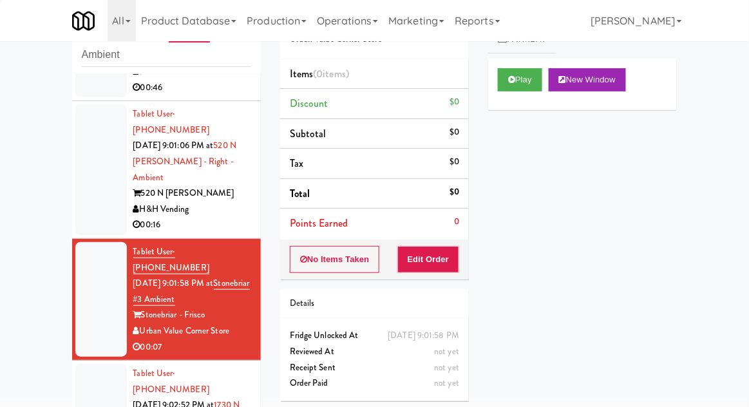
scroll to position [752, 0]
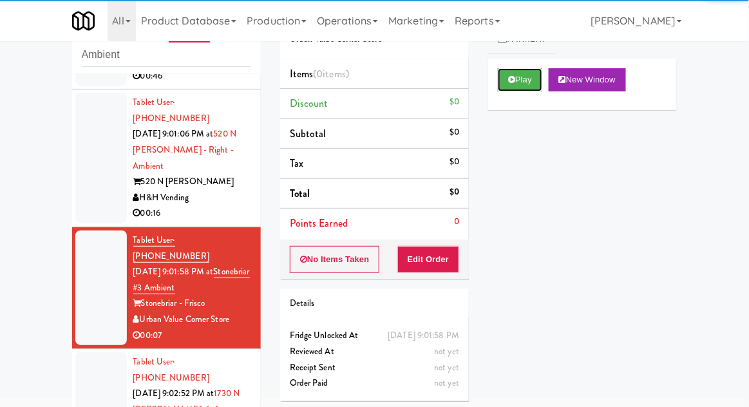
click at [508, 88] on button "Play" at bounding box center [520, 79] width 44 height 23
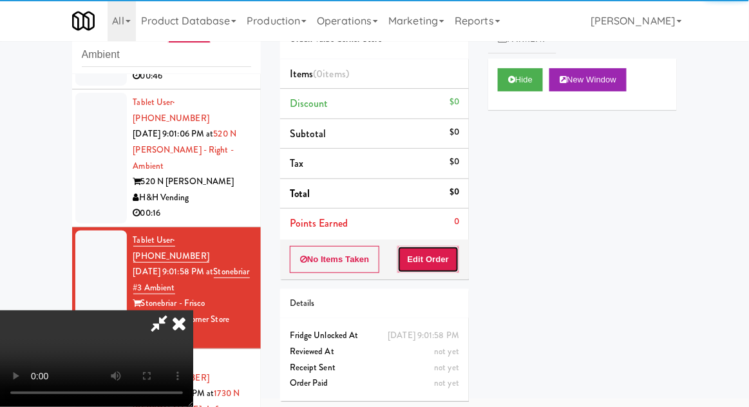
click at [442, 249] on button "Edit Order" at bounding box center [428, 259] width 62 height 27
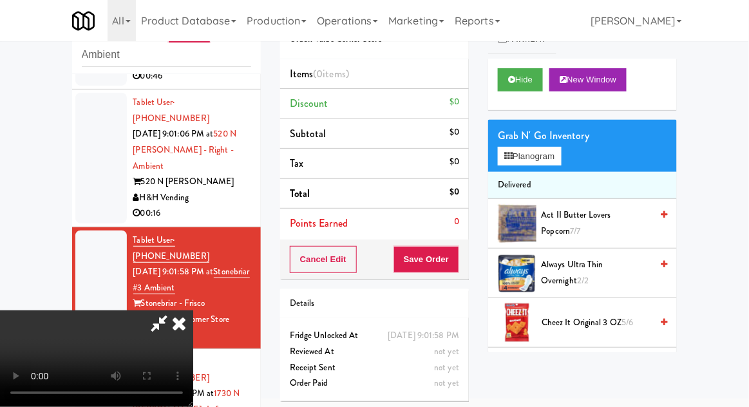
scroll to position [0, 0]
click at [511, 81] on icon at bounding box center [511, 79] width 7 height 8
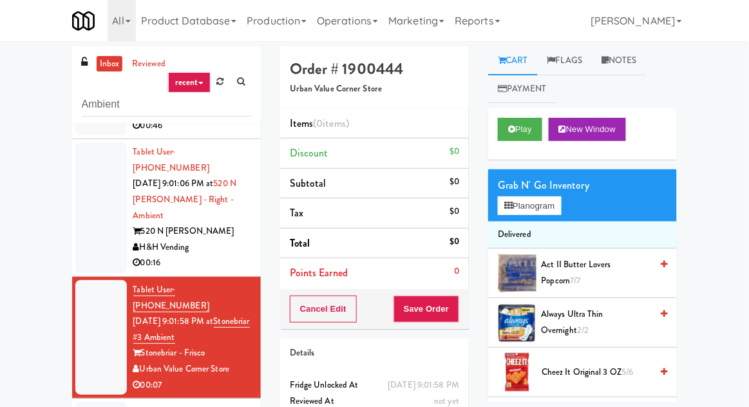
click at [99, 68] on link "inbox" at bounding box center [110, 64] width 26 height 16
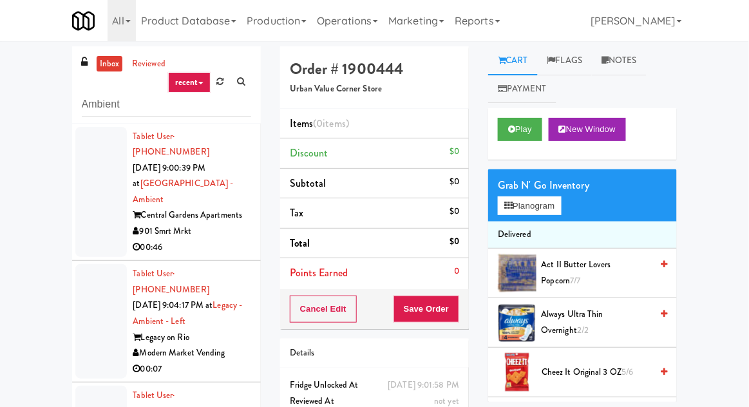
click at [108, 64] on link "inbox" at bounding box center [110, 64] width 26 height 16
click at [102, 65] on link "inbox" at bounding box center [110, 64] width 26 height 16
click at [86, 195] on div at bounding box center [101, 192] width 52 height 131
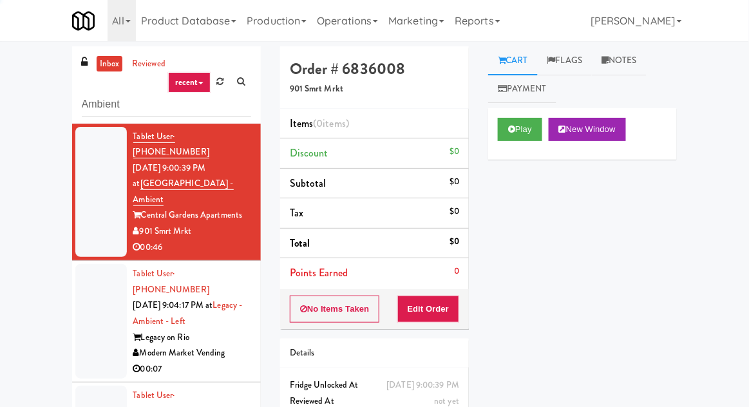
click at [520, 129] on button "Play" at bounding box center [520, 129] width 44 height 23
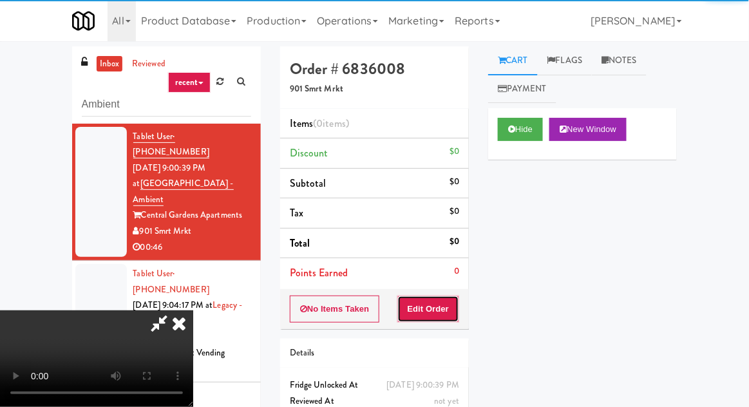
click at [432, 309] on button "Edit Order" at bounding box center [428, 309] width 62 height 27
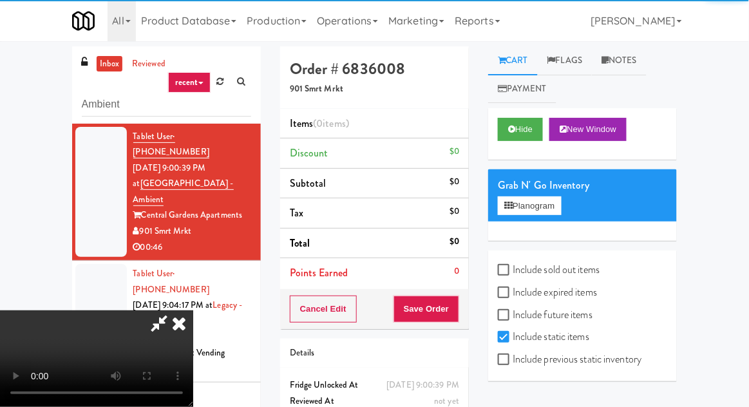
scroll to position [111, 0]
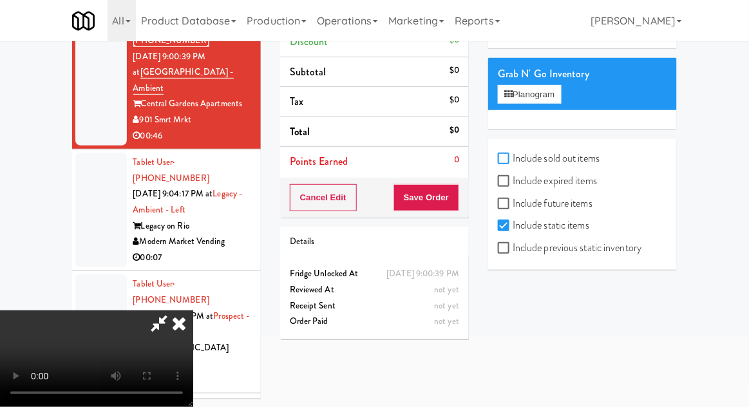
click at [511, 158] on input "Include sold out items" at bounding box center [505, 159] width 15 height 10
checkbox input "true"
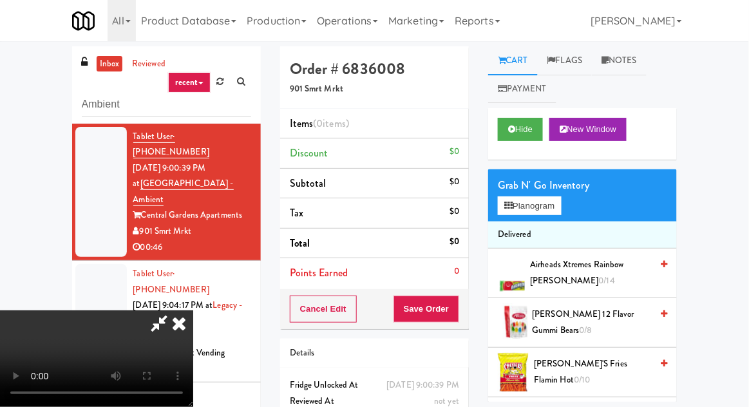
scroll to position [50, 0]
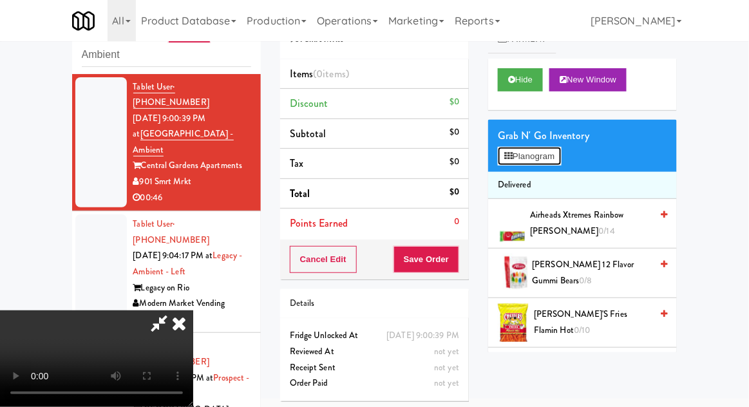
click at [561, 157] on button "Planogram" at bounding box center [529, 156] width 63 height 19
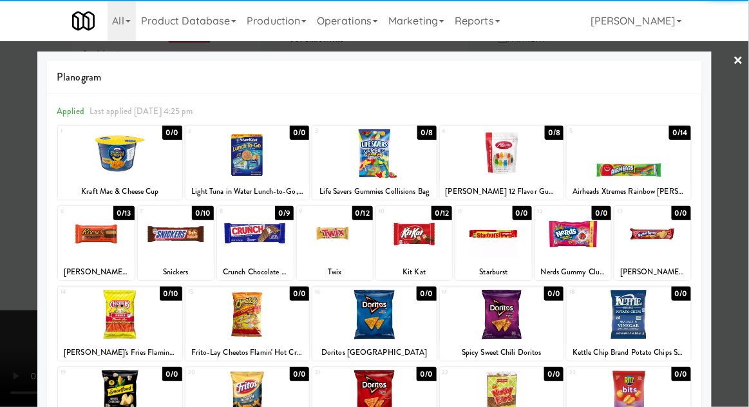
click at [502, 321] on div at bounding box center [502, 315] width 124 height 50
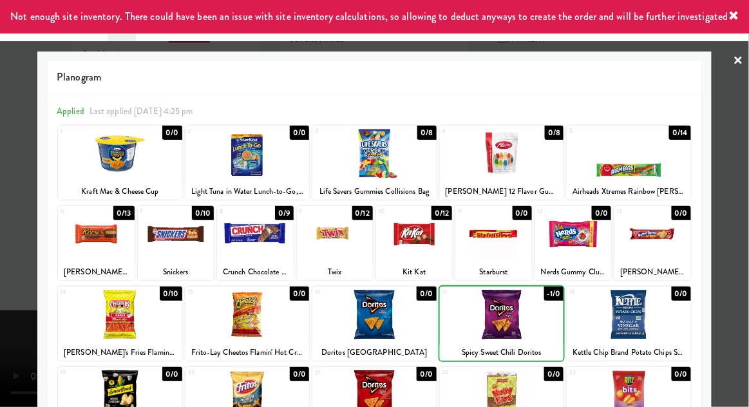
click at [746, 159] on div at bounding box center [374, 203] width 749 height 407
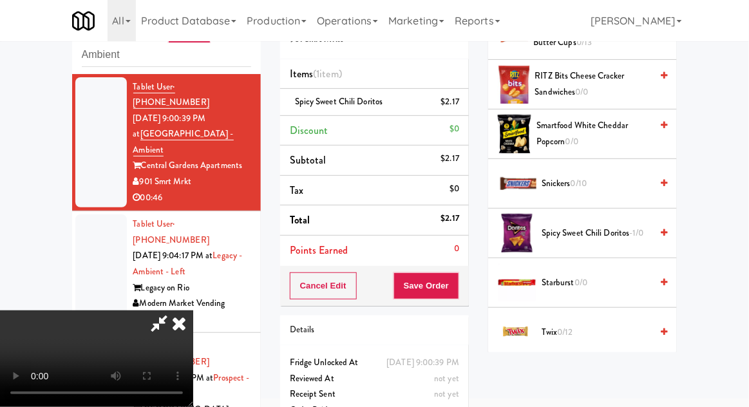
scroll to position [1237, 0]
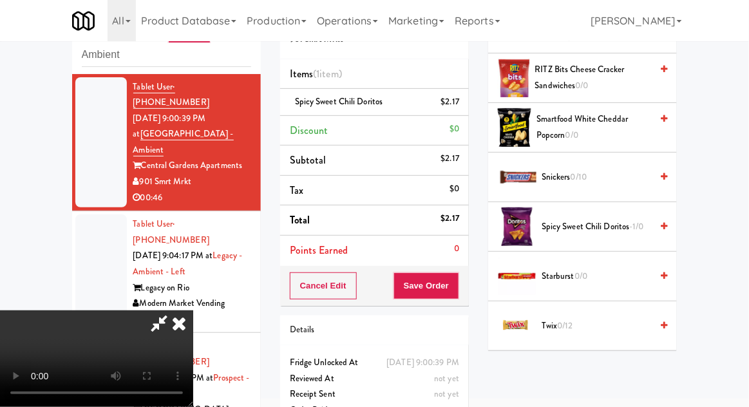
click at [627, 219] on span "Spicy Sweet Chili Doritos -1/0" at bounding box center [596, 227] width 109 height 16
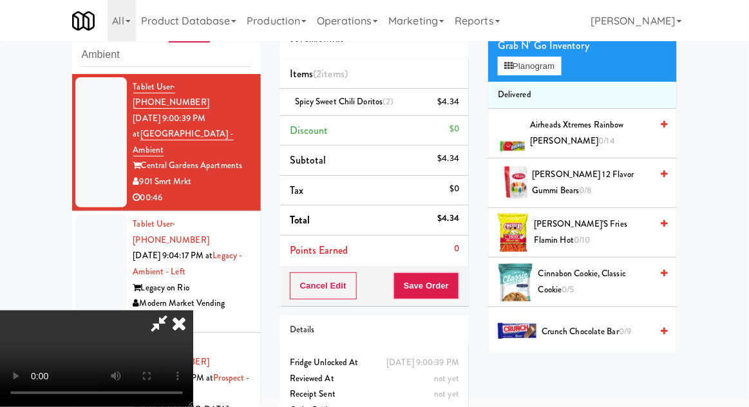
scroll to position [0, 0]
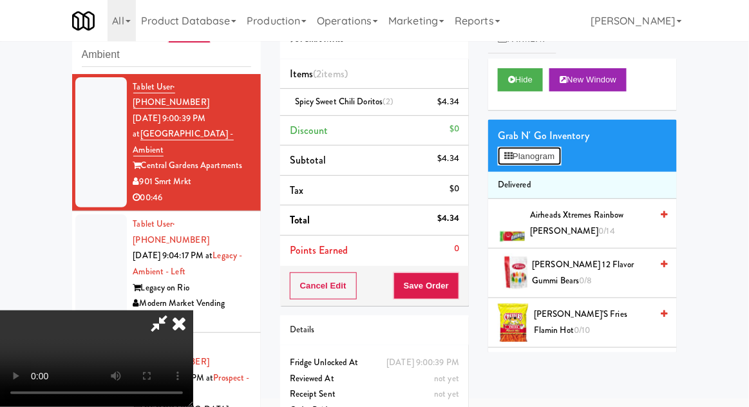
click at [561, 153] on button "Planogram" at bounding box center [529, 156] width 63 height 19
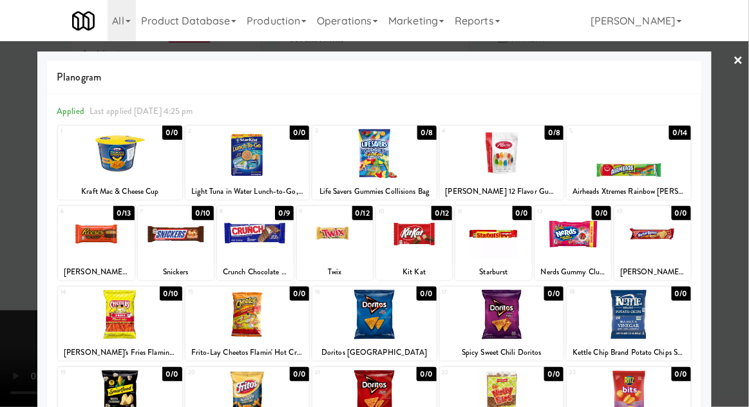
click at [743, 90] on div at bounding box center [374, 203] width 749 height 407
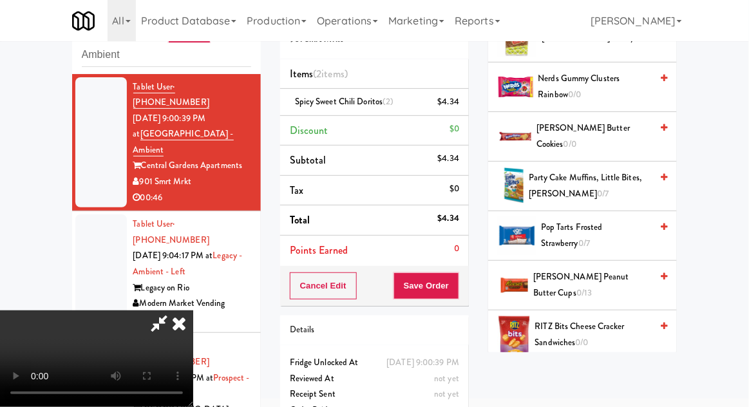
scroll to position [1317, 0]
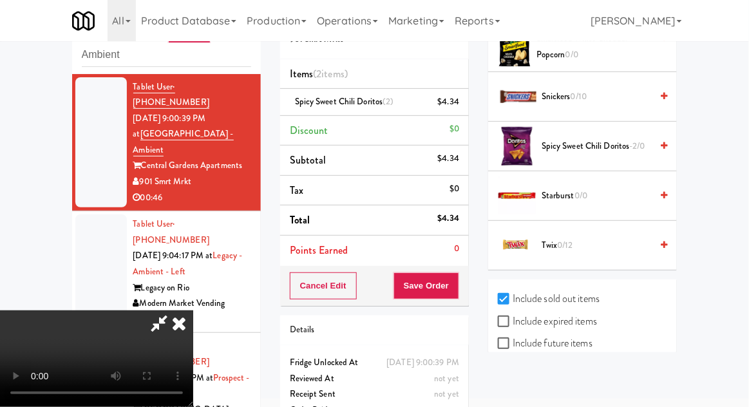
click at [608, 378] on label "Include previous static inventory" at bounding box center [570, 387] width 144 height 19
click at [513, 383] on input "Include previous static inventory" at bounding box center [505, 388] width 15 height 10
checkbox input "true"
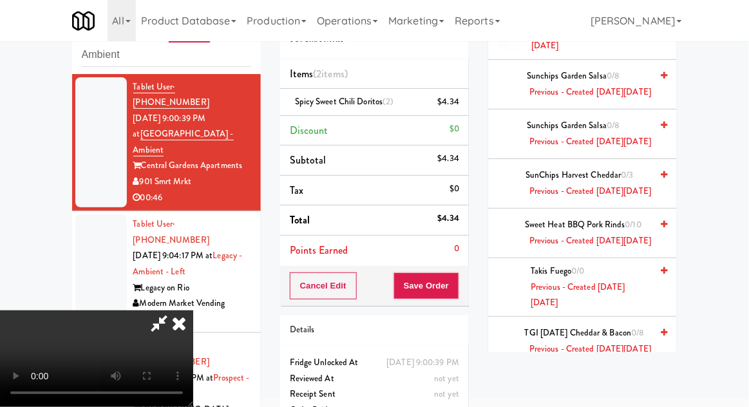
scroll to position [7090, 0]
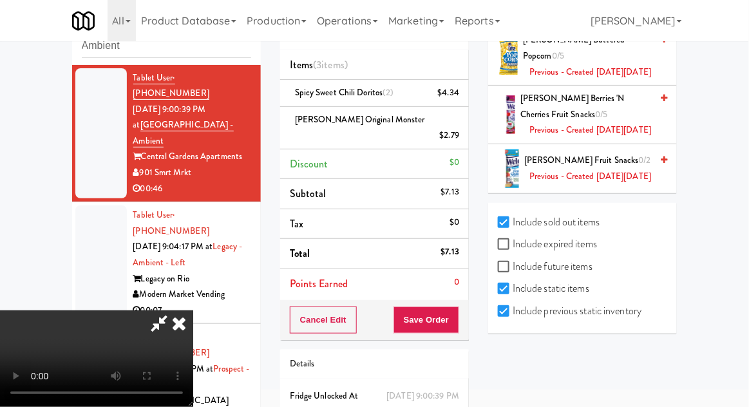
scroll to position [47, 0]
click at [456, 307] on button "Save Order" at bounding box center [427, 320] width 66 height 27
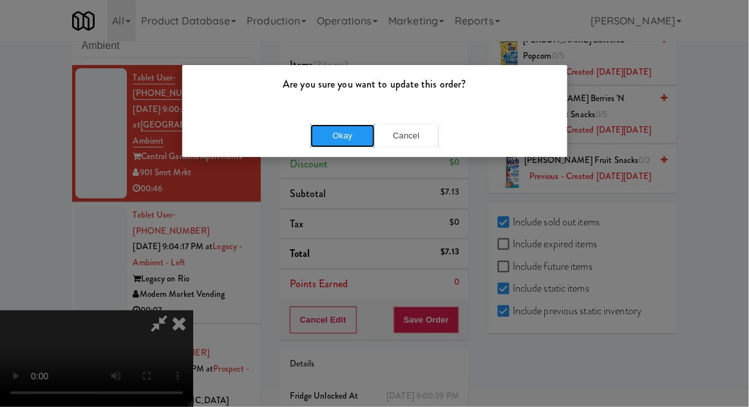
click at [341, 146] on button "Okay" at bounding box center [342, 135] width 64 height 23
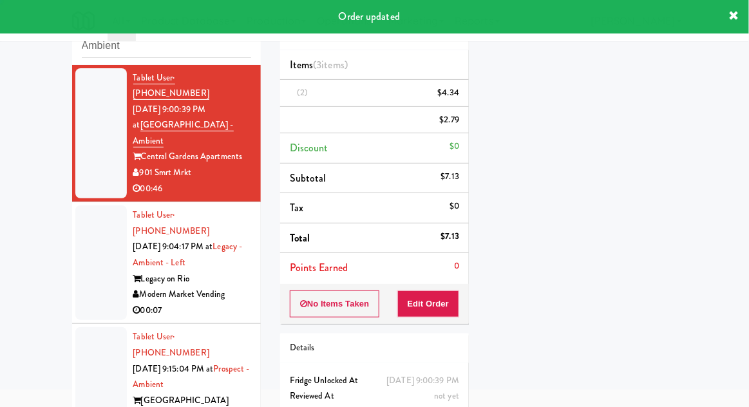
scroll to position [0, 0]
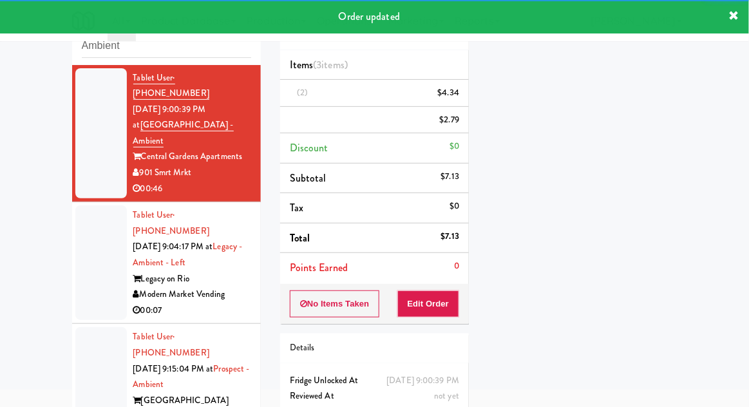
click at [75, 250] on div at bounding box center [101, 262] width 52 height 115
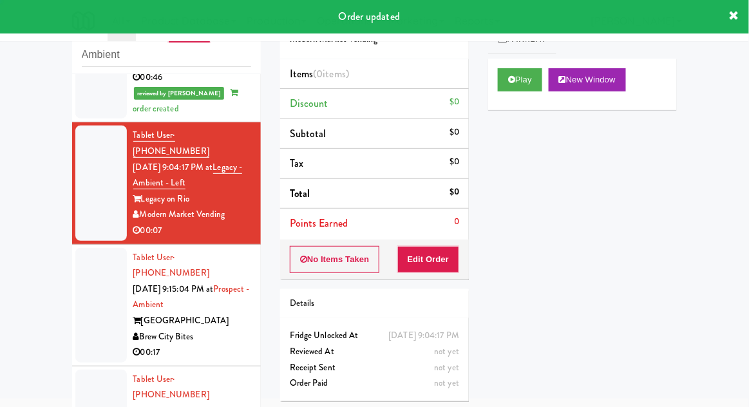
scroll to position [122, 0]
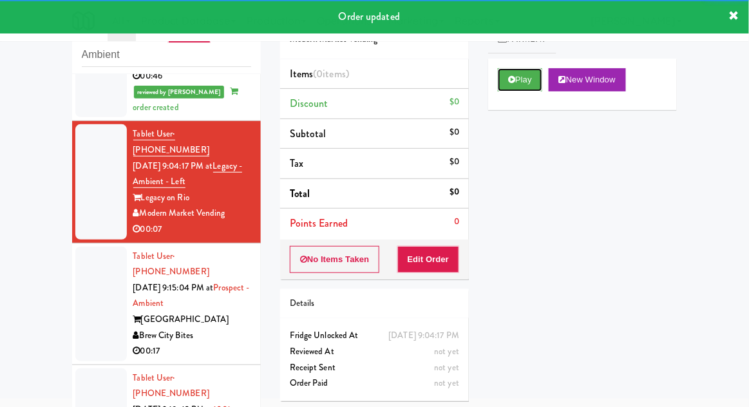
click at [501, 73] on button "Play" at bounding box center [520, 79] width 44 height 23
click at [440, 260] on button "Edit Order" at bounding box center [428, 259] width 62 height 27
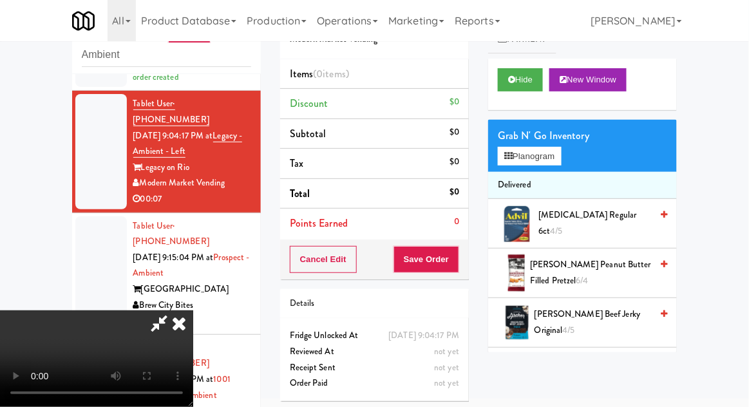
scroll to position [0, 0]
click at [561, 154] on button "Planogram" at bounding box center [529, 156] width 63 height 19
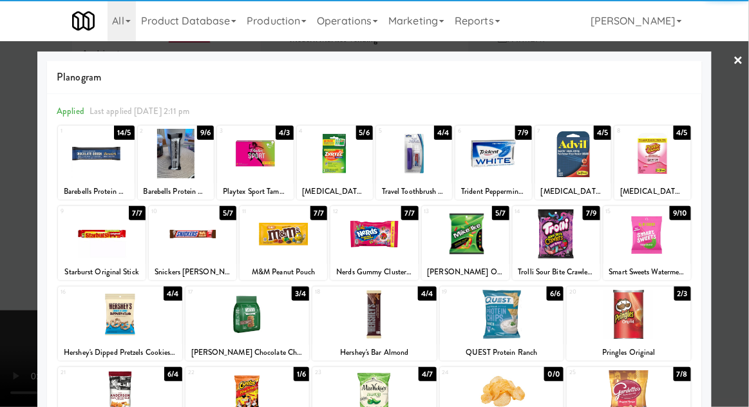
click at [334, 170] on div at bounding box center [335, 154] width 76 height 50
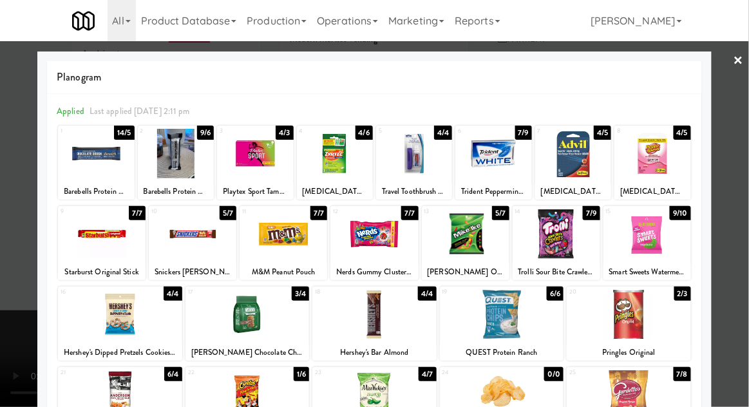
click at [746, 146] on div at bounding box center [374, 203] width 749 height 407
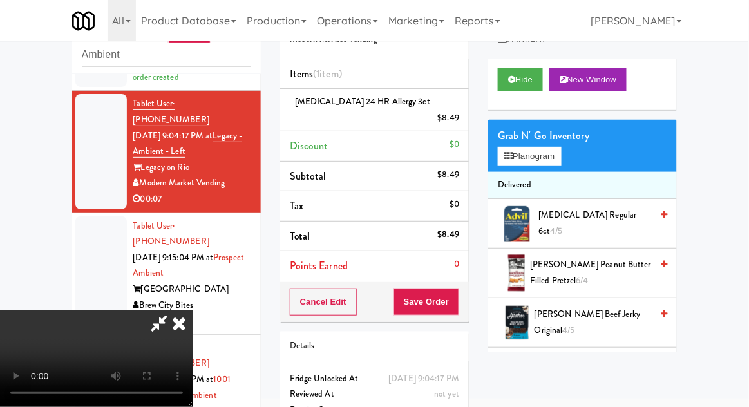
scroll to position [47, 0]
click at [457, 291] on button "Save Order" at bounding box center [427, 302] width 66 height 27
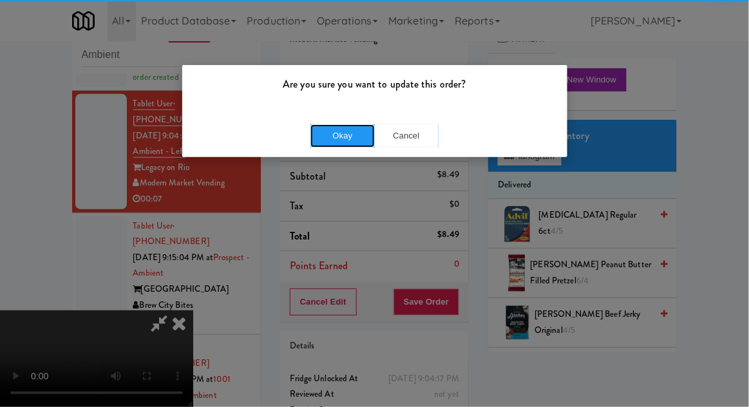
click at [330, 137] on button "Okay" at bounding box center [342, 135] width 64 height 23
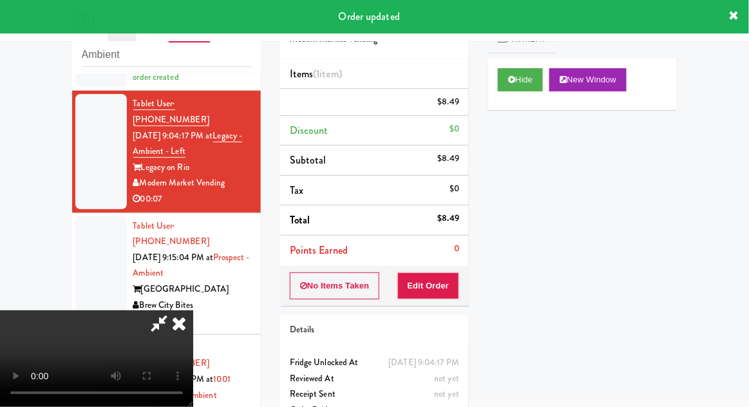
scroll to position [0, 0]
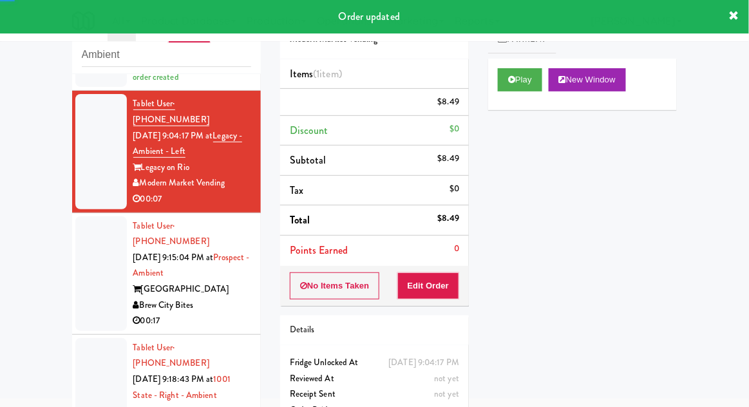
click at [74, 244] on li "Tablet User · (224) 456-1889 [DATE] 9:15:04 PM at [GEOGRAPHIC_DATA] - Ambient […" at bounding box center [166, 274] width 189 height 122
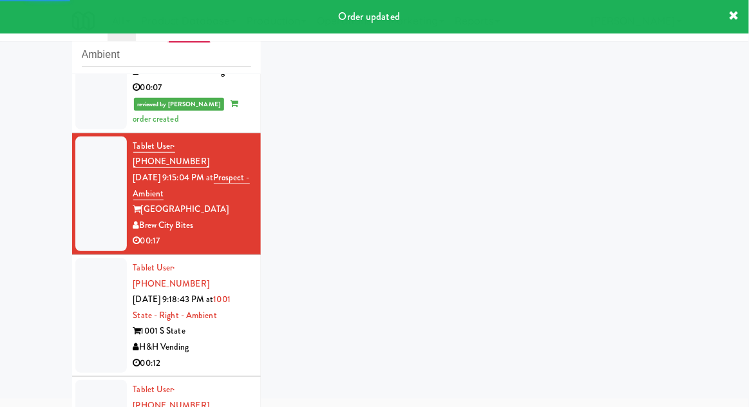
scroll to position [262, 0]
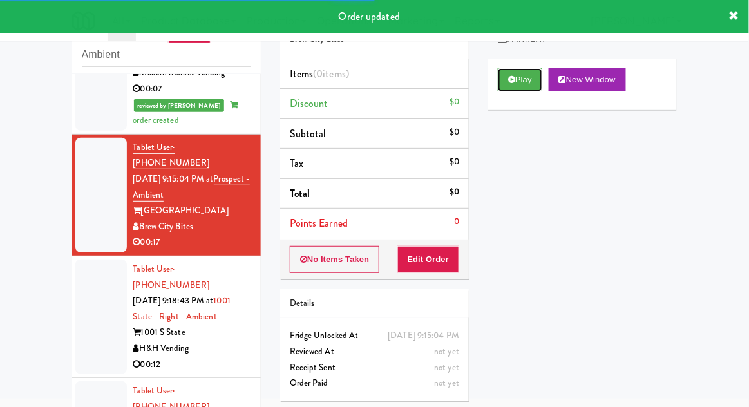
click at [500, 68] on button "Play" at bounding box center [520, 79] width 44 height 23
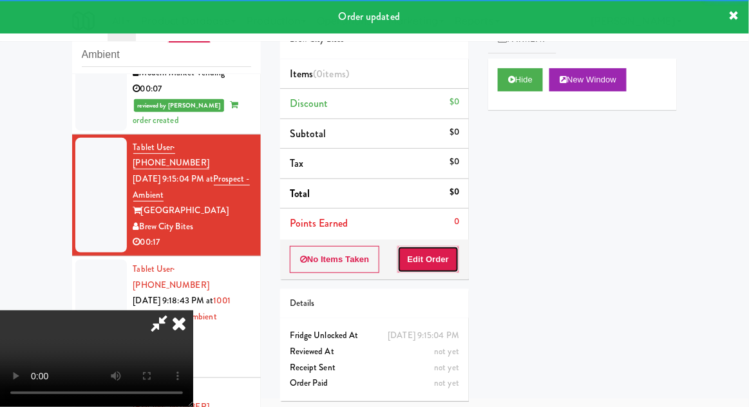
click at [441, 252] on button "Edit Order" at bounding box center [428, 259] width 62 height 27
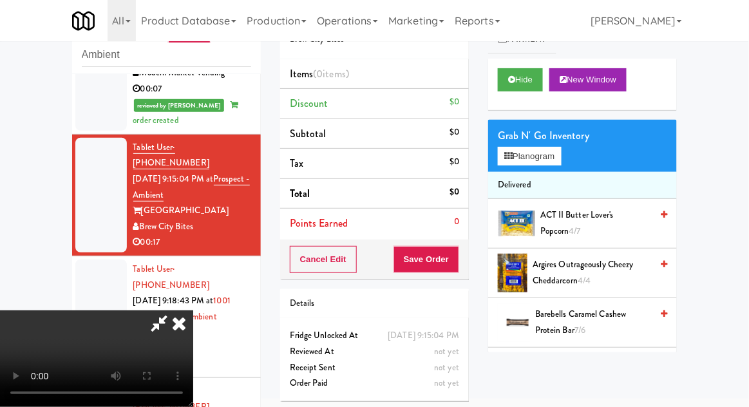
scroll to position [47, 0]
click at [543, 88] on button "Hide" at bounding box center [520, 79] width 45 height 23
click at [542, 86] on button "Hide" at bounding box center [520, 79] width 45 height 23
click at [193, 310] on icon at bounding box center [179, 323] width 28 height 26
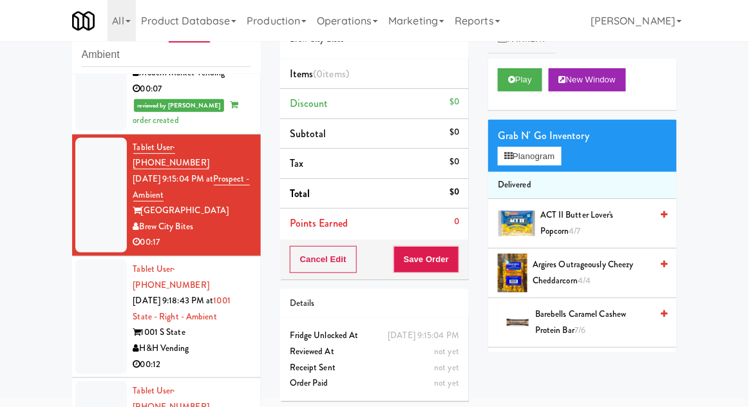
click at [102, 260] on div at bounding box center [101, 317] width 52 height 115
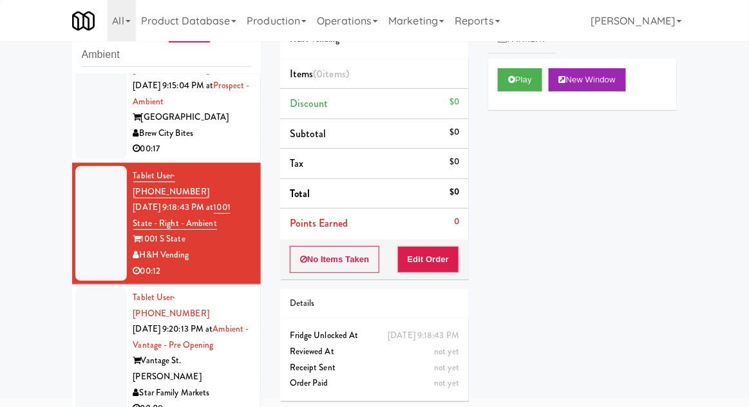
scroll to position [370, 0]
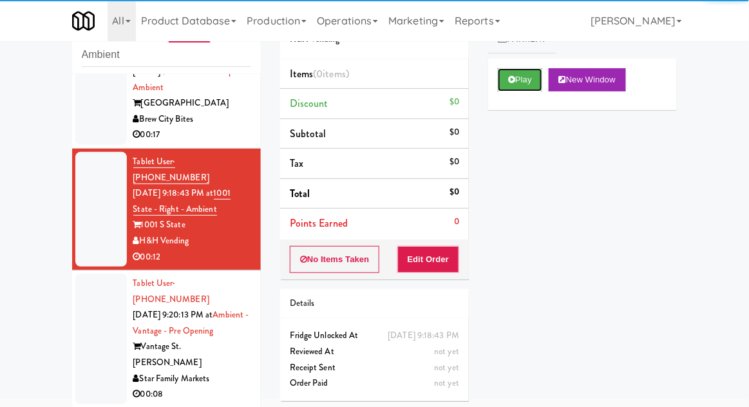
click at [525, 81] on button "Play" at bounding box center [520, 79] width 44 height 23
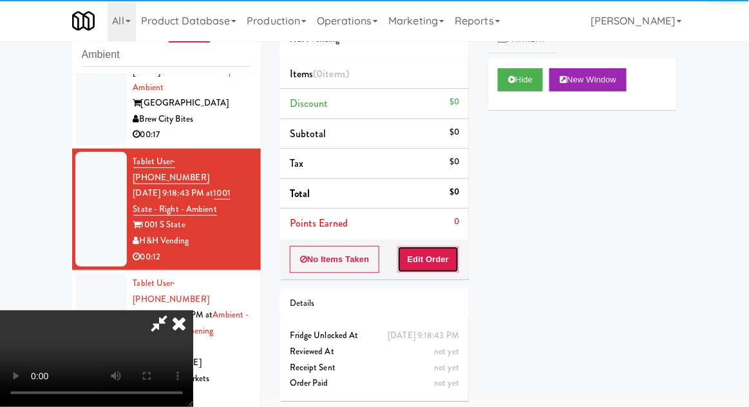
click at [457, 253] on button "Edit Order" at bounding box center [428, 259] width 62 height 27
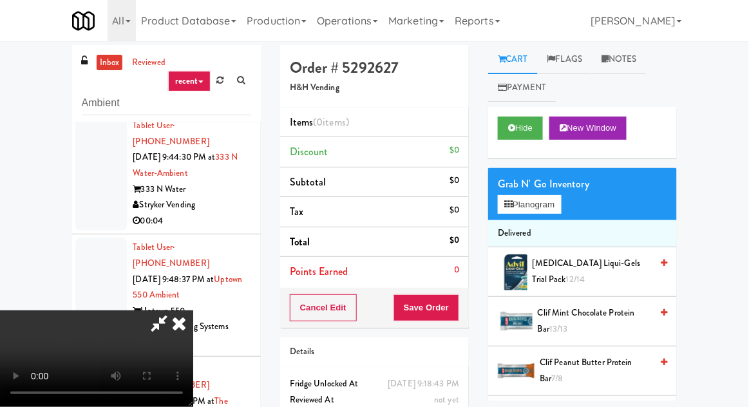
scroll to position [50, 0]
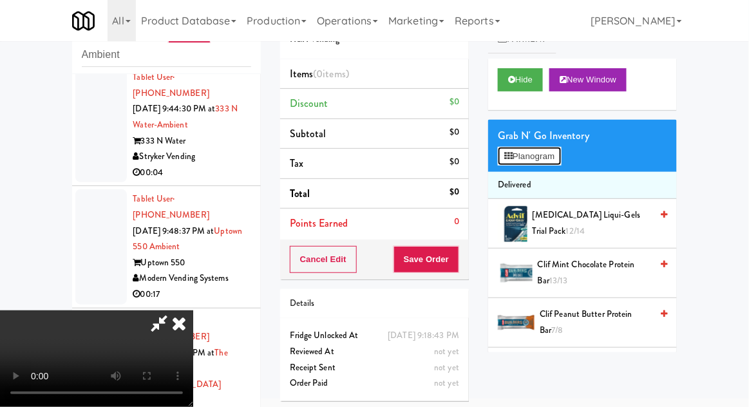
click at [554, 147] on button "Planogram" at bounding box center [529, 156] width 63 height 19
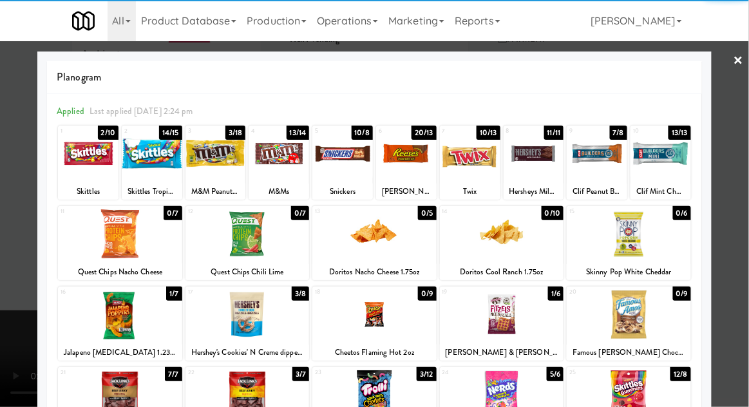
click at [156, 168] on div at bounding box center [152, 154] width 61 height 50
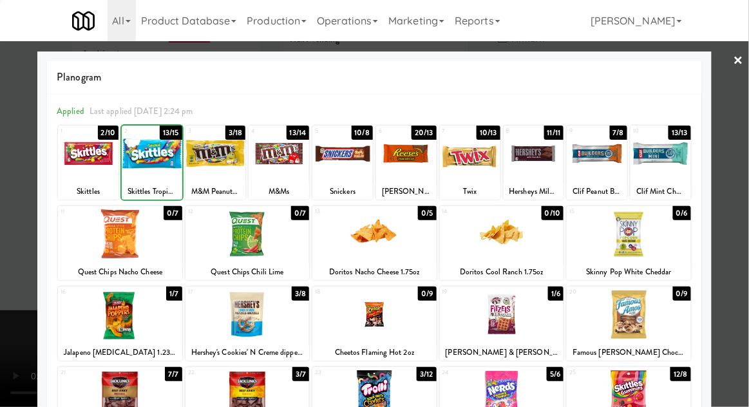
click at [748, 132] on div at bounding box center [374, 203] width 749 height 407
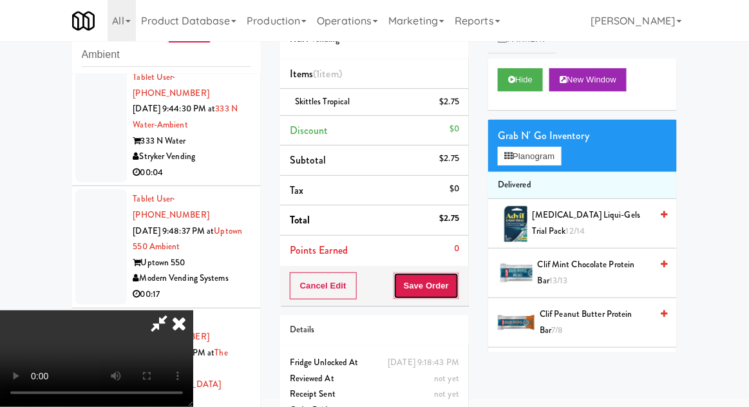
click at [455, 287] on button "Save Order" at bounding box center [427, 285] width 66 height 27
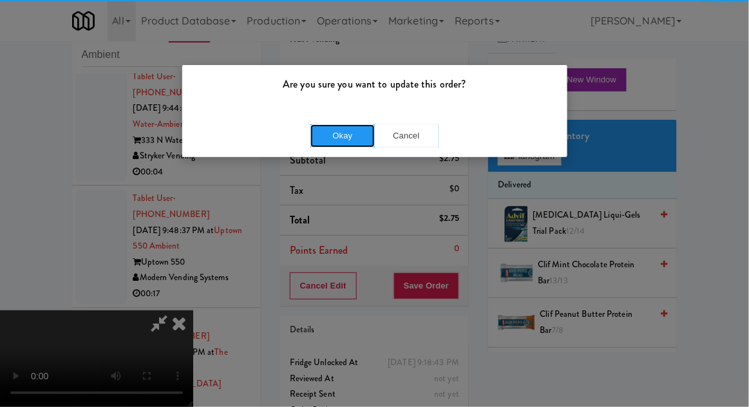
click at [357, 137] on button "Okay" at bounding box center [342, 135] width 64 height 23
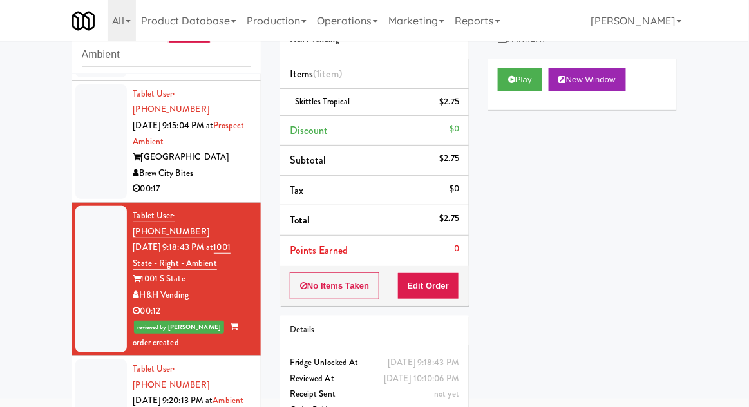
click at [88, 119] on div at bounding box center [101, 141] width 52 height 115
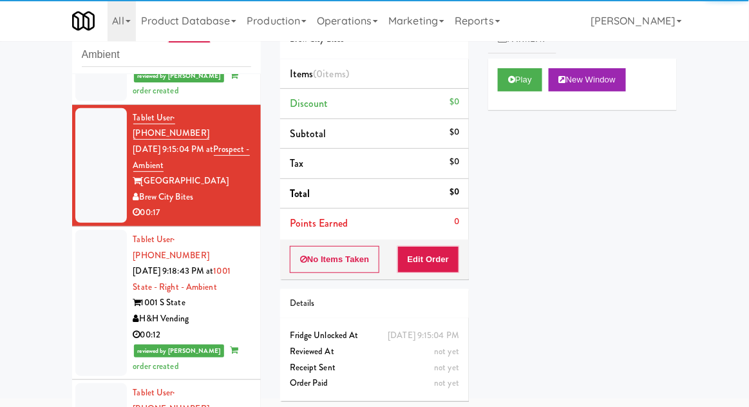
scroll to position [291, 0]
click at [499, 84] on button "Play" at bounding box center [520, 79] width 44 height 23
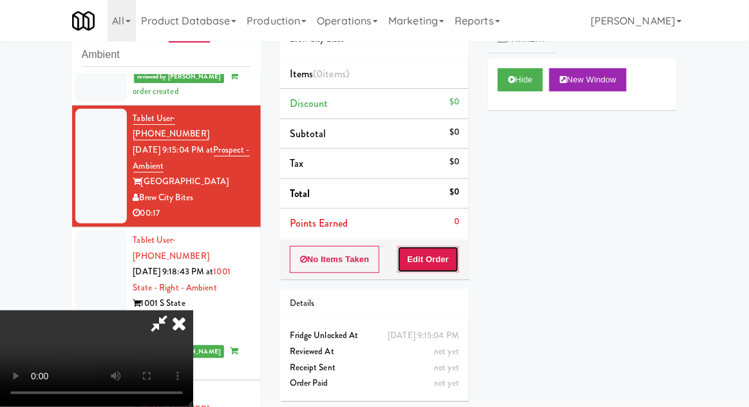
click at [448, 265] on button "Edit Order" at bounding box center [428, 259] width 62 height 27
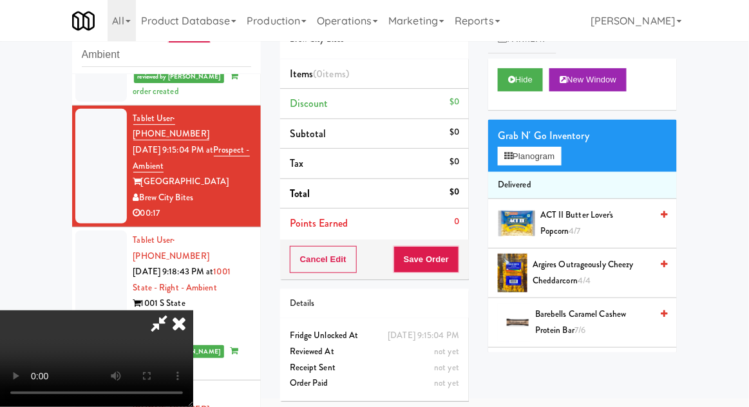
scroll to position [0, 0]
click at [551, 160] on button "Planogram" at bounding box center [529, 156] width 63 height 19
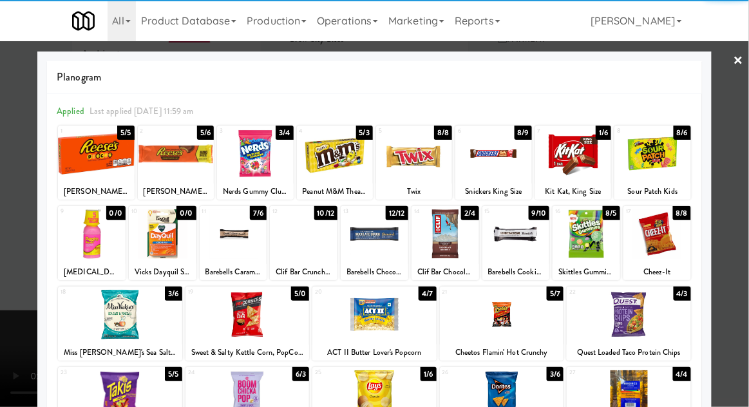
click at [576, 151] on div at bounding box center [573, 154] width 76 height 50
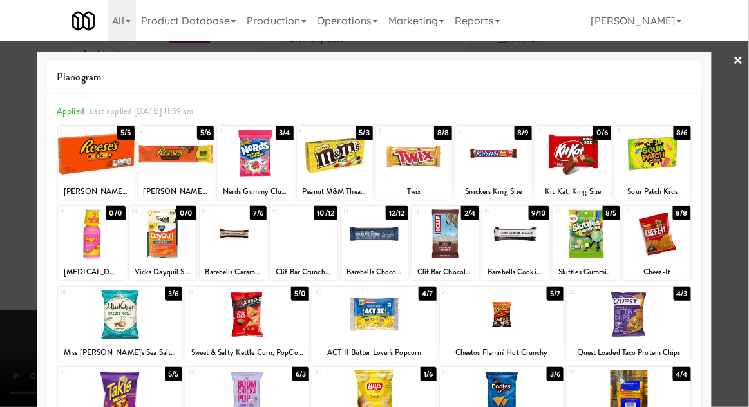
click at [745, 140] on div at bounding box center [374, 203] width 749 height 407
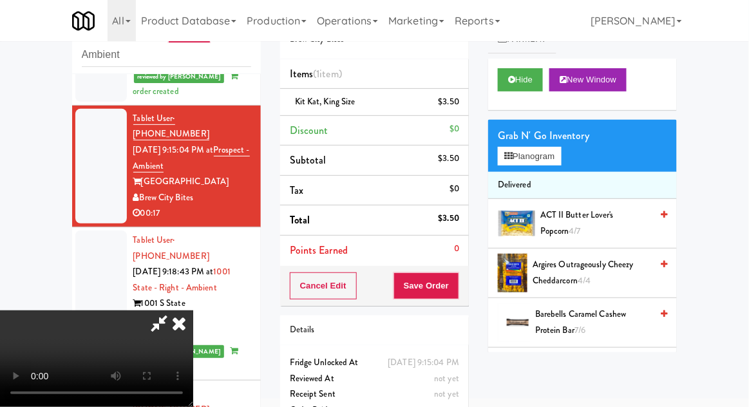
scroll to position [47, 0]
click at [560, 164] on button "Planogram" at bounding box center [529, 156] width 63 height 19
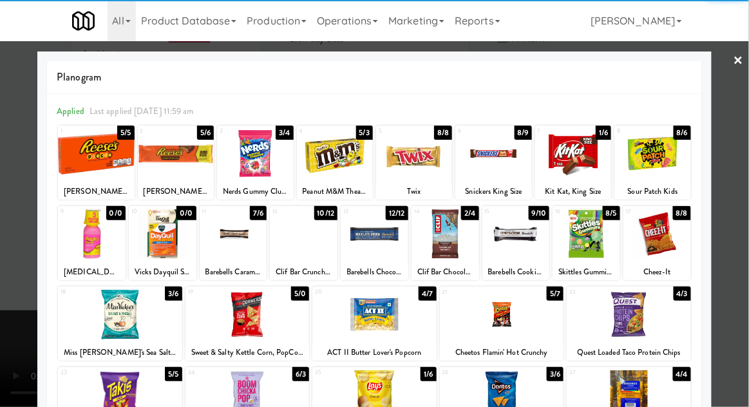
click at [668, 238] on div at bounding box center [657, 234] width 68 height 50
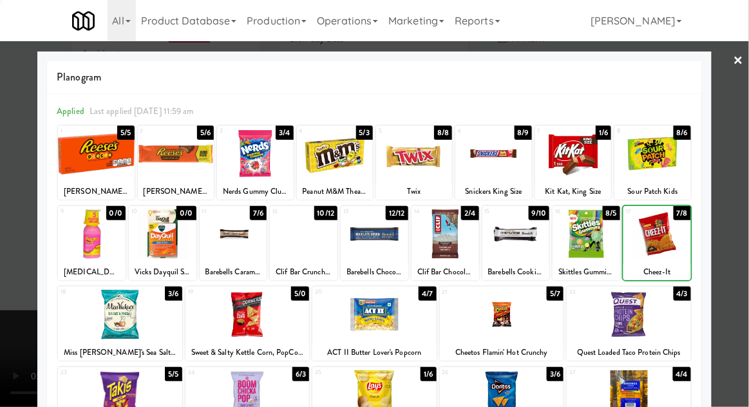
click at [746, 139] on div at bounding box center [374, 203] width 749 height 407
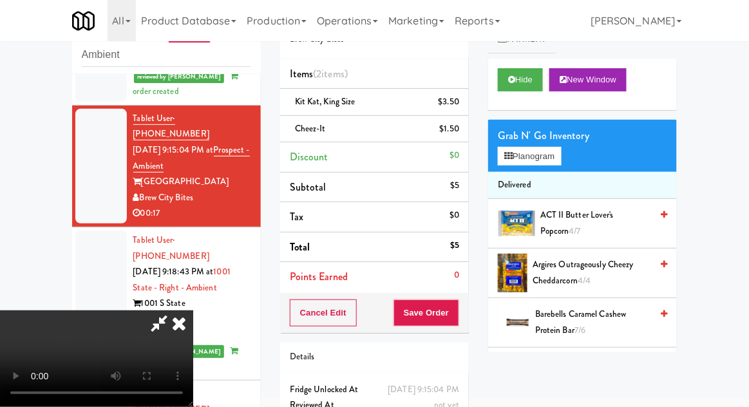
scroll to position [59, 0]
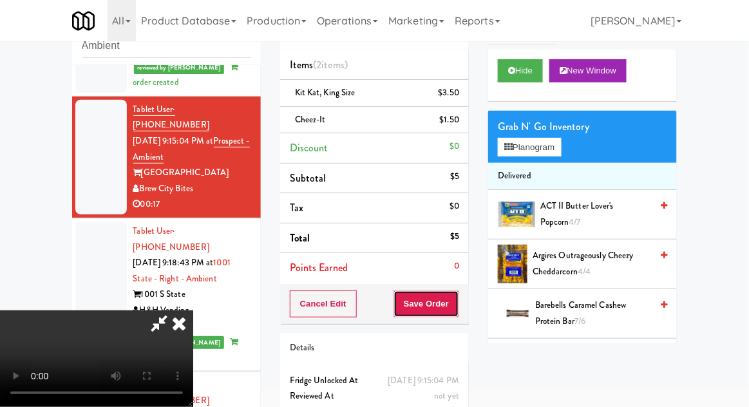
click at [457, 306] on button "Save Order" at bounding box center [427, 303] width 66 height 27
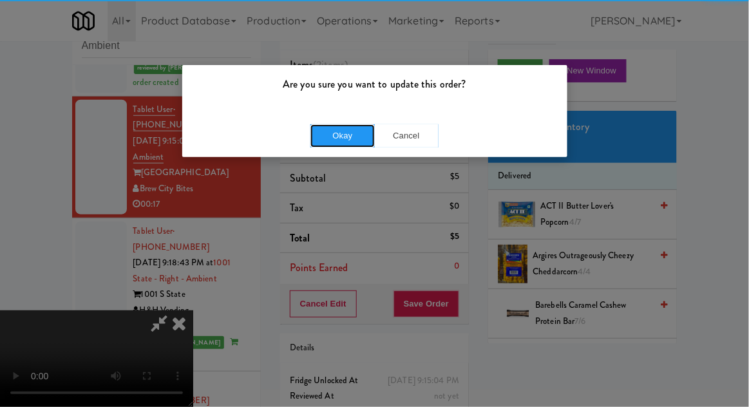
click at [365, 139] on button "Okay" at bounding box center [342, 135] width 64 height 23
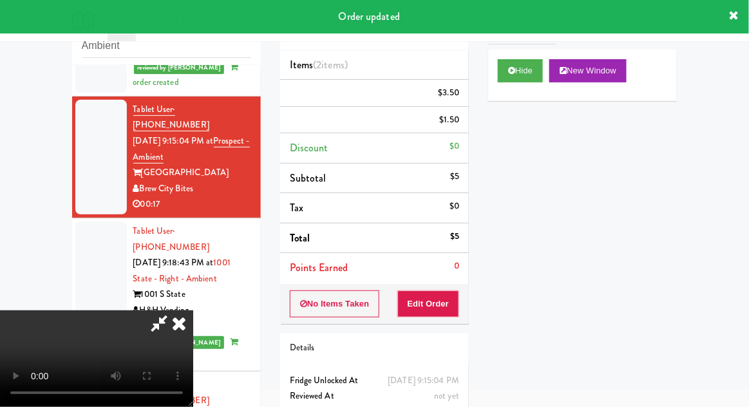
scroll to position [0, 0]
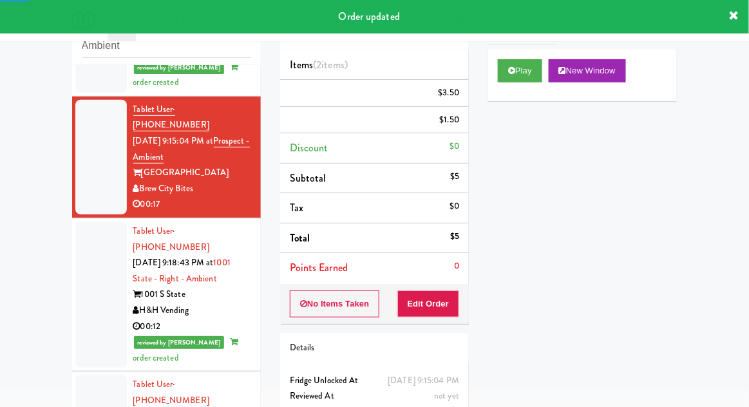
click at [72, 249] on li "Tablet User · (219) 306-9010 [DATE] 9:18:43 PM at 1001 State - Right - Ambient …" at bounding box center [166, 294] width 189 height 153
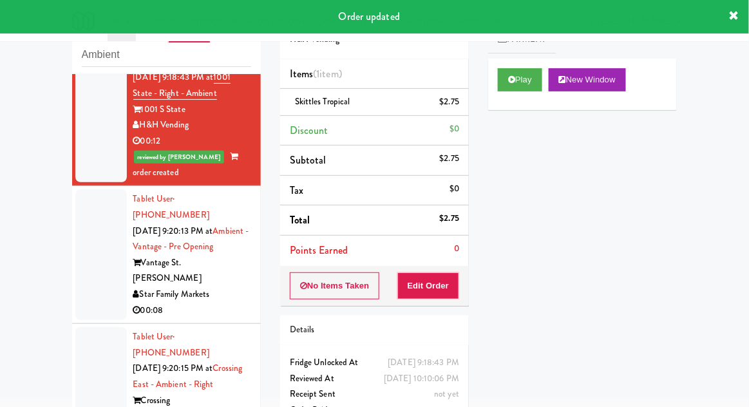
click at [77, 220] on div at bounding box center [101, 254] width 52 height 131
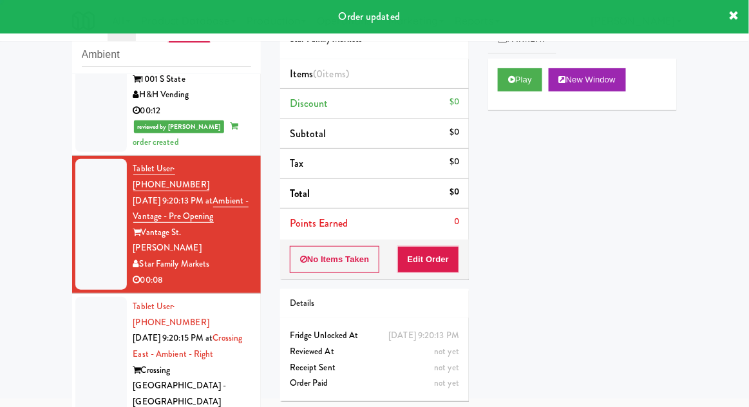
scroll to position [550, 0]
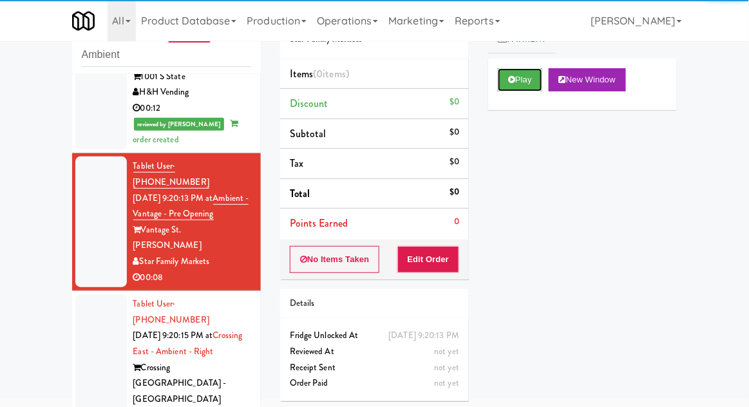
click at [503, 84] on button "Play" at bounding box center [520, 79] width 44 height 23
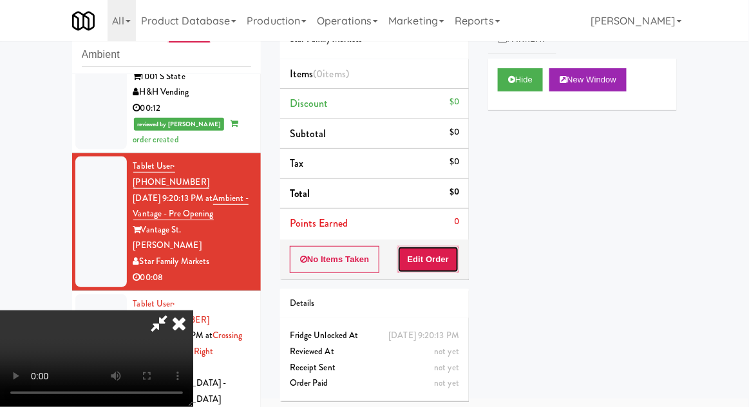
click at [422, 264] on button "Edit Order" at bounding box center [428, 259] width 62 height 27
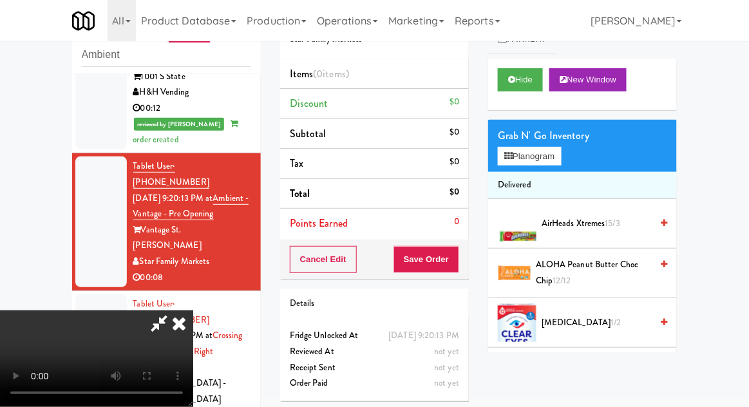
scroll to position [0, 0]
click at [561, 159] on button "Planogram" at bounding box center [529, 156] width 63 height 19
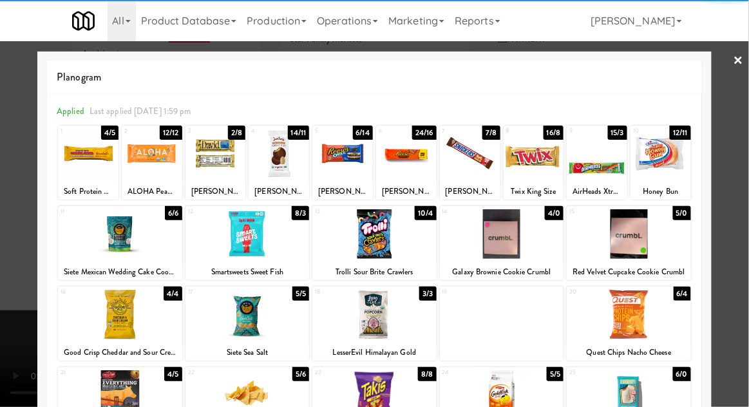
click at [153, 160] on div at bounding box center [152, 154] width 61 height 50
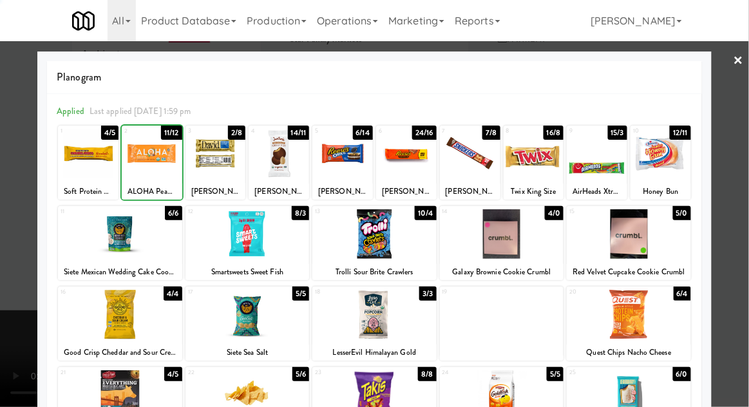
click at [748, 140] on div at bounding box center [374, 203] width 749 height 407
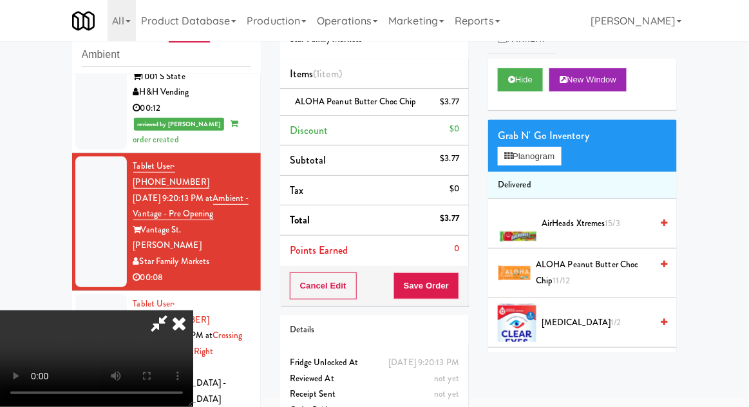
scroll to position [47, 0]
click at [456, 285] on button "Save Order" at bounding box center [427, 285] width 66 height 27
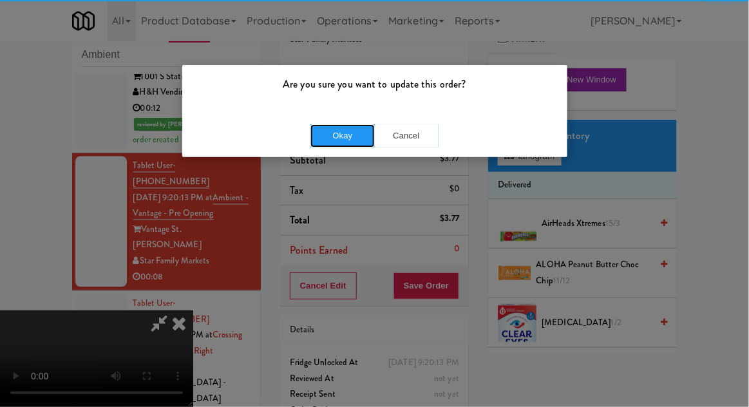
click at [318, 131] on button "Okay" at bounding box center [342, 135] width 64 height 23
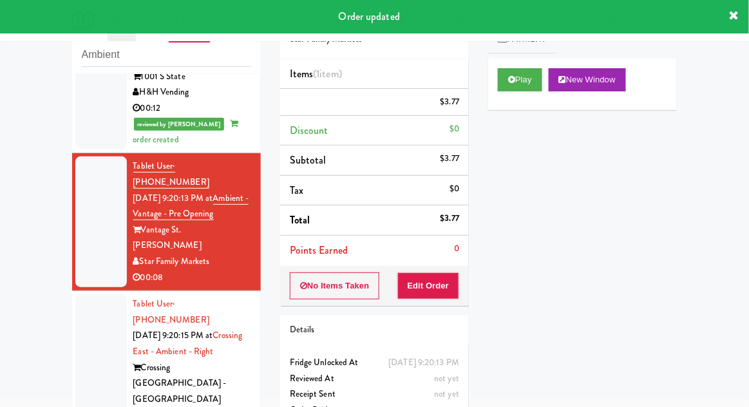
scroll to position [0, 0]
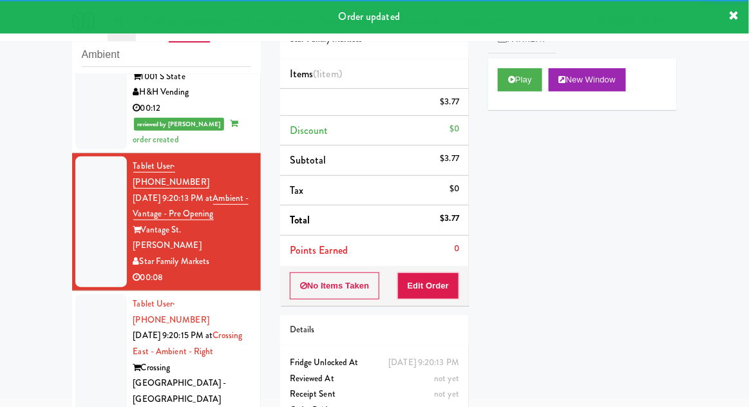
click at [90, 294] on div at bounding box center [101, 367] width 52 height 146
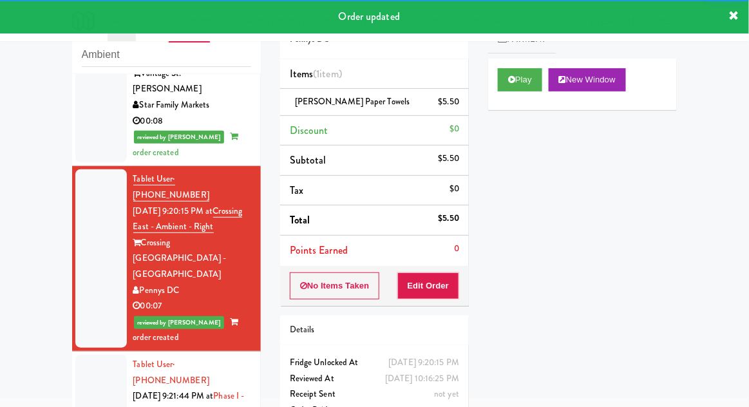
click at [78, 355] on div at bounding box center [101, 412] width 52 height 115
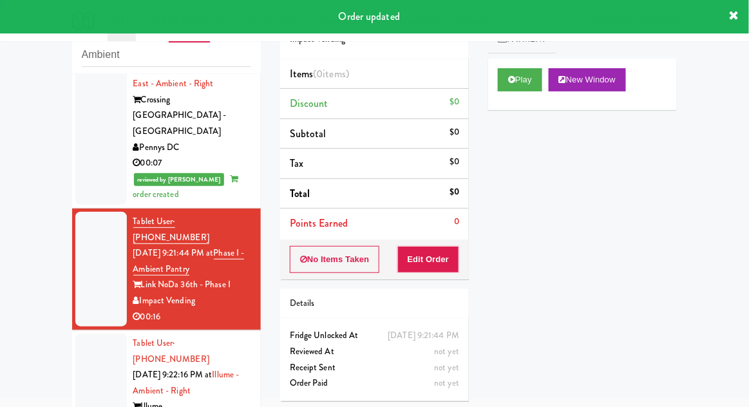
scroll to position [848, 0]
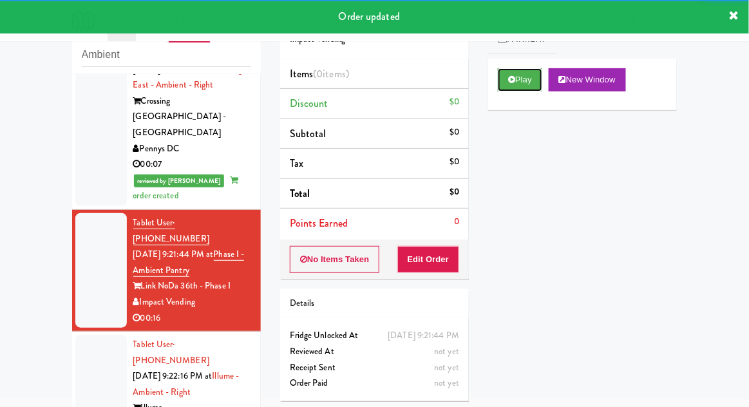
click at [499, 86] on button "Play" at bounding box center [520, 79] width 44 height 23
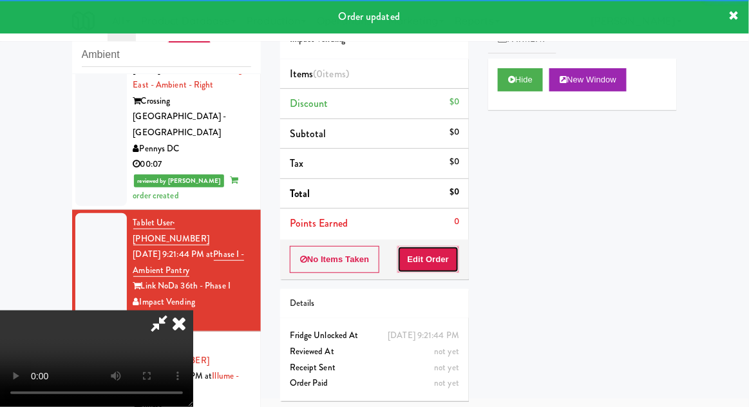
click at [438, 258] on button "Edit Order" at bounding box center [428, 259] width 62 height 27
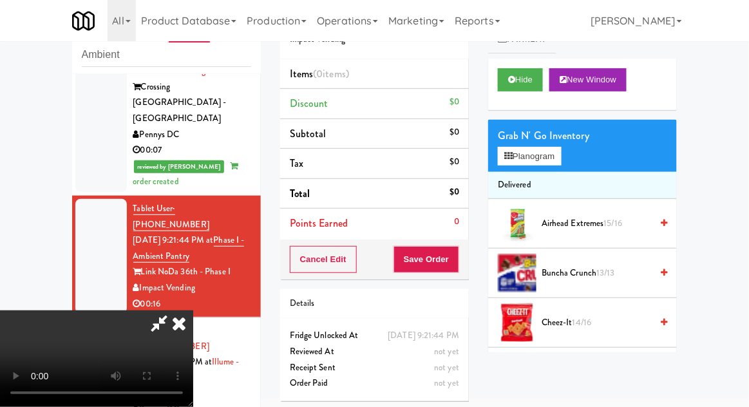
scroll to position [47, 0]
click at [537, 81] on button "Hide" at bounding box center [520, 79] width 45 height 23
click at [521, 85] on button "Hide" at bounding box center [520, 79] width 45 height 23
